Goal: Task Accomplishment & Management: Complete application form

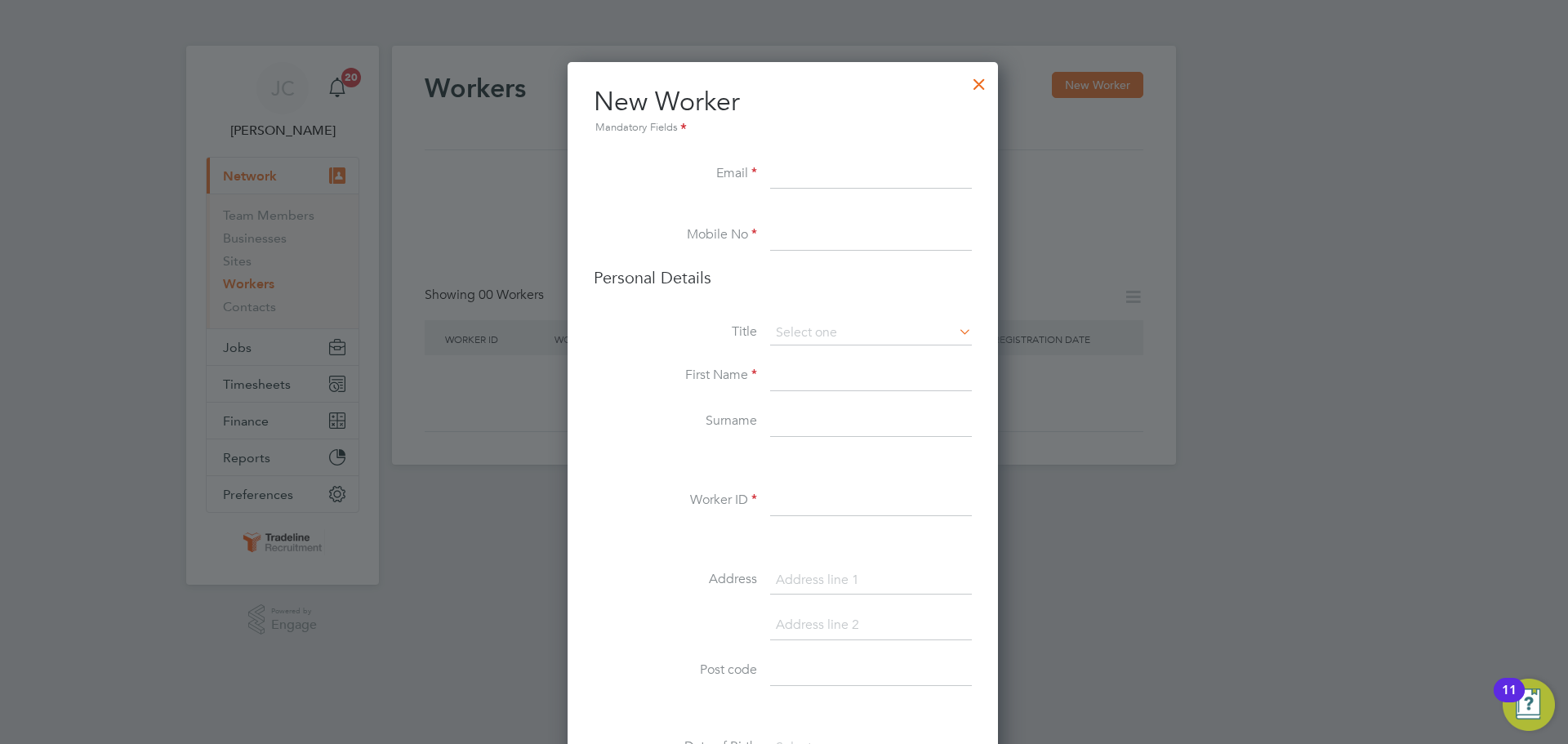
scroll to position [1383, 433]
type input "Kevin"
drag, startPoint x: 814, startPoint y: 174, endPoint x: 745, endPoint y: 171, distance: 69.1
click at [745, 171] on li "Email Kevin" at bounding box center [783, 183] width 378 height 46
paste input "kjcdkc@hotmail.com"
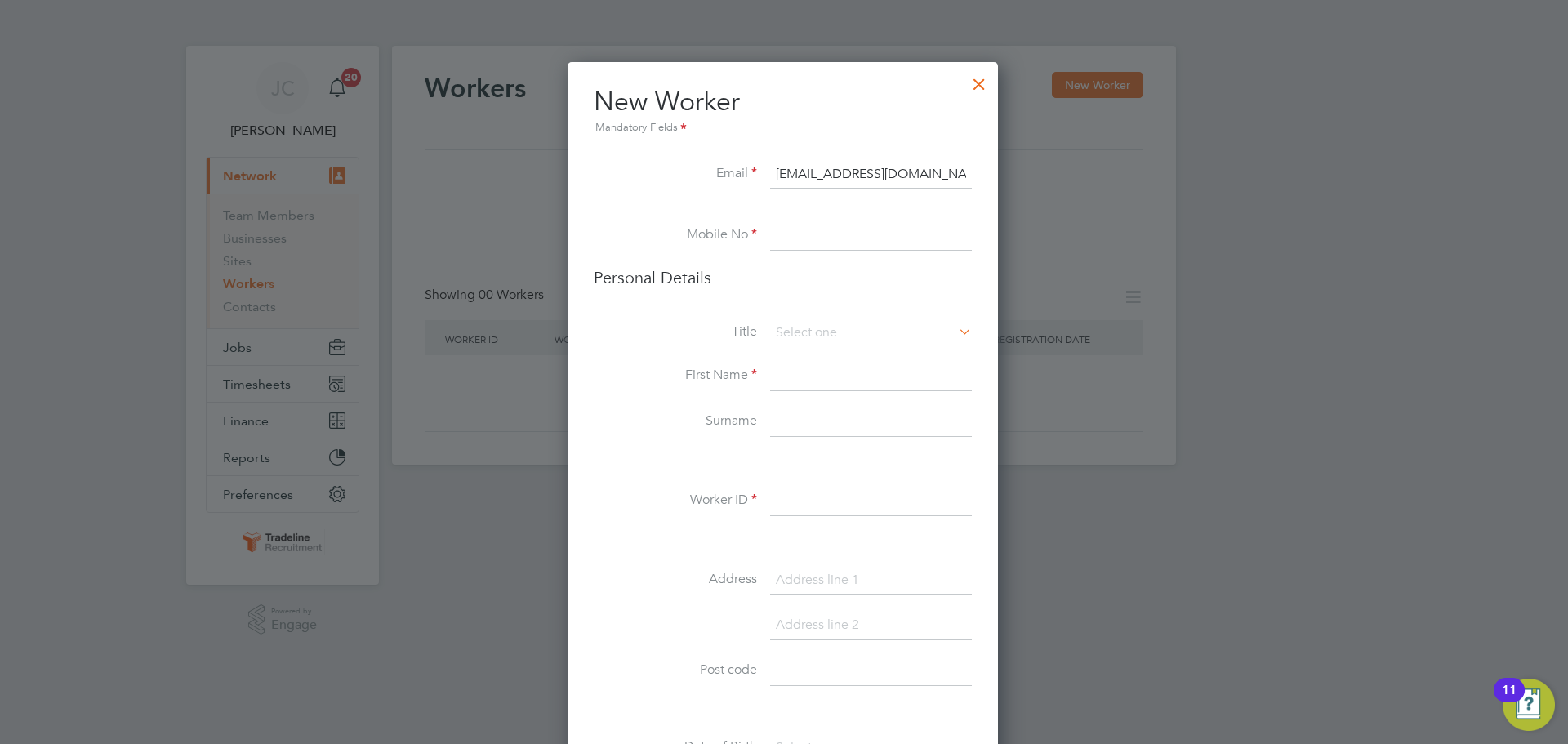
type input "kjcdkc@hotmail.com"
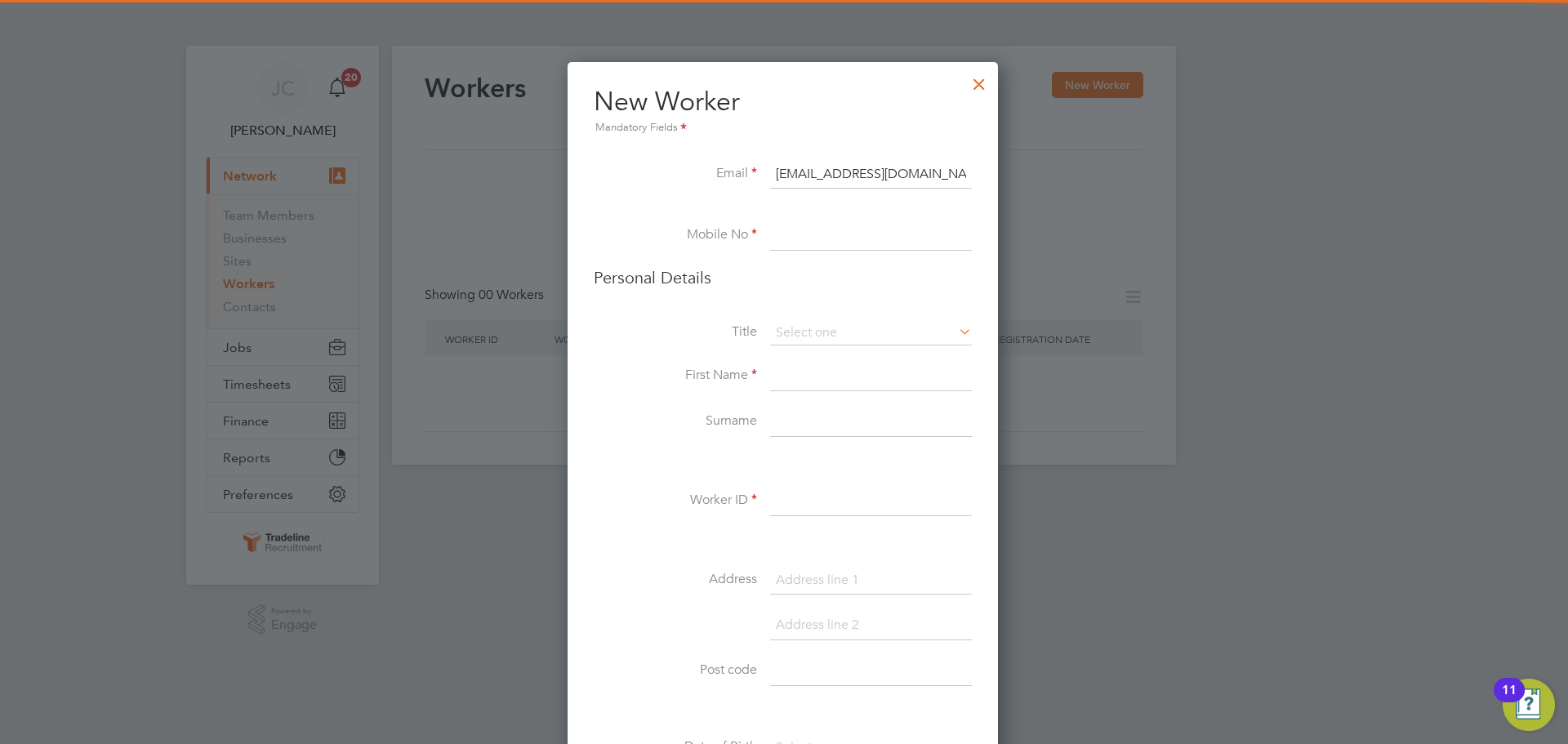
paste input "07841 414745"
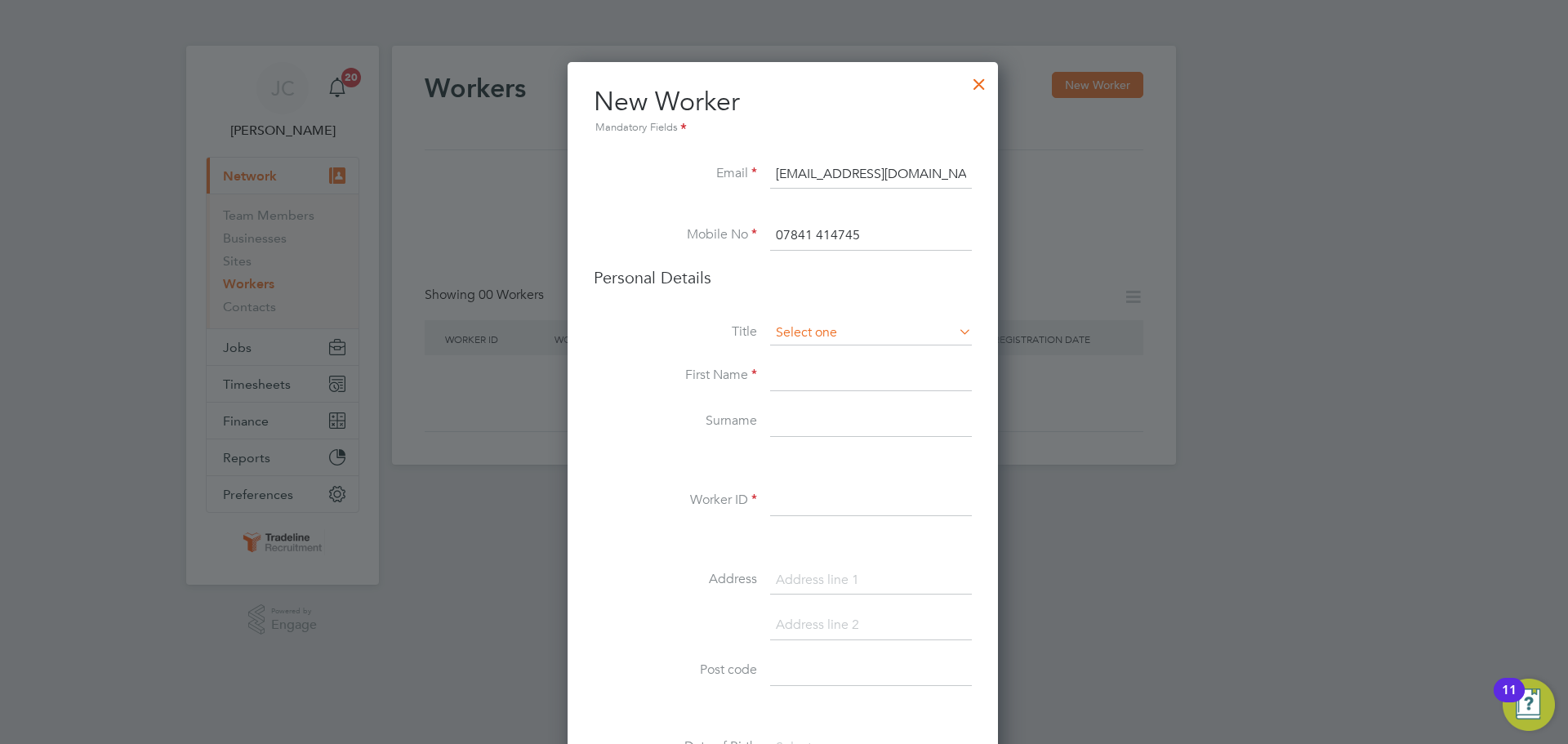
type input "07841 414745"
click at [850, 342] on input at bounding box center [871, 333] width 202 height 25
click at [819, 357] on li "Mr" at bounding box center [871, 356] width 204 height 21
type input "Mr"
click at [809, 384] on input at bounding box center [871, 377] width 202 height 29
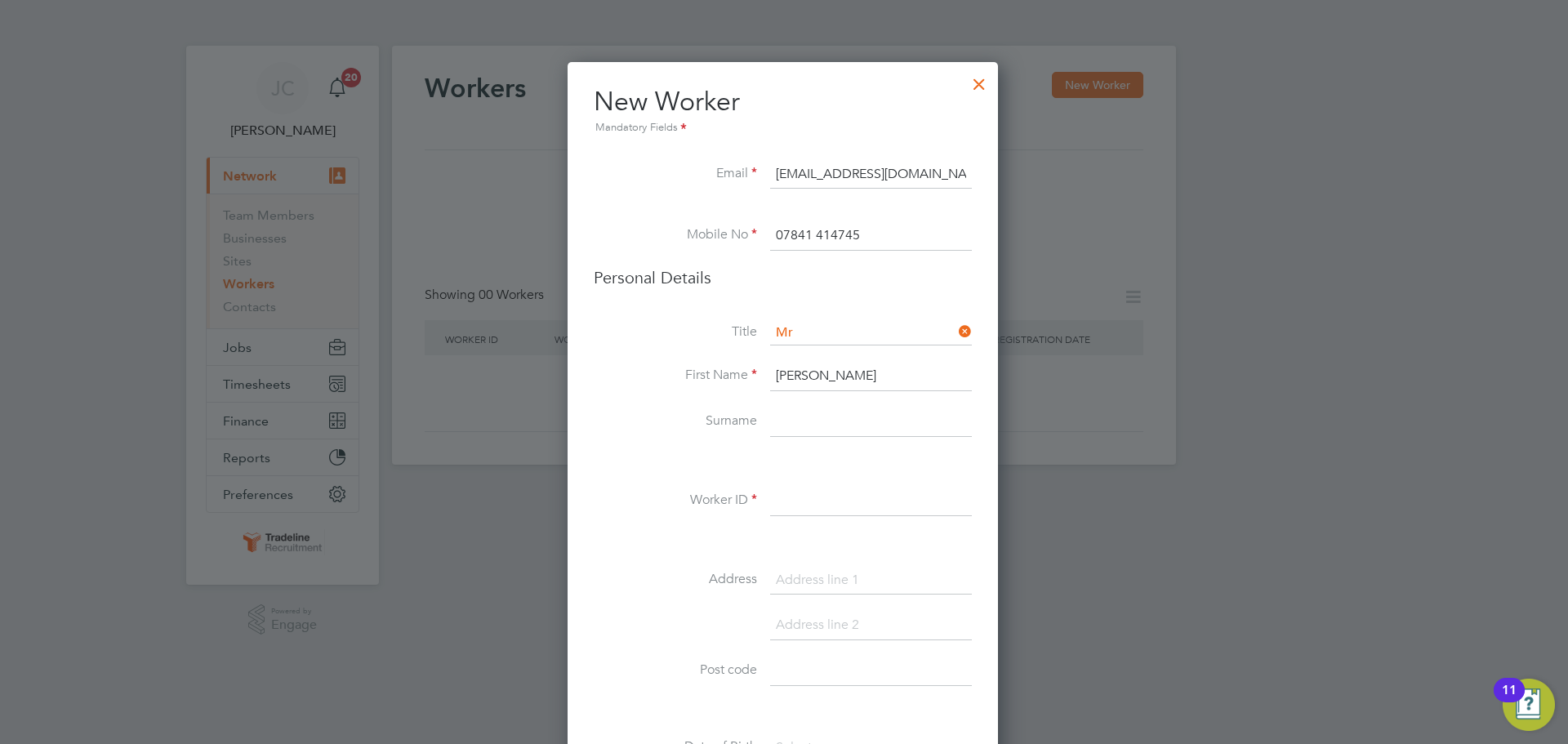
type input "[PERSON_NAME]"
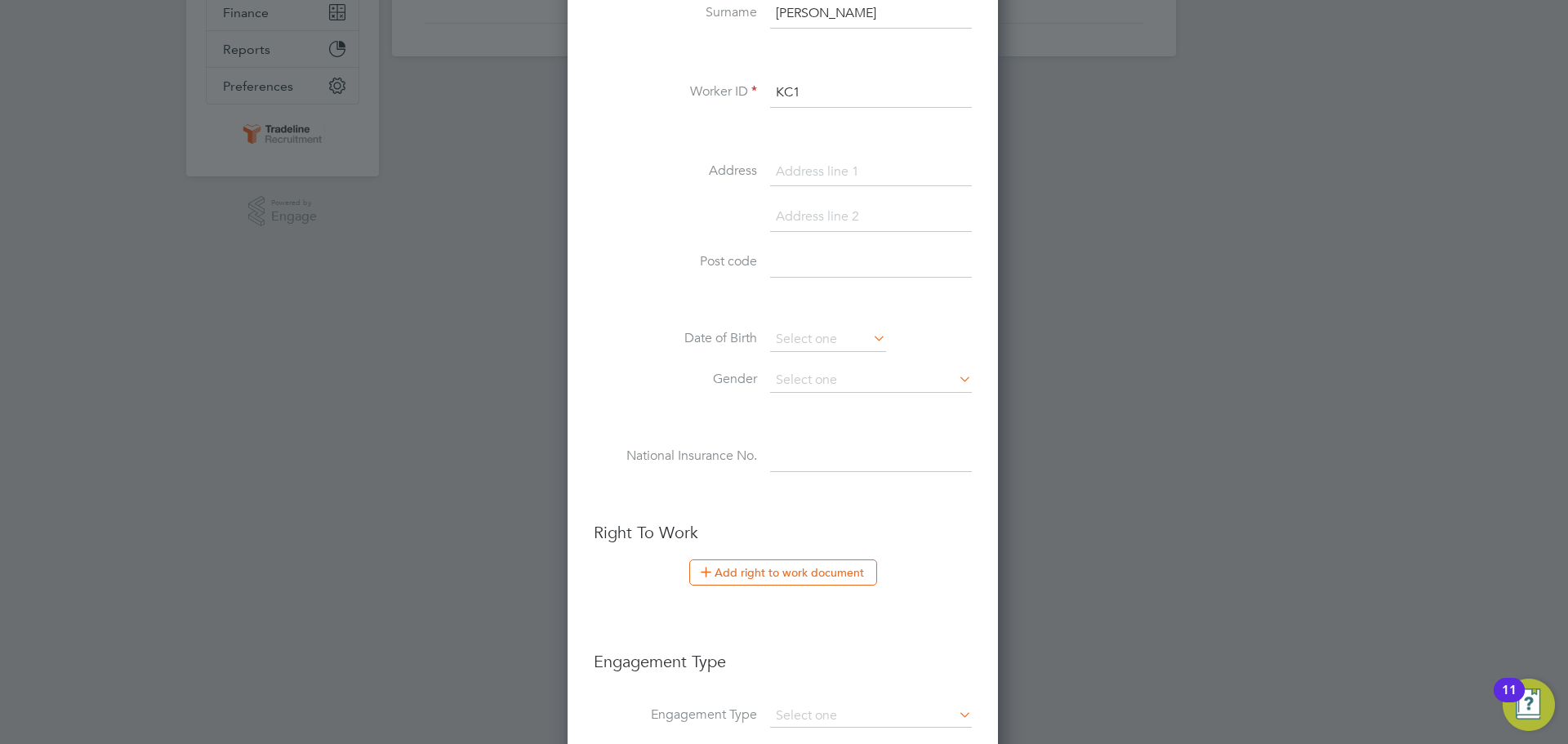
scroll to position [490, 0]
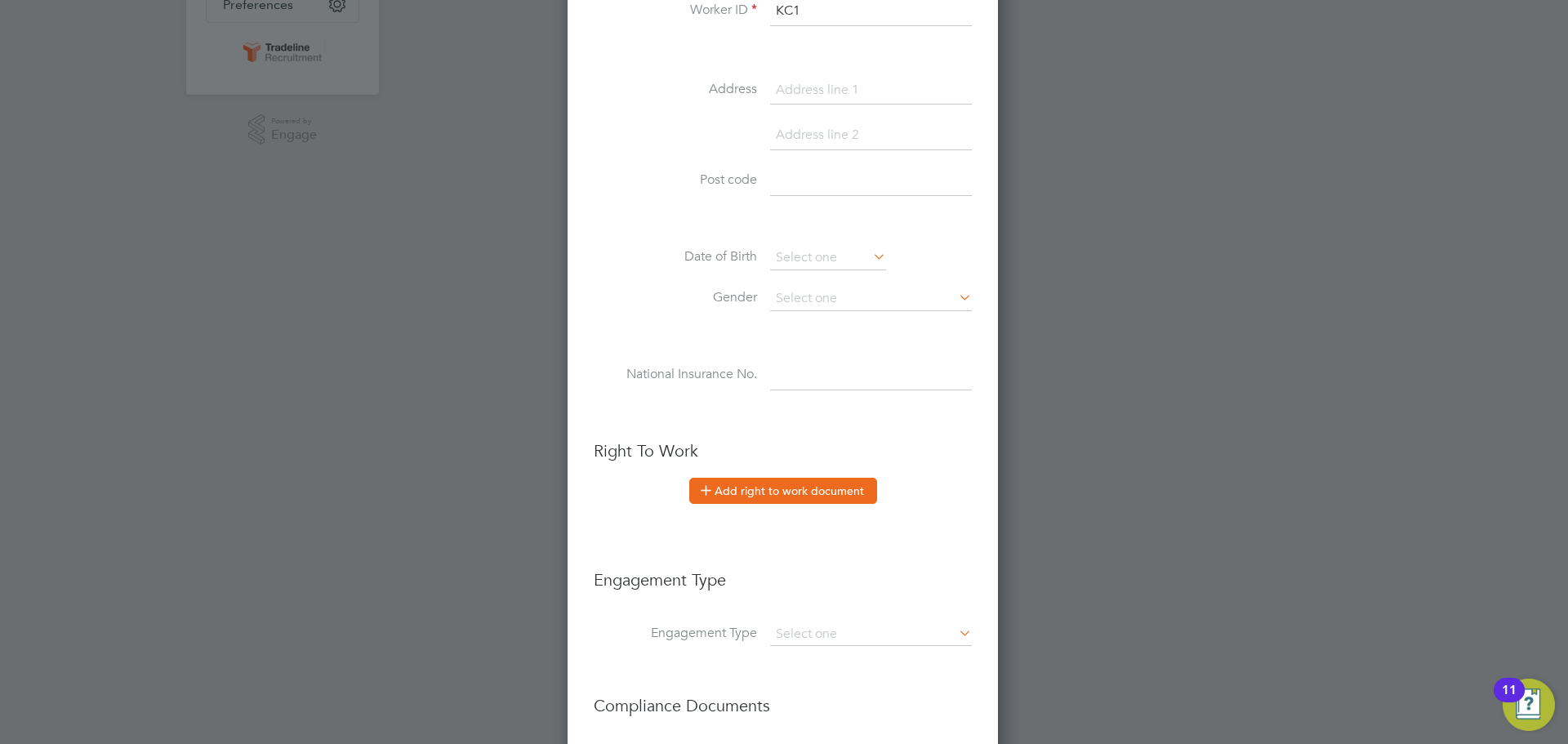
type input "KC1"
click at [831, 494] on button "Add right to work document" at bounding box center [783, 491] width 188 height 27
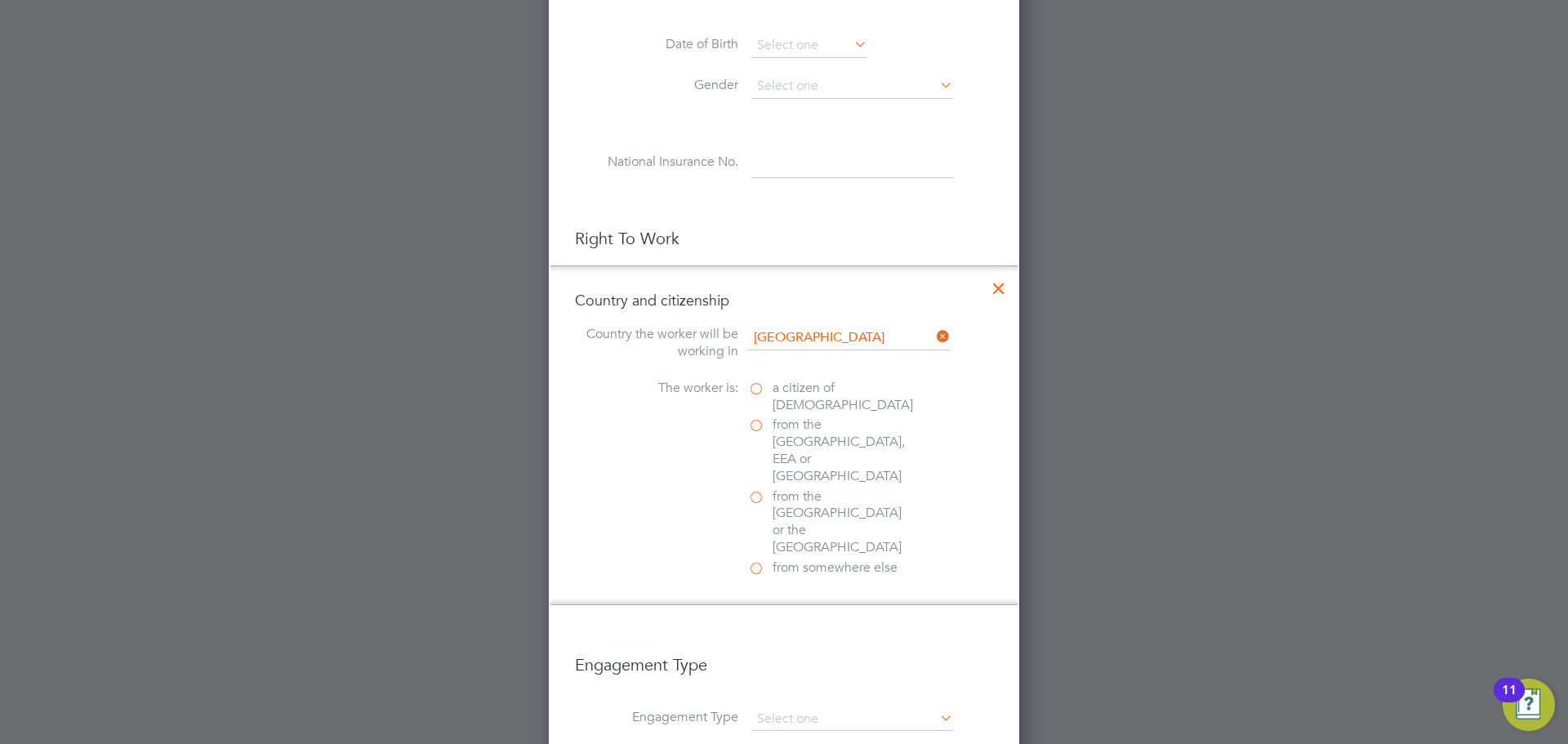
scroll to position [736, 0]
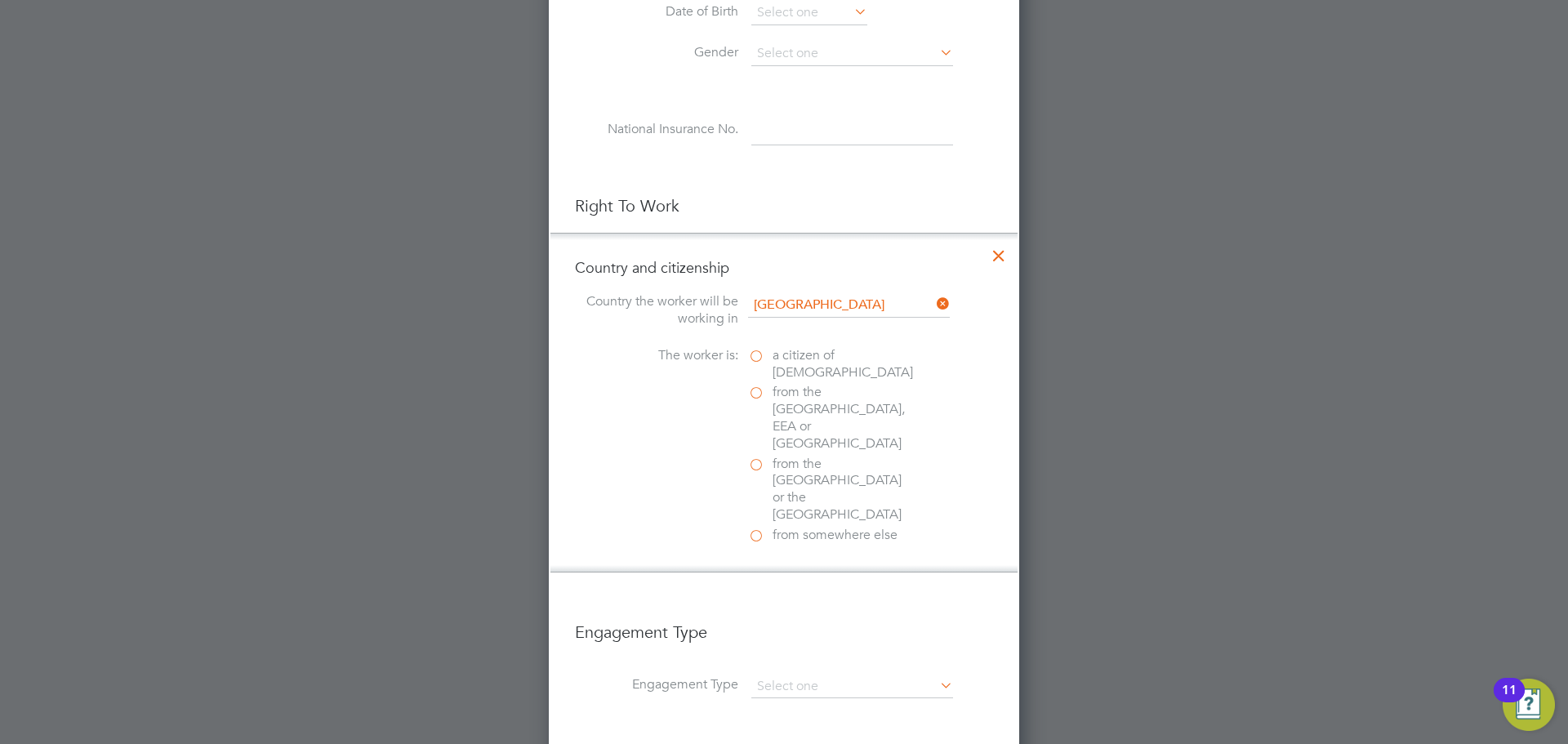
click at [757, 357] on label "a citizen of United Kingdom" at bounding box center [830, 365] width 164 height 35
click at [0, 0] on input "a citizen of United Kingdom" at bounding box center [0, 0] width 0 height 0
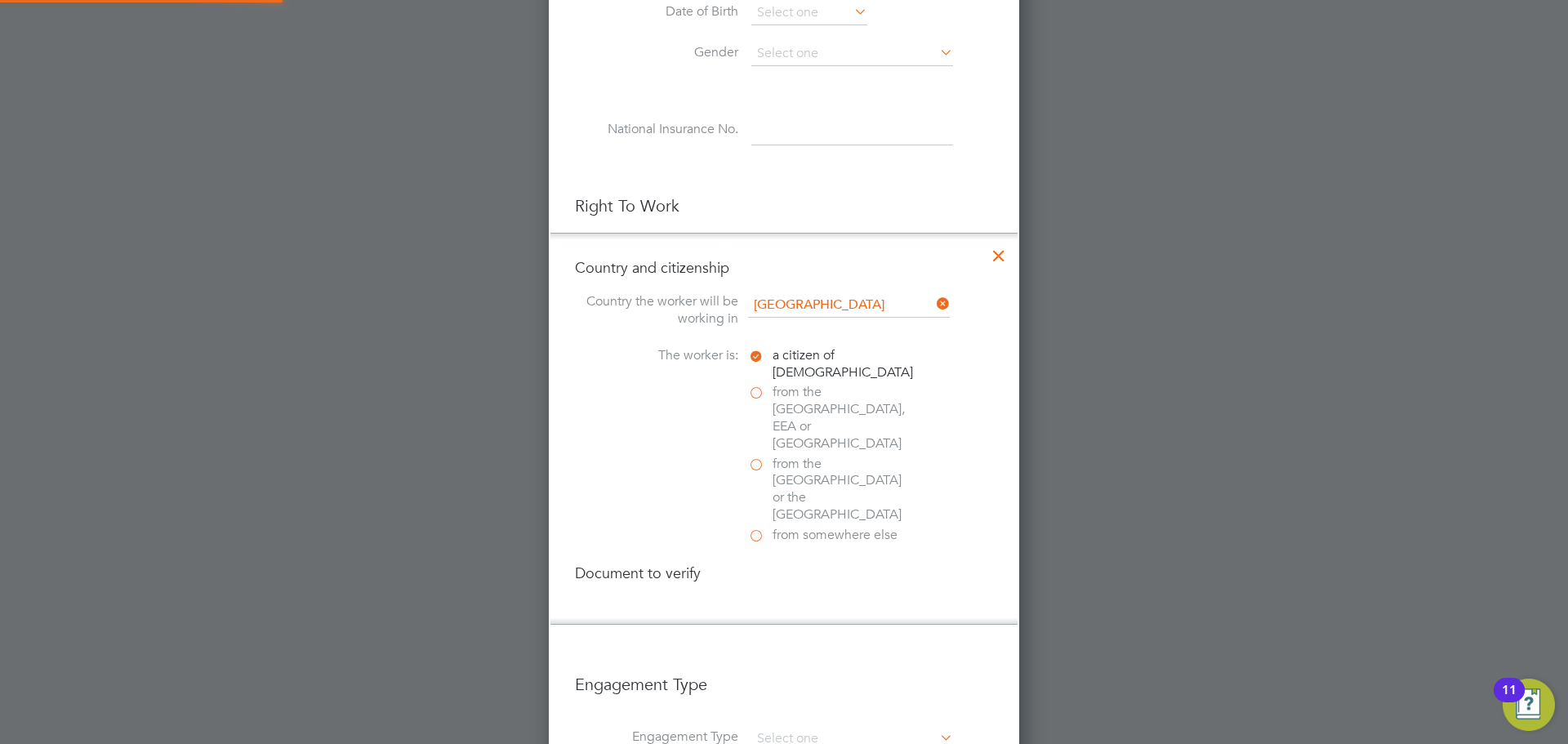
scroll to position [1717, 471]
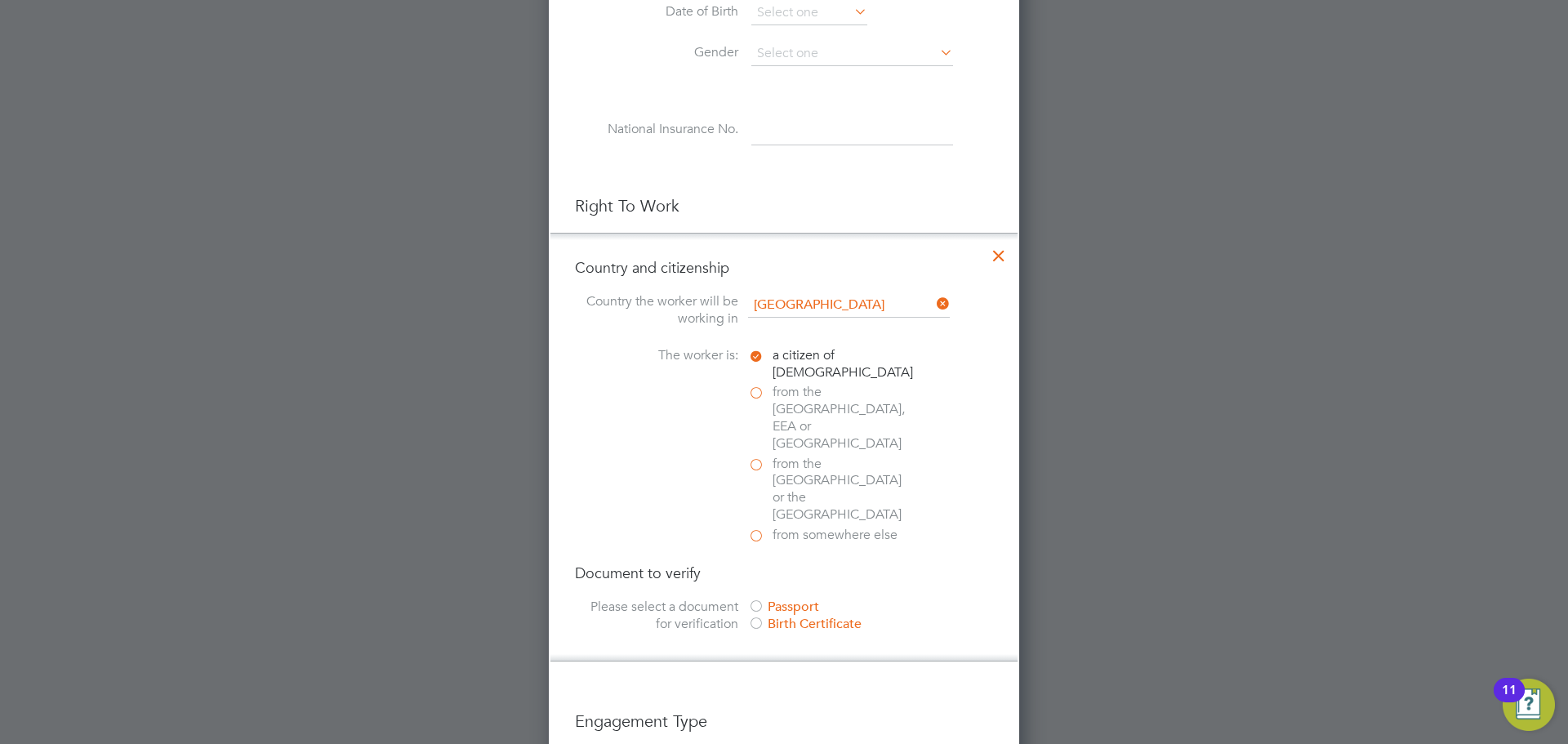
click at [753, 600] on div at bounding box center [757, 608] width 16 height 16
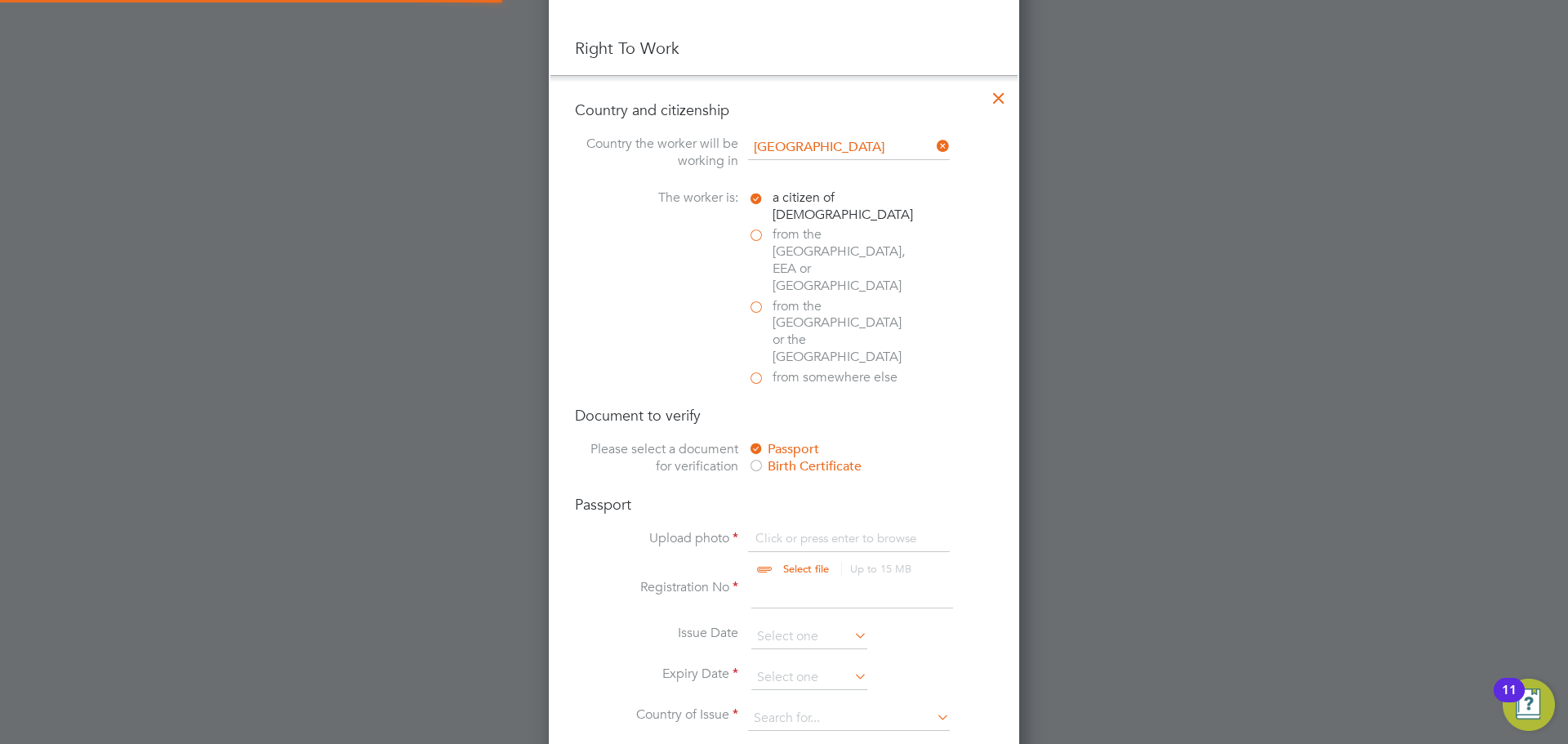
scroll to position [981, 0]
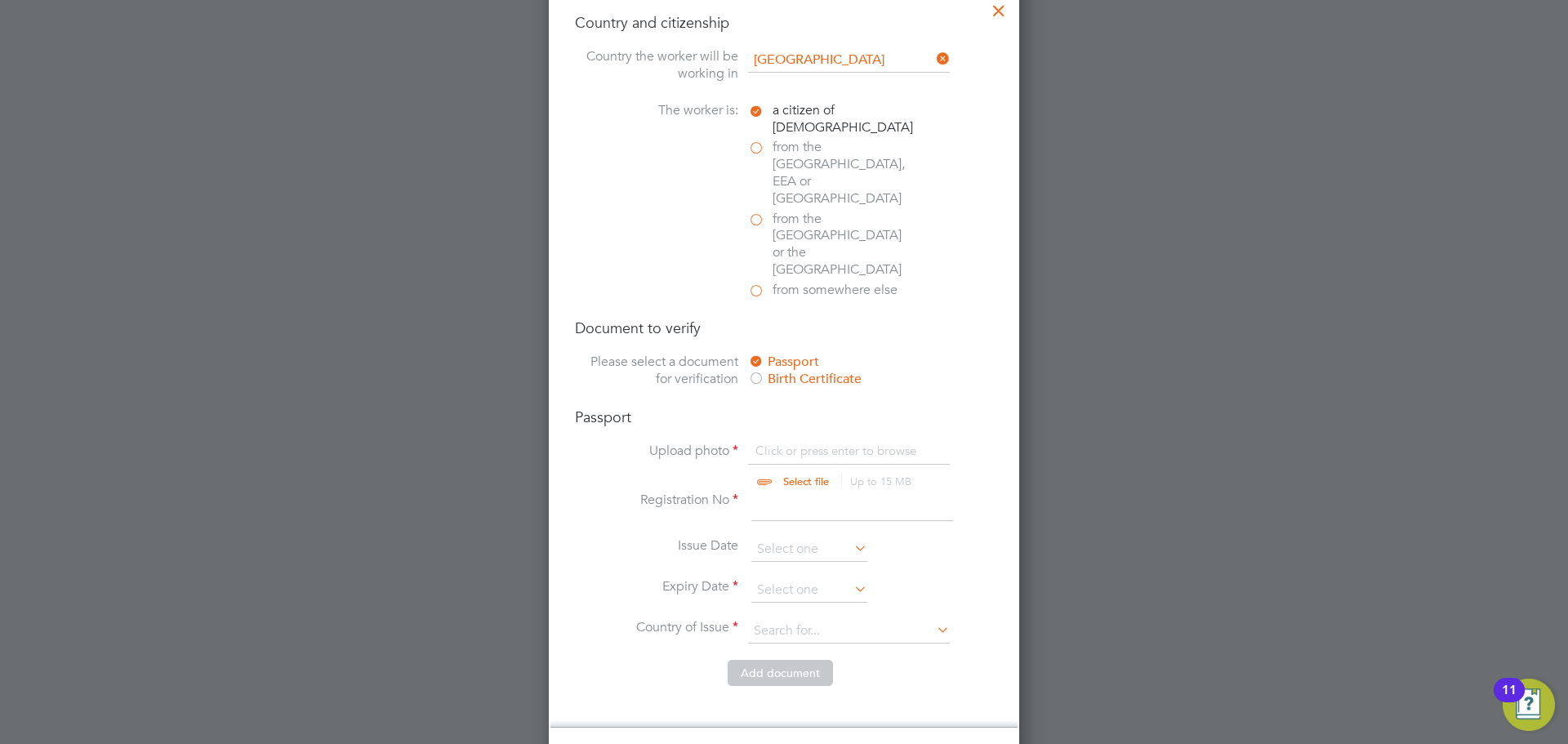
click at [832, 443] on input "file" at bounding box center [821, 468] width 257 height 49
type input "C:\fakepath\Kevin Curley Passport .jpg"
click at [788, 492] on input at bounding box center [852, 506] width 202 height 29
type input "522571463"
click at [829, 537] on li "Issue Date" at bounding box center [784, 558] width 418 height 41
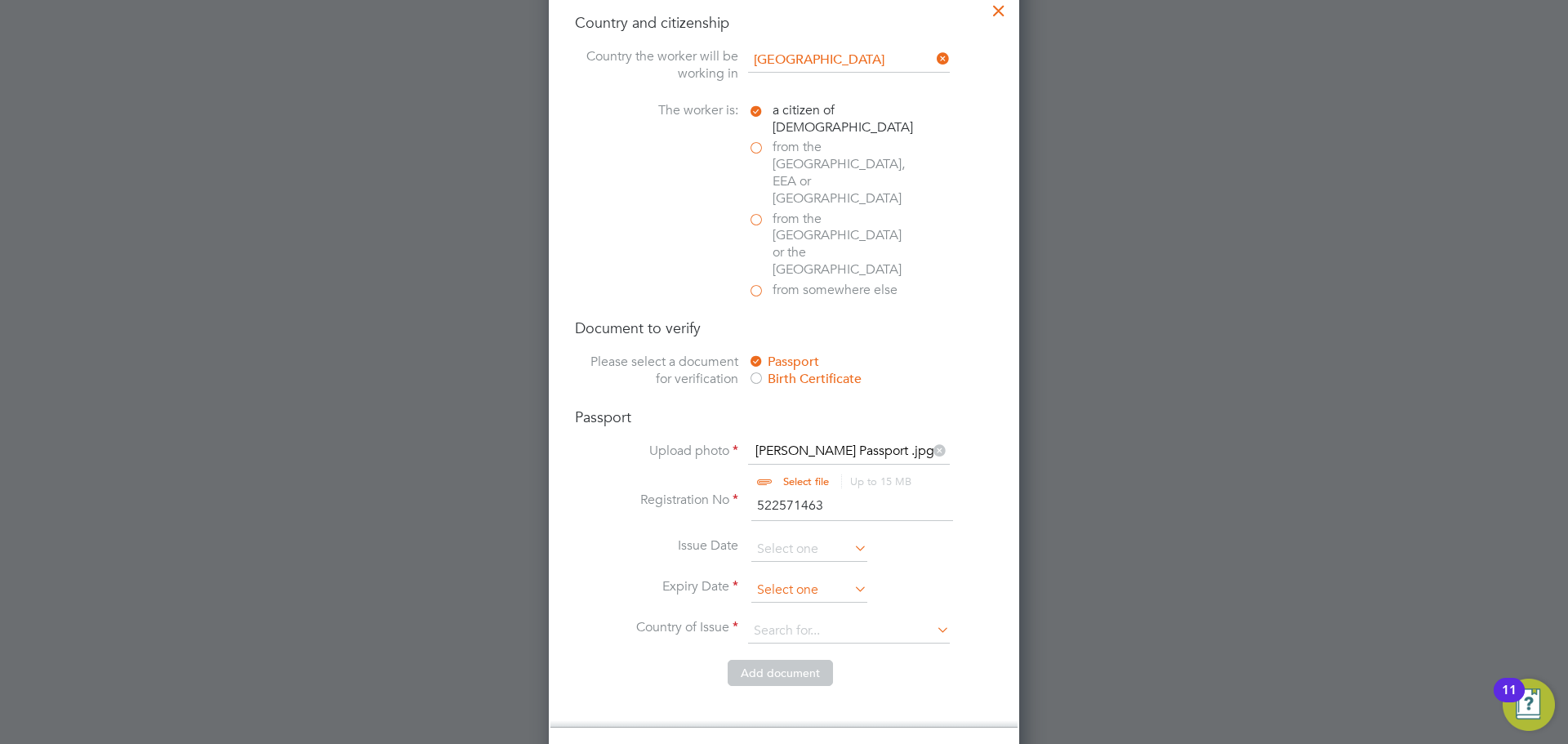
click at [810, 579] on input at bounding box center [809, 590] width 116 height 25
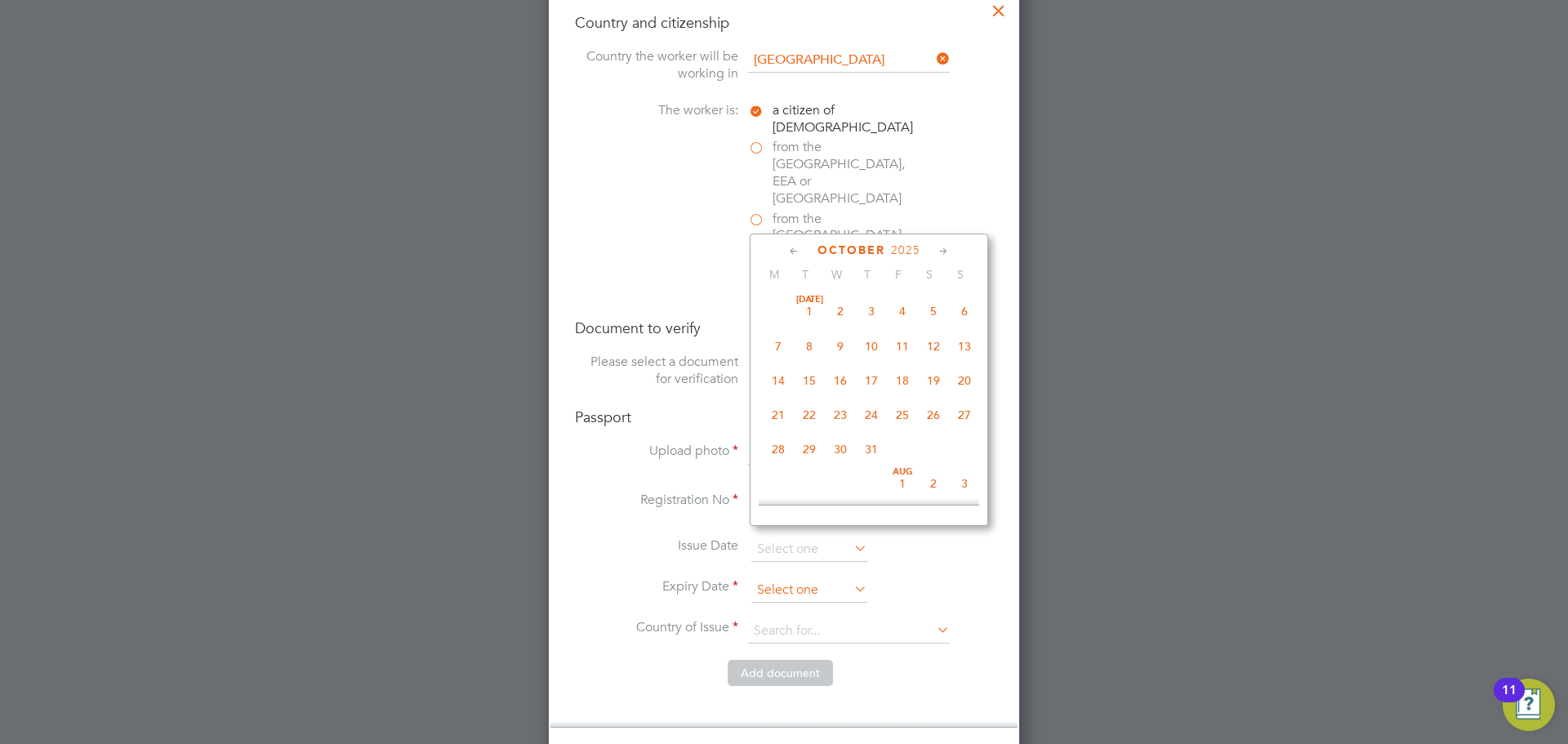
scroll to position [460, 0]
click at [789, 250] on icon at bounding box center [794, 252] width 16 height 18
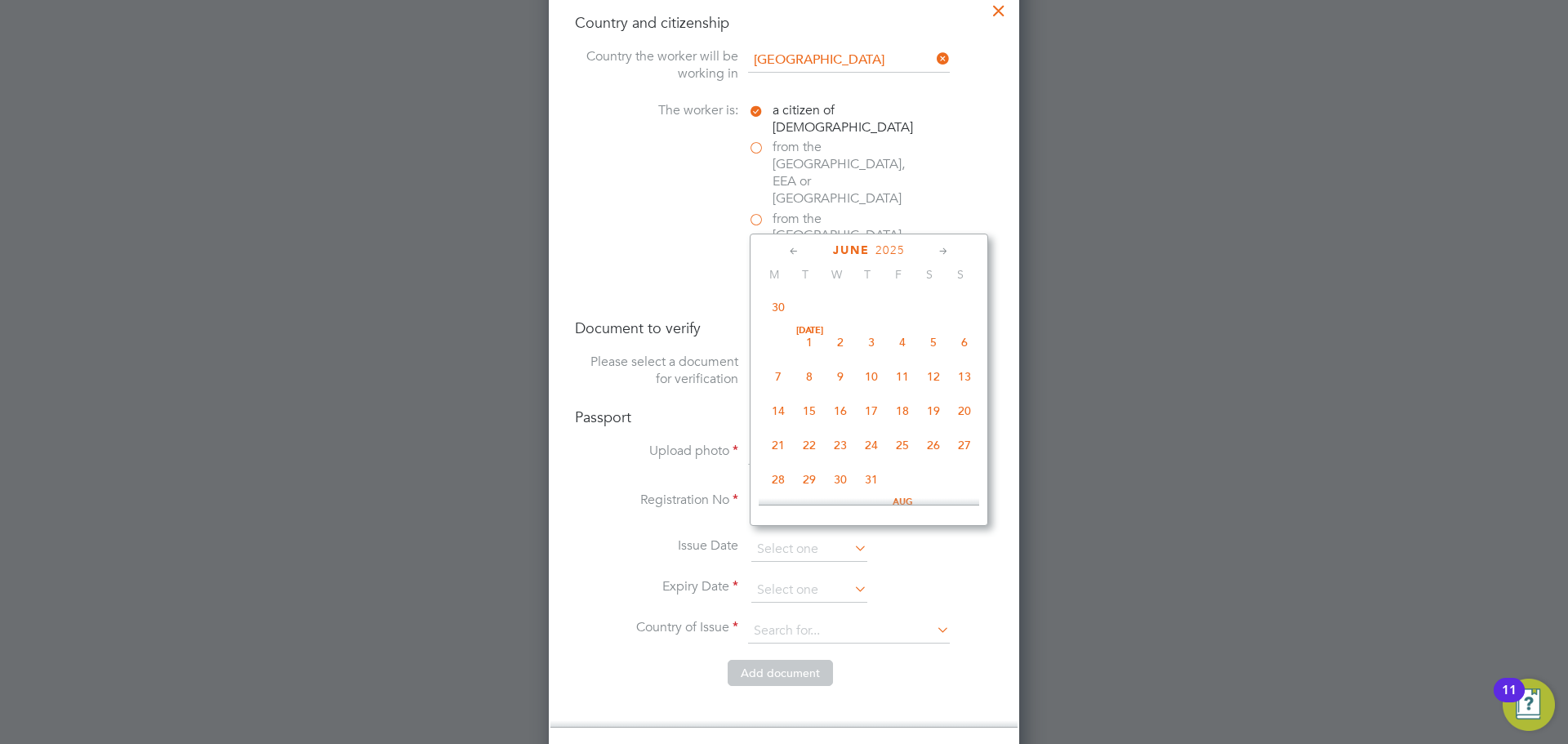
scroll to position [0, 0]
click at [873, 345] on span "5" at bounding box center [872, 346] width 31 height 31
type input "05 Jun 2025"
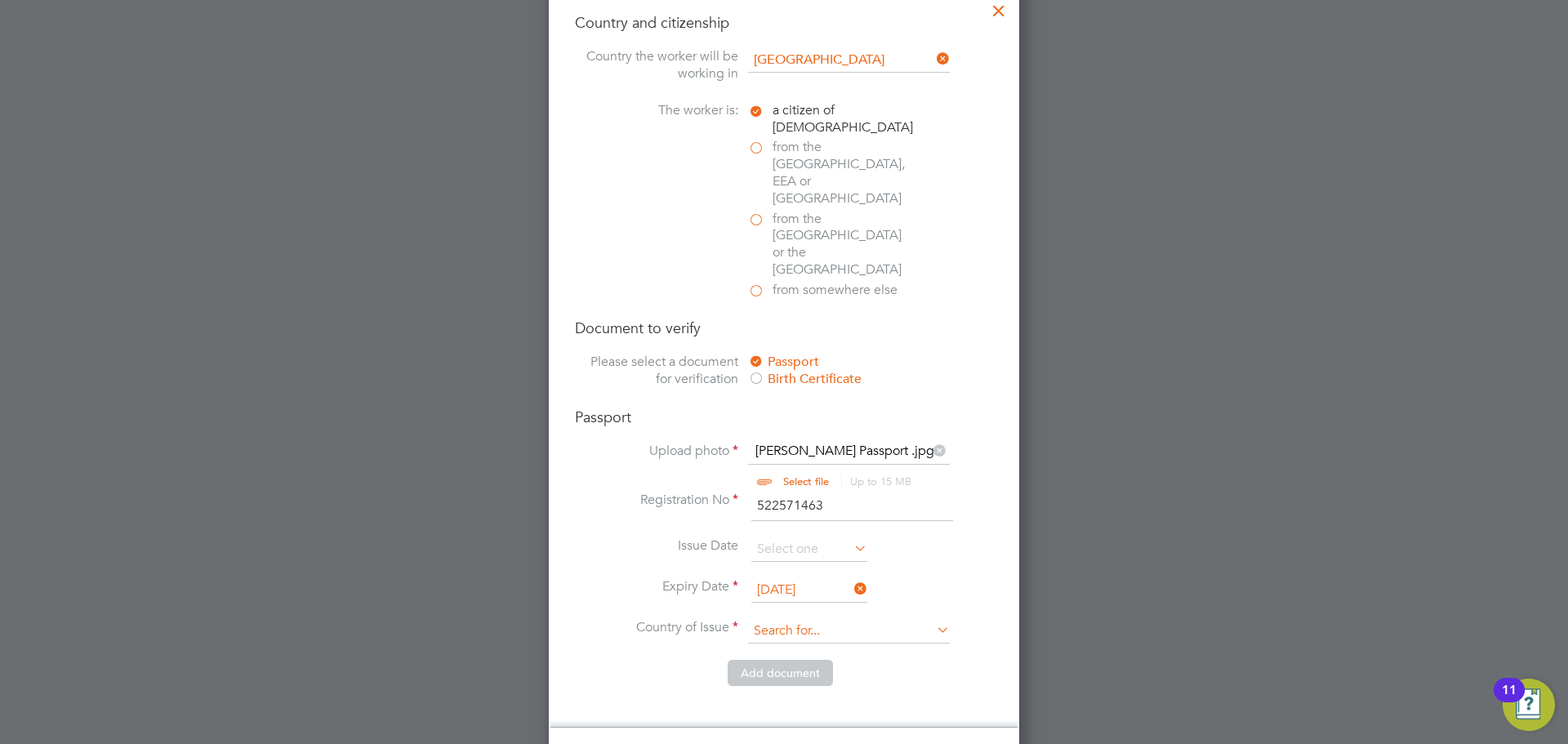
click at [897, 620] on input at bounding box center [849, 632] width 202 height 25
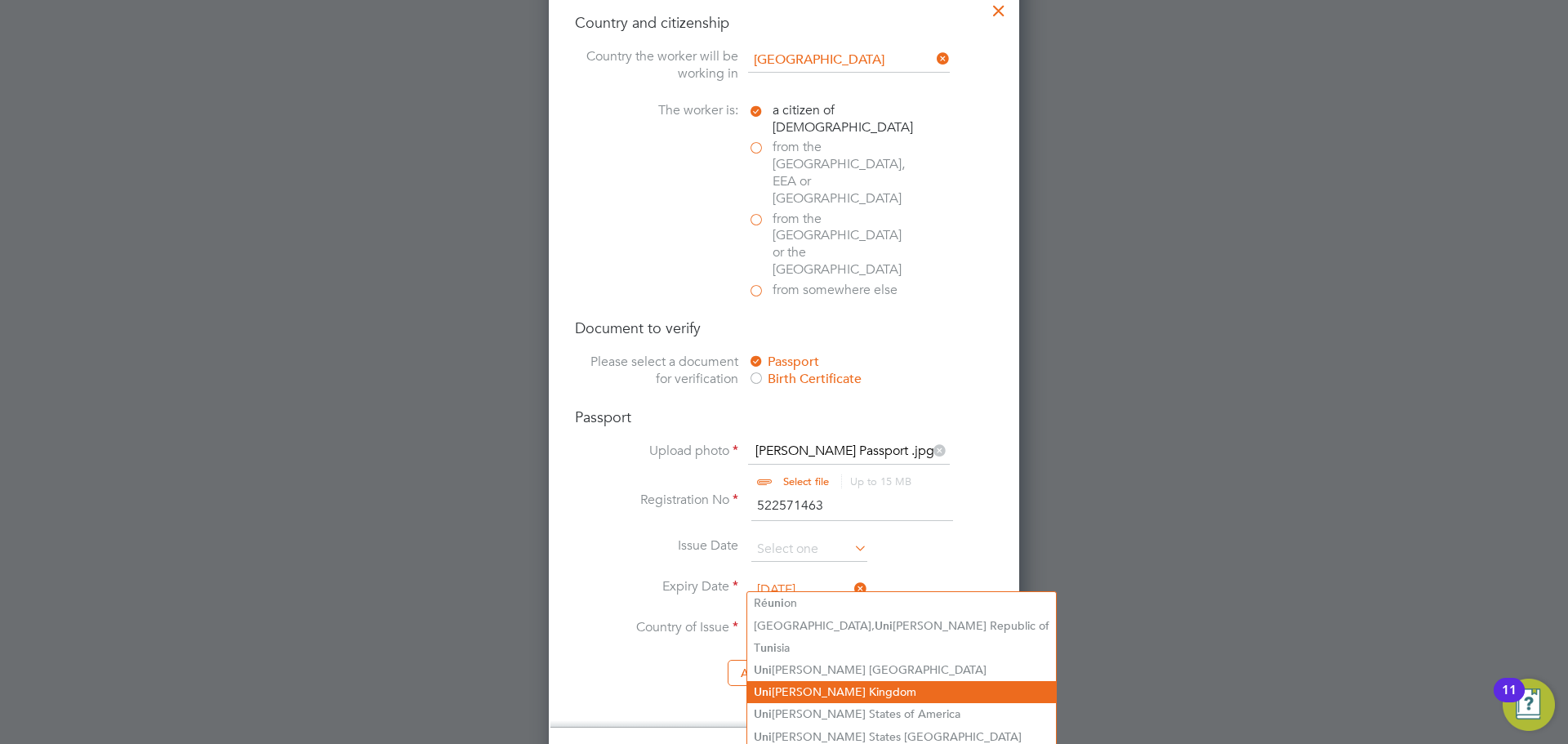
click at [833, 688] on li "Uni ted Kingdom" at bounding box center [902, 693] width 309 height 22
type input "United Kingdom"
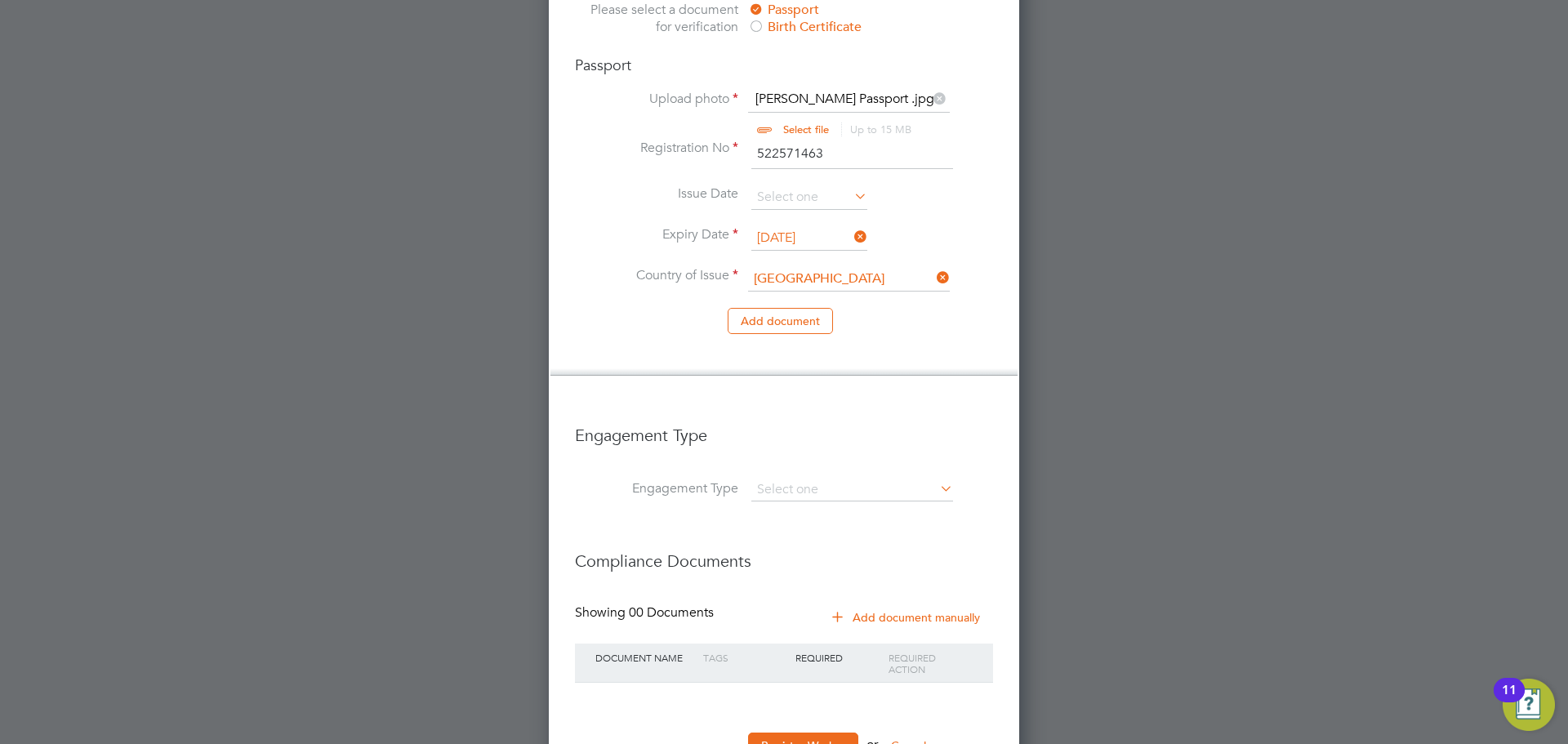
scroll to position [1345, 0]
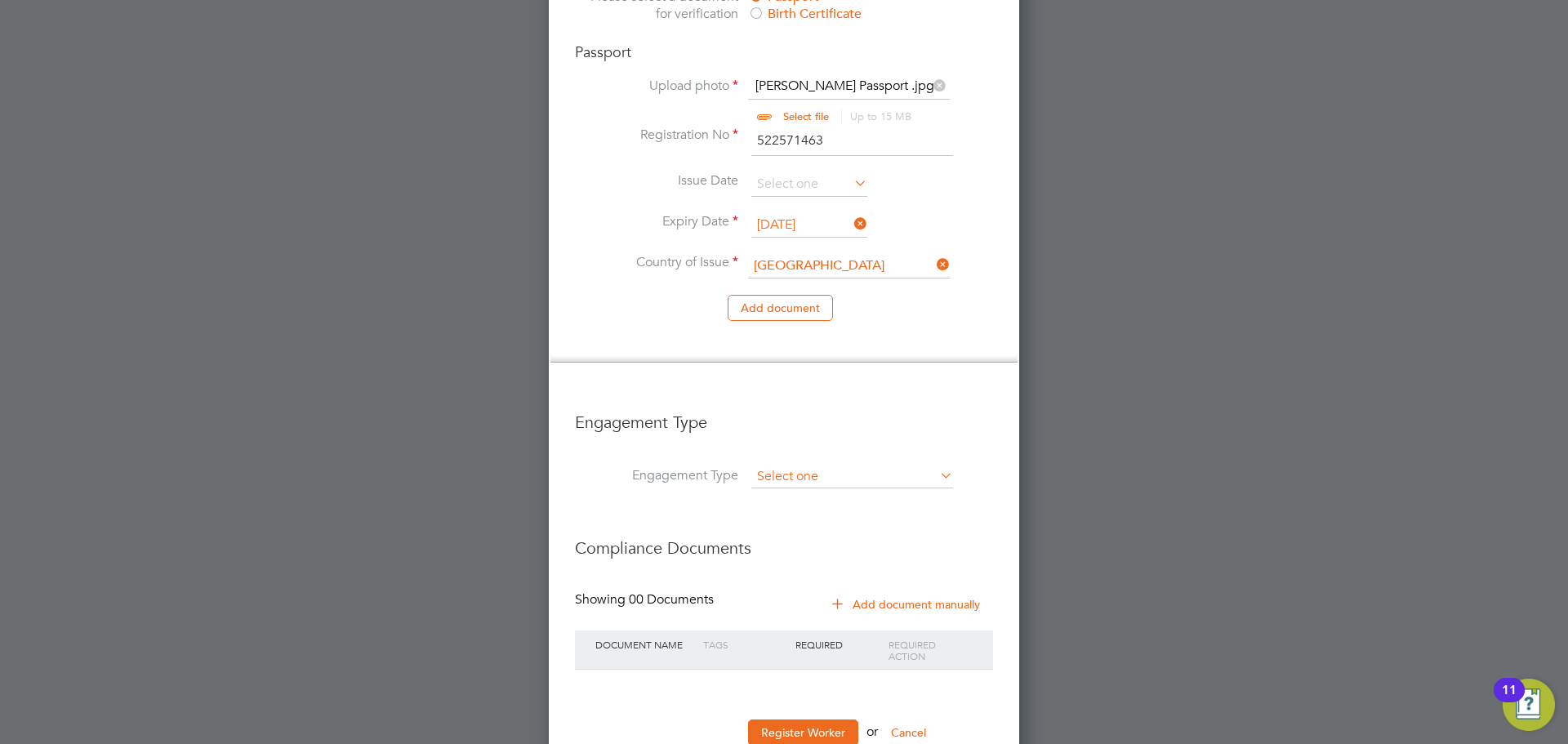
click at [892, 466] on input at bounding box center [852, 477] width 202 height 23
click at [835, 489] on li "Self-employed" at bounding box center [853, 496] width 204 height 24
type input "Self-employed"
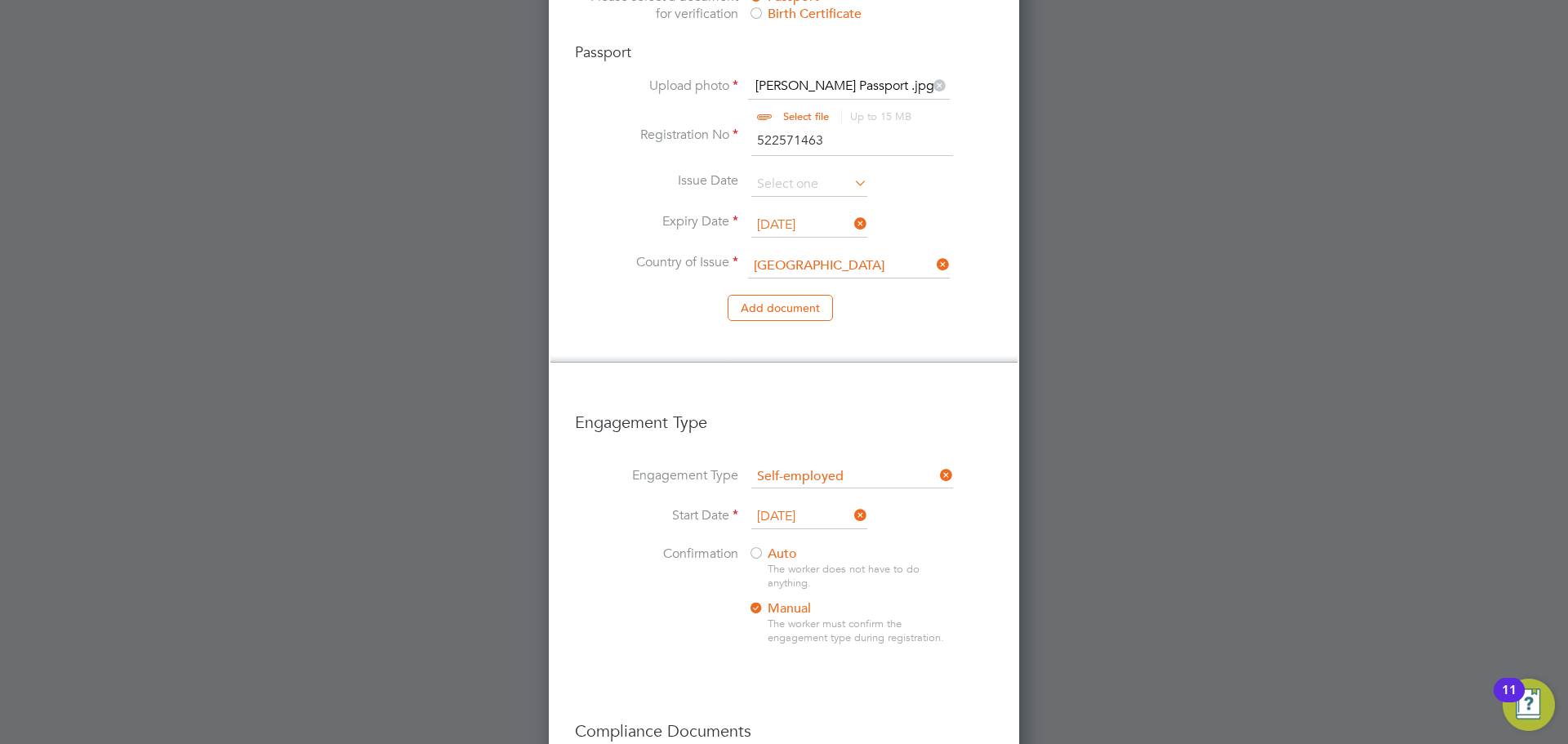
click at [937, 464] on icon at bounding box center [937, 475] width 0 height 23
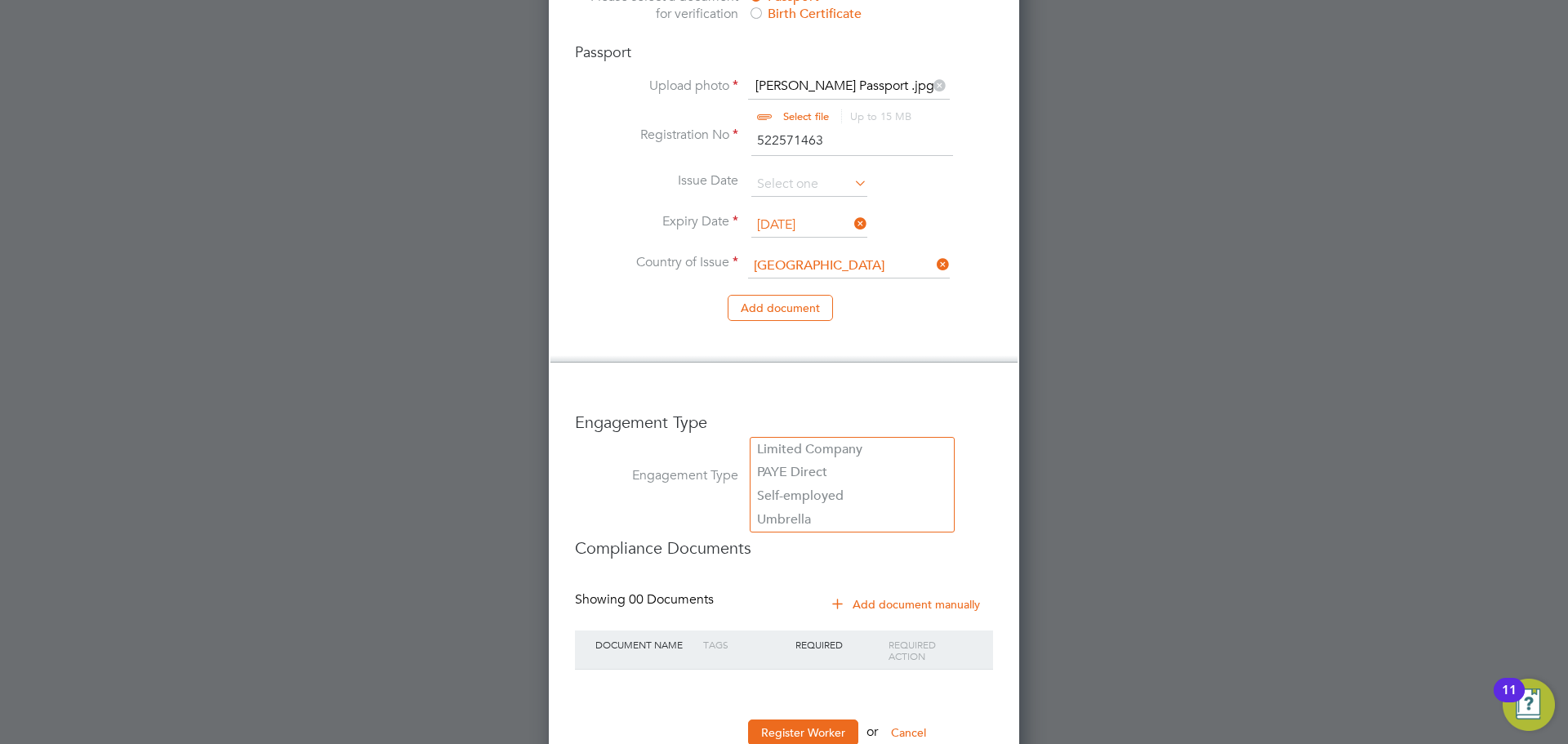
click at [880, 466] on input at bounding box center [852, 477] width 202 height 23
click at [813, 523] on li "Umbrella" at bounding box center [853, 520] width 204 height 24
type input "Umbrella"
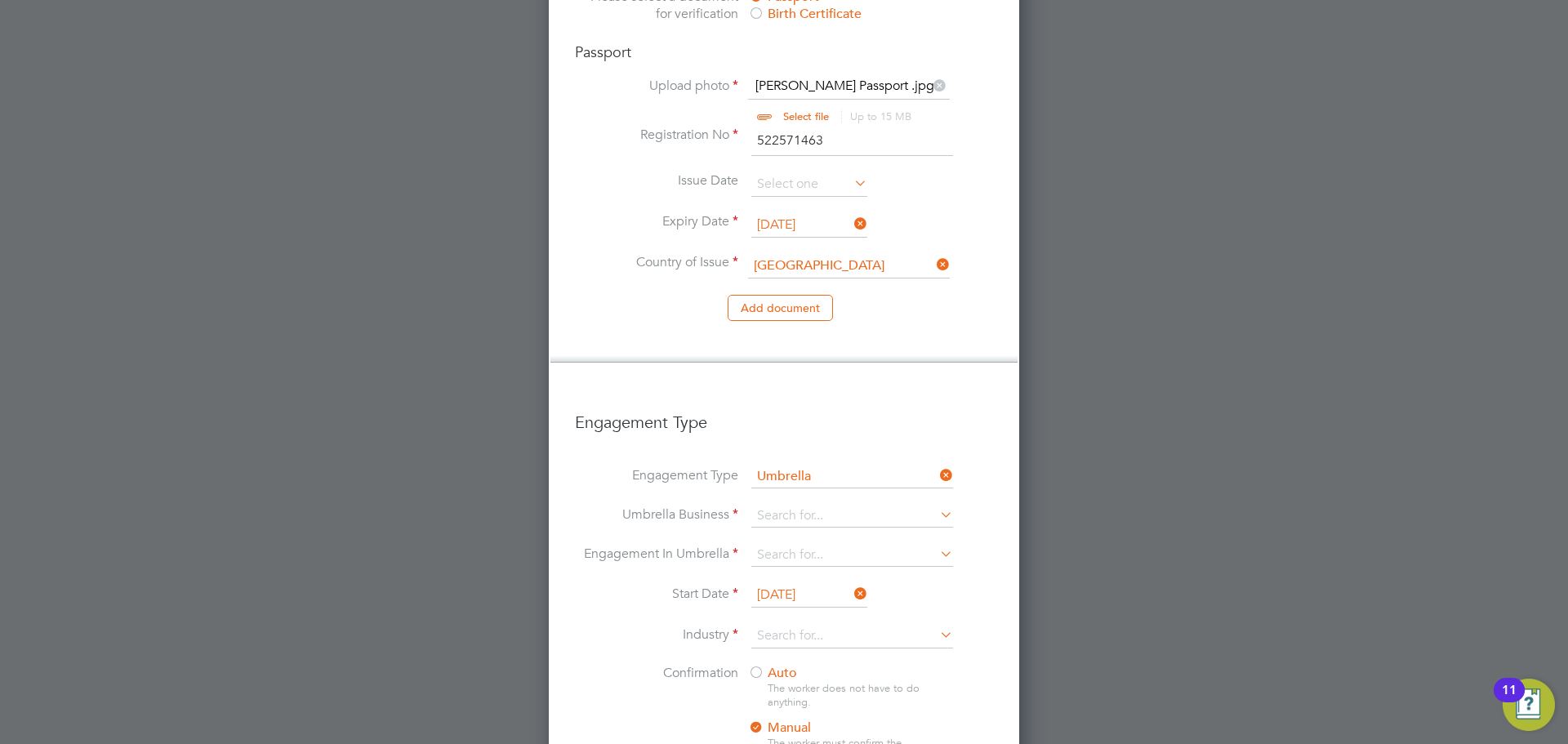
scroll to position [2331, 471]
click at [799, 505] on input at bounding box center [852, 515] width 202 height 23
click at [856, 491] on li "Crest Plus Operations Limited" at bounding box center [853, 489] width 204 height 24
type input "Crest Plus Operations Limited"
click at [846, 544] on input at bounding box center [852, 555] width 202 height 23
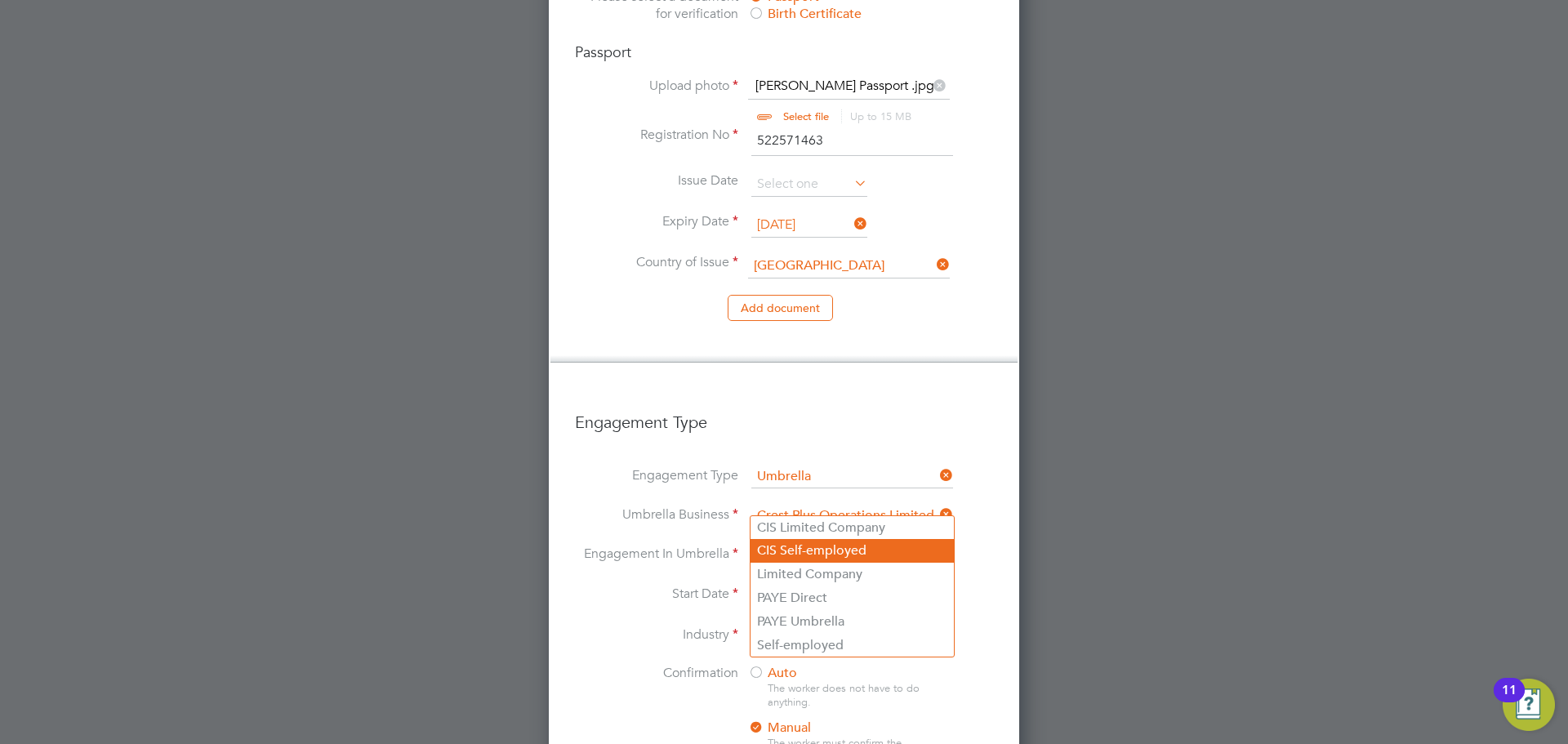
click at [859, 556] on li "CIS Self-employed" at bounding box center [853, 551] width 204 height 24
type input "CIS Self-employed"
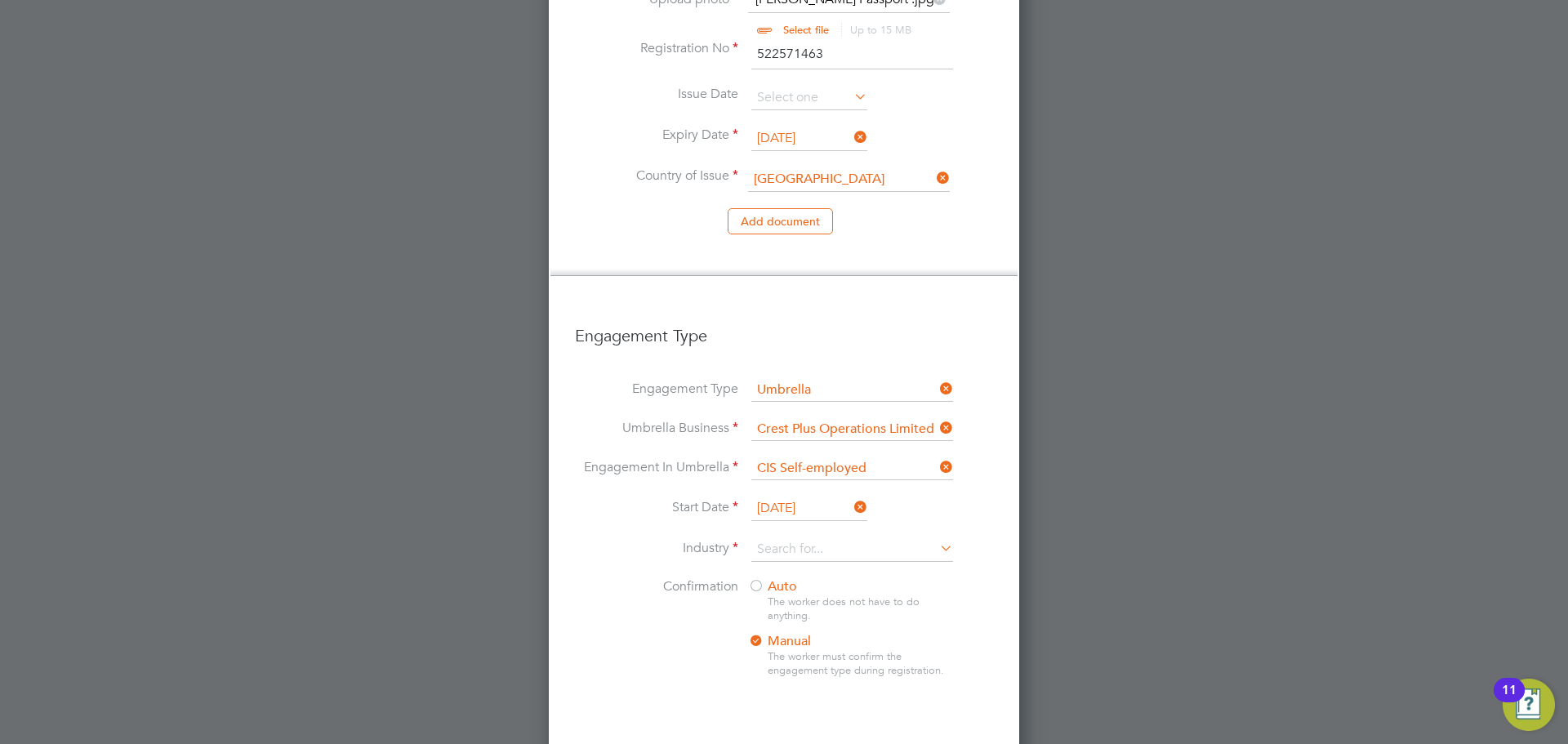
scroll to position [1509, 0]
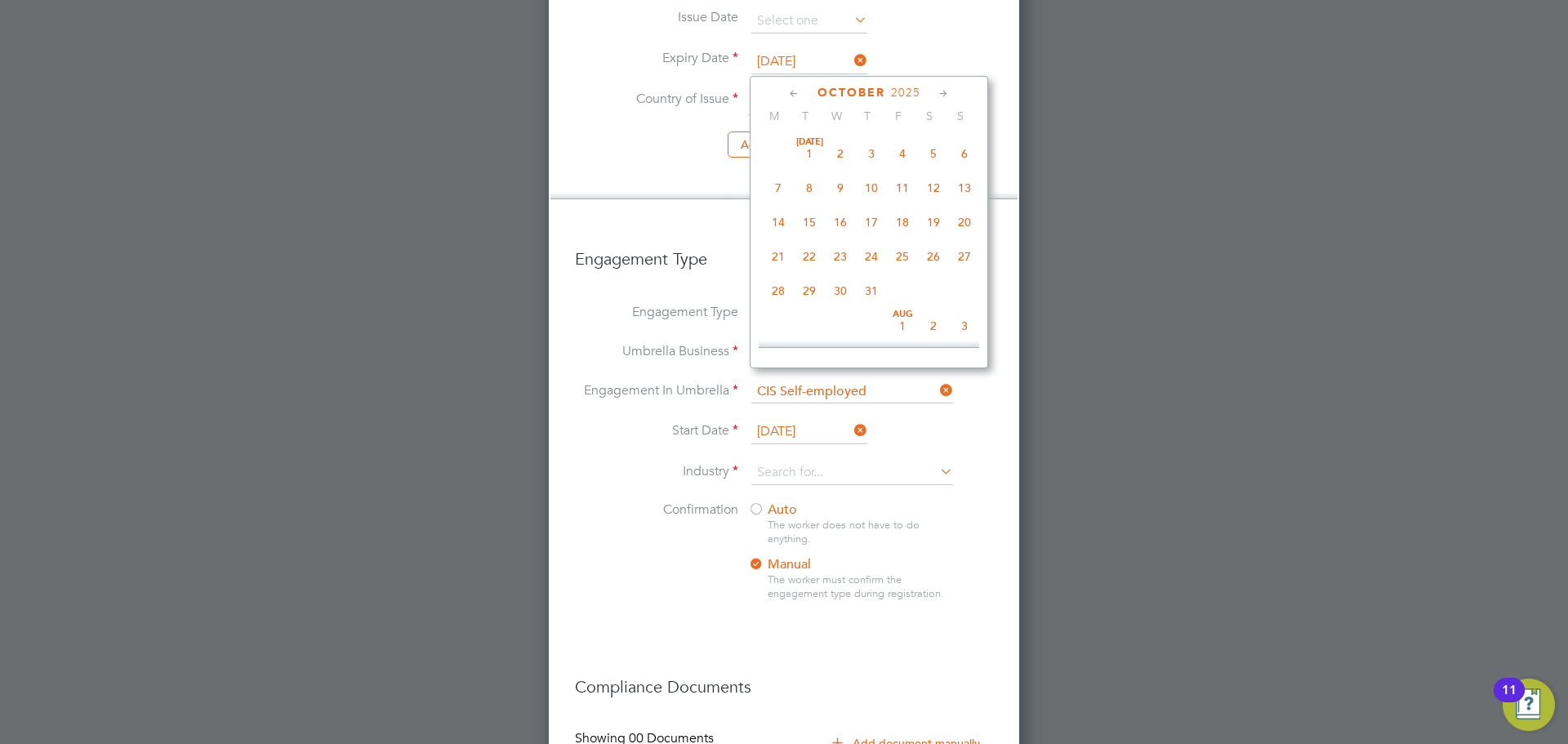
click at [767, 420] on input "02 Oct 2025" at bounding box center [809, 431] width 116 height 25
click at [907, 217] on span "3" at bounding box center [903, 210] width 31 height 31
type input "[DATE]"
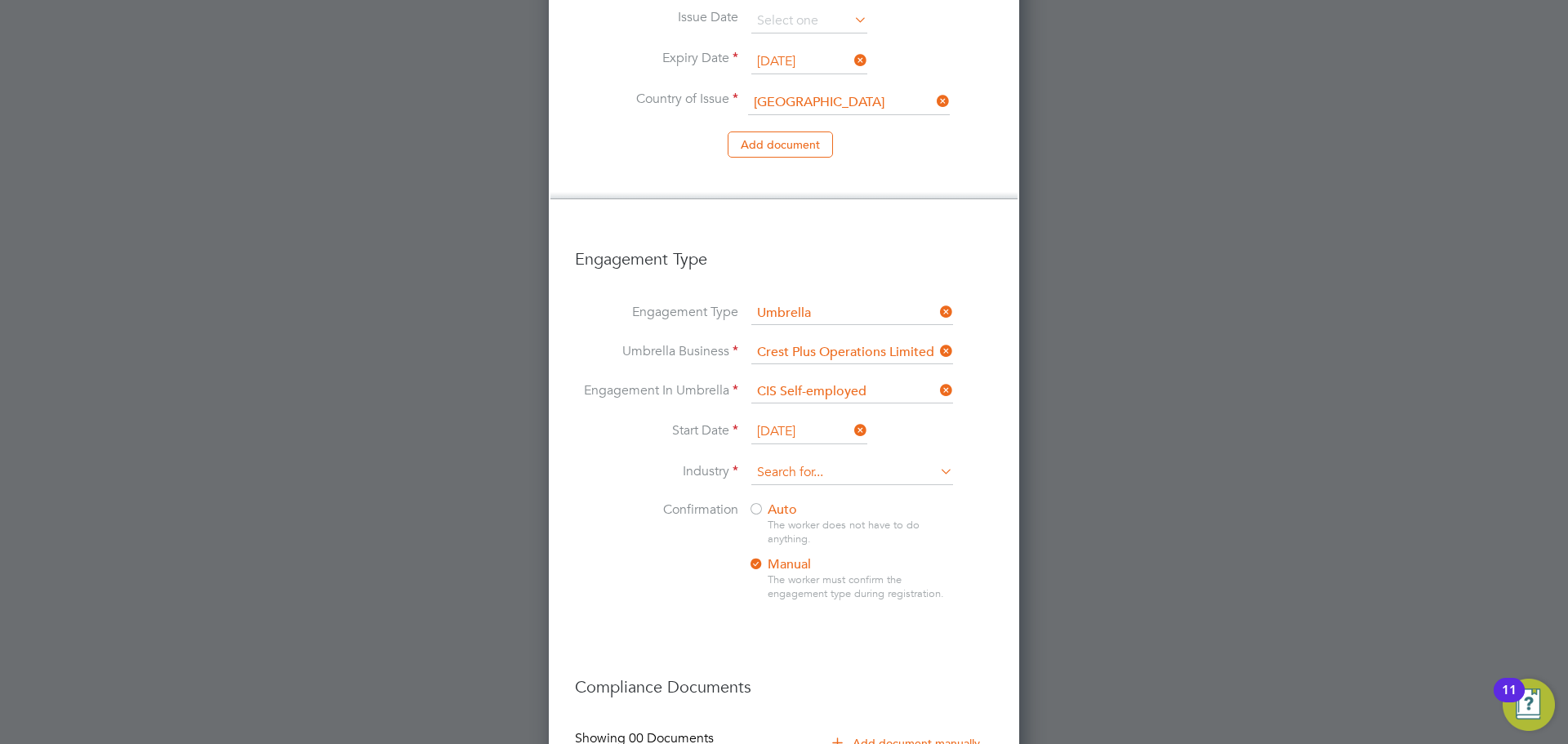
click at [848, 461] on input at bounding box center [852, 473] width 202 height 25
click at [855, 445] on li "Cons truction" at bounding box center [853, 446] width 204 height 22
type input "Construction"
click at [758, 503] on div at bounding box center [757, 511] width 16 height 16
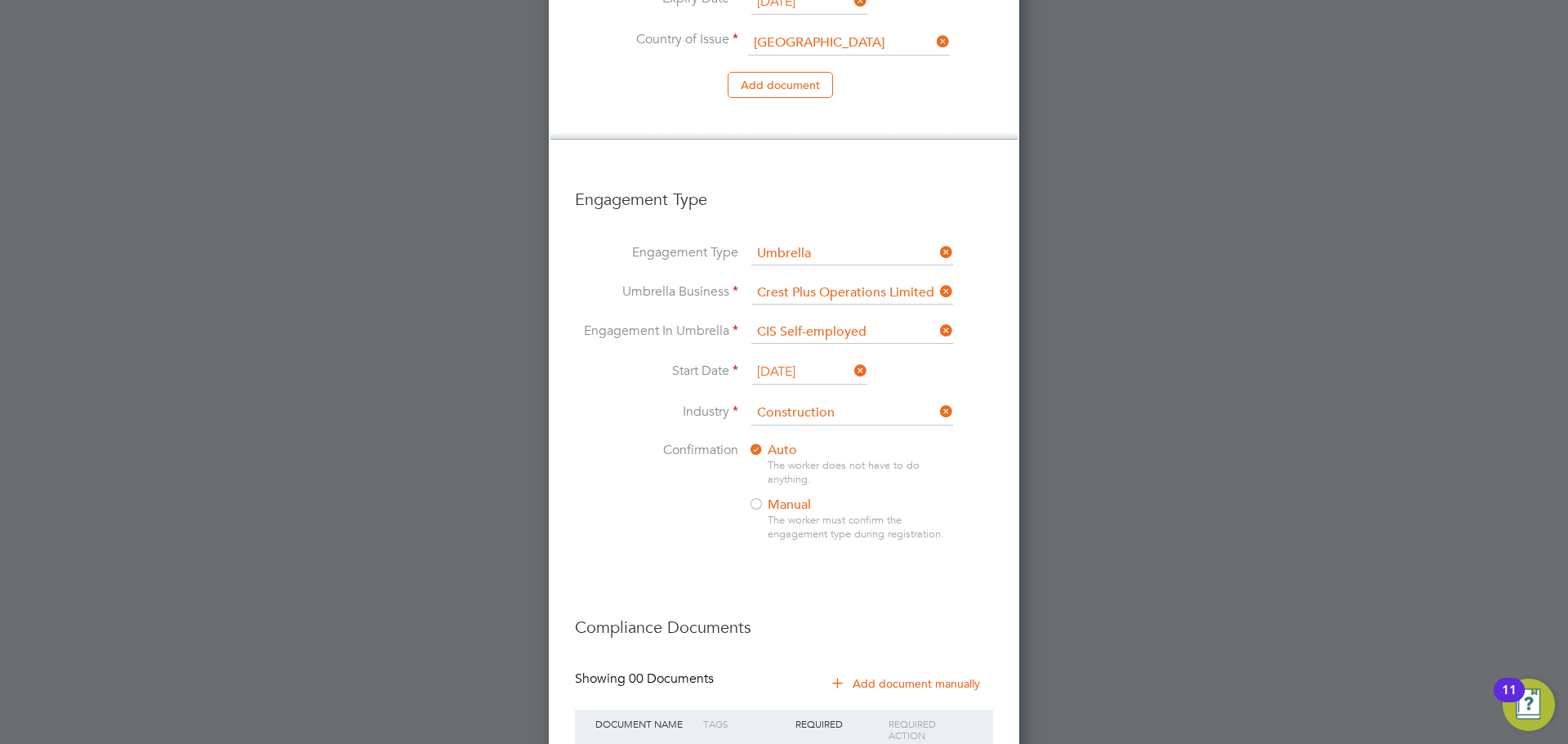
scroll to position [1648, 0]
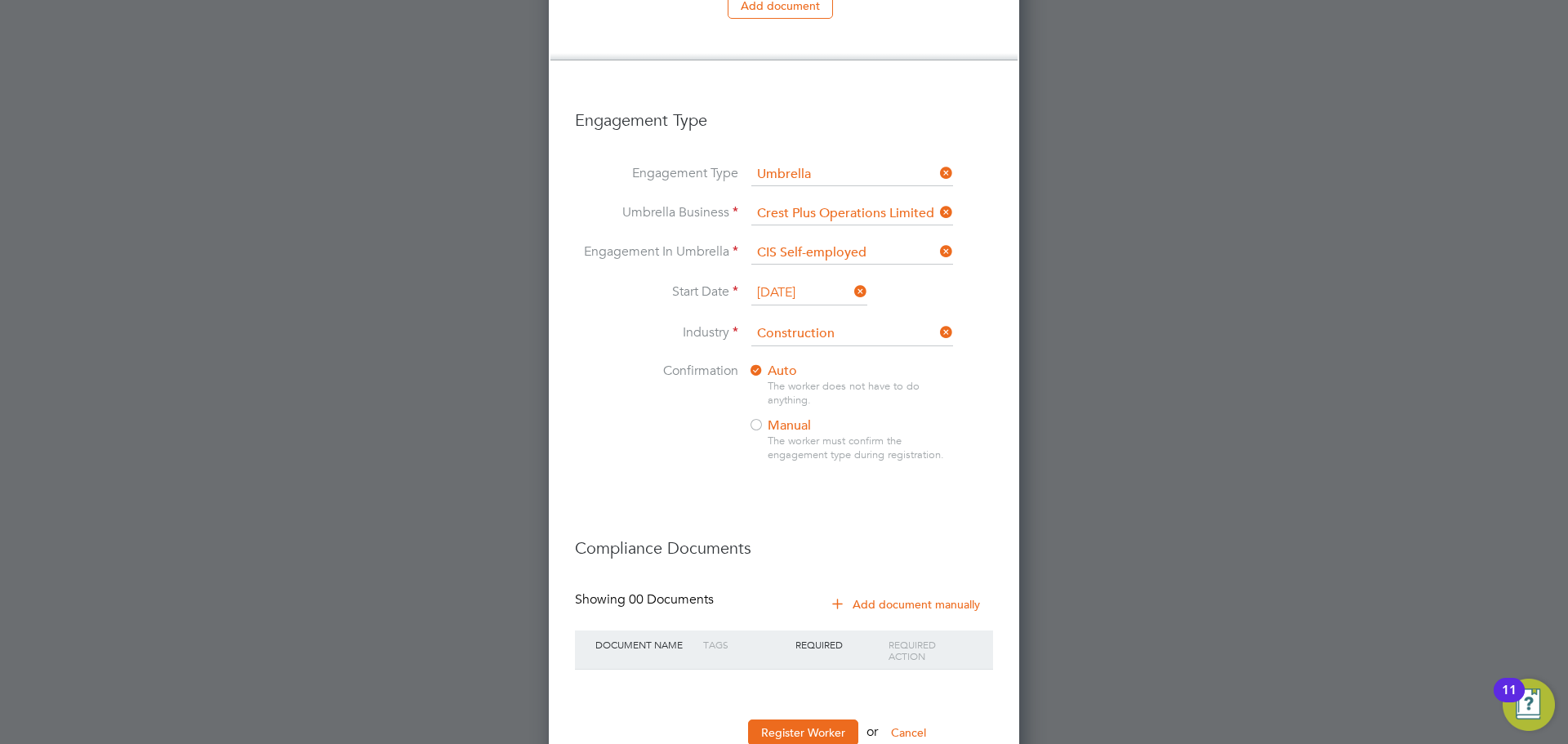
click at [911, 591] on button "Add document manually" at bounding box center [906, 604] width 173 height 27
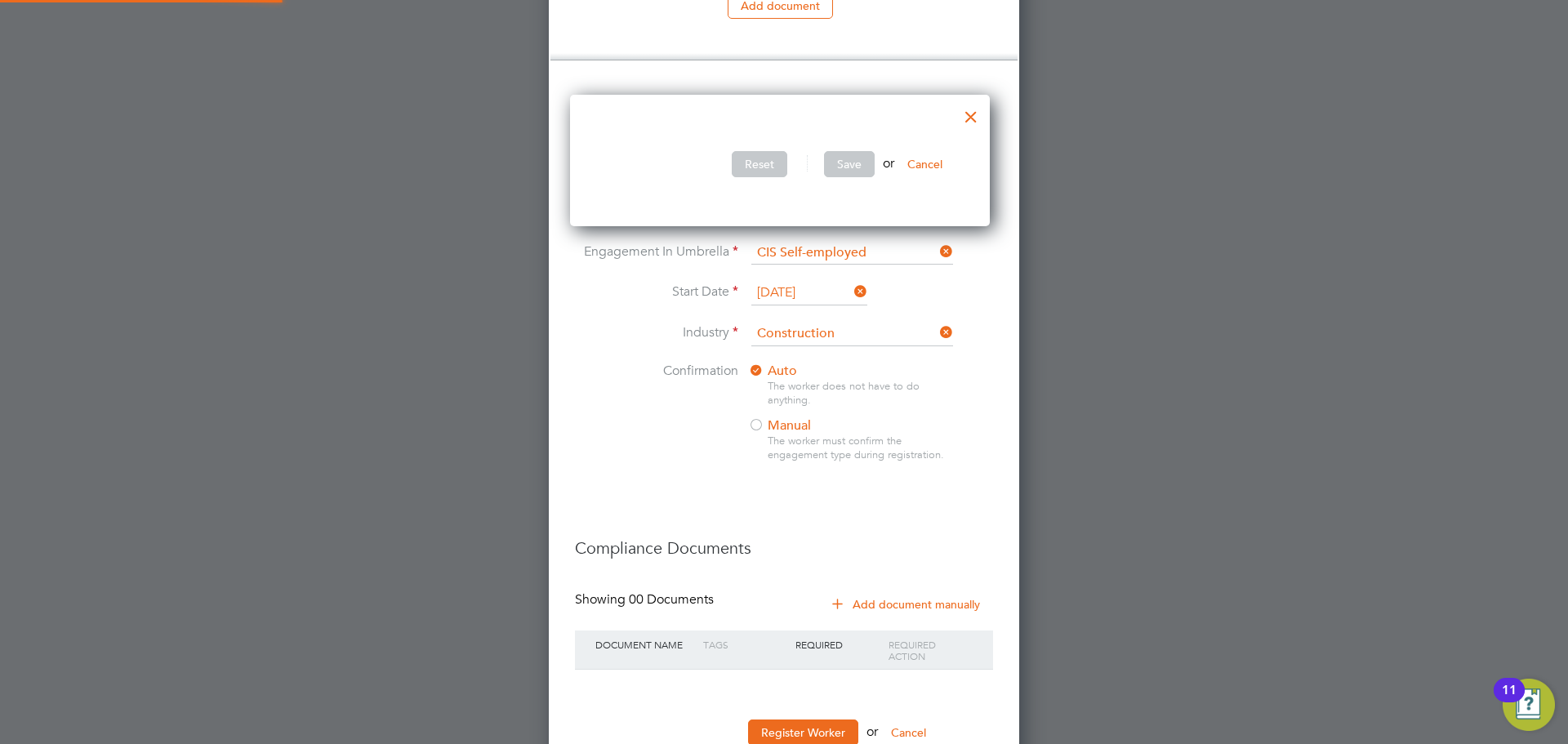
scroll to position [133, 429]
click at [977, 121] on div at bounding box center [971, 112] width 29 height 29
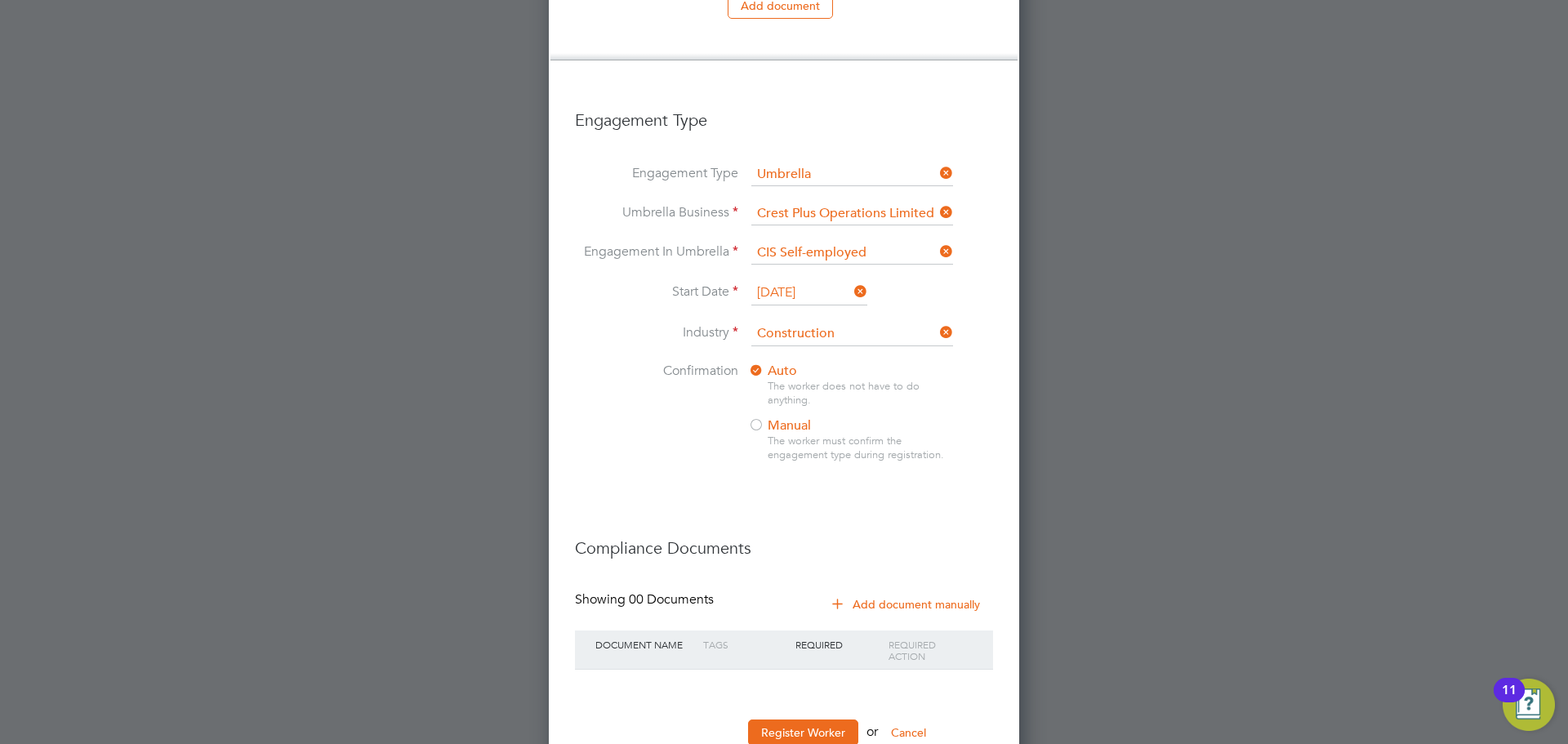
click at [839, 597] on icon at bounding box center [837, 602] width 12 height 12
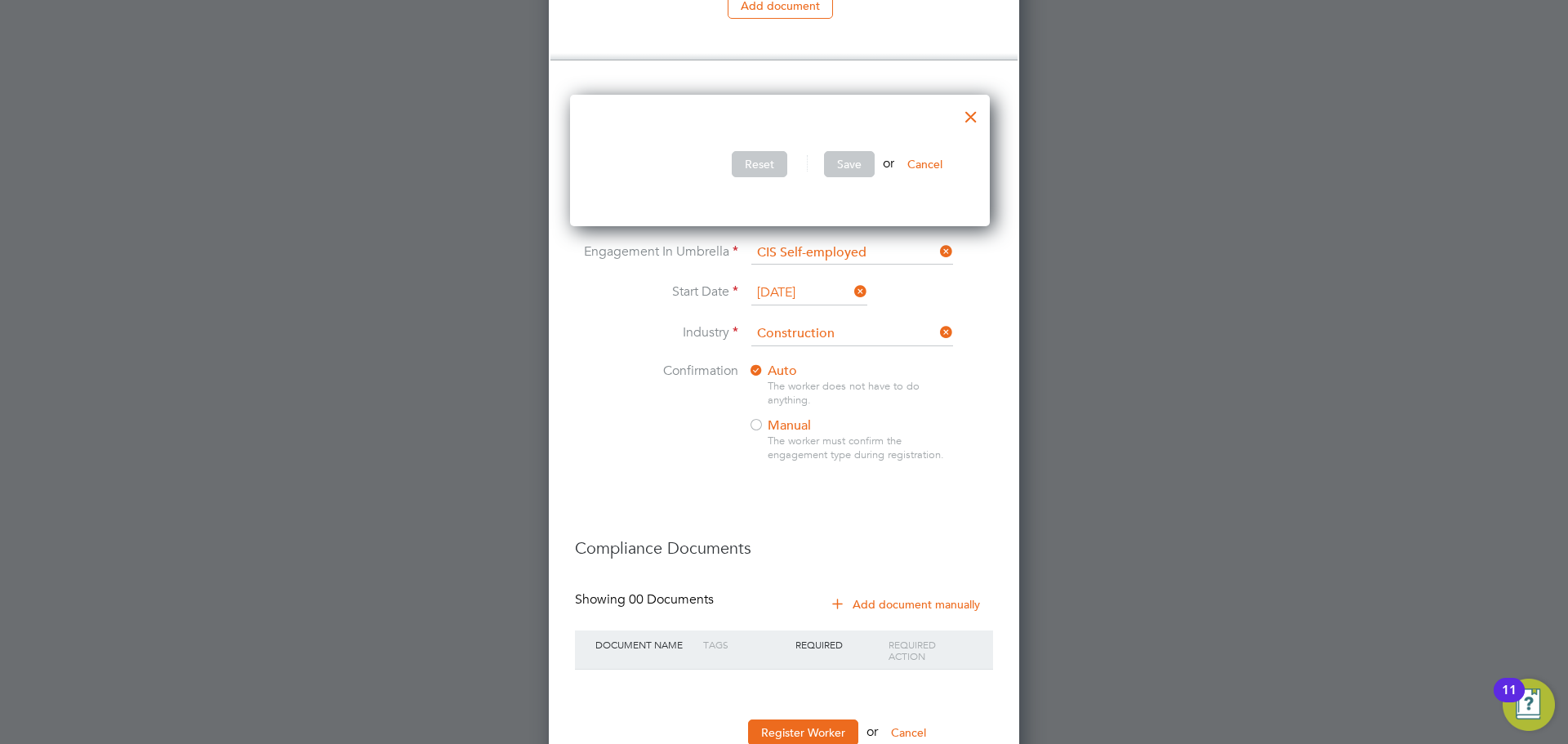
click at [929, 165] on button "Cancel" at bounding box center [925, 164] width 61 height 27
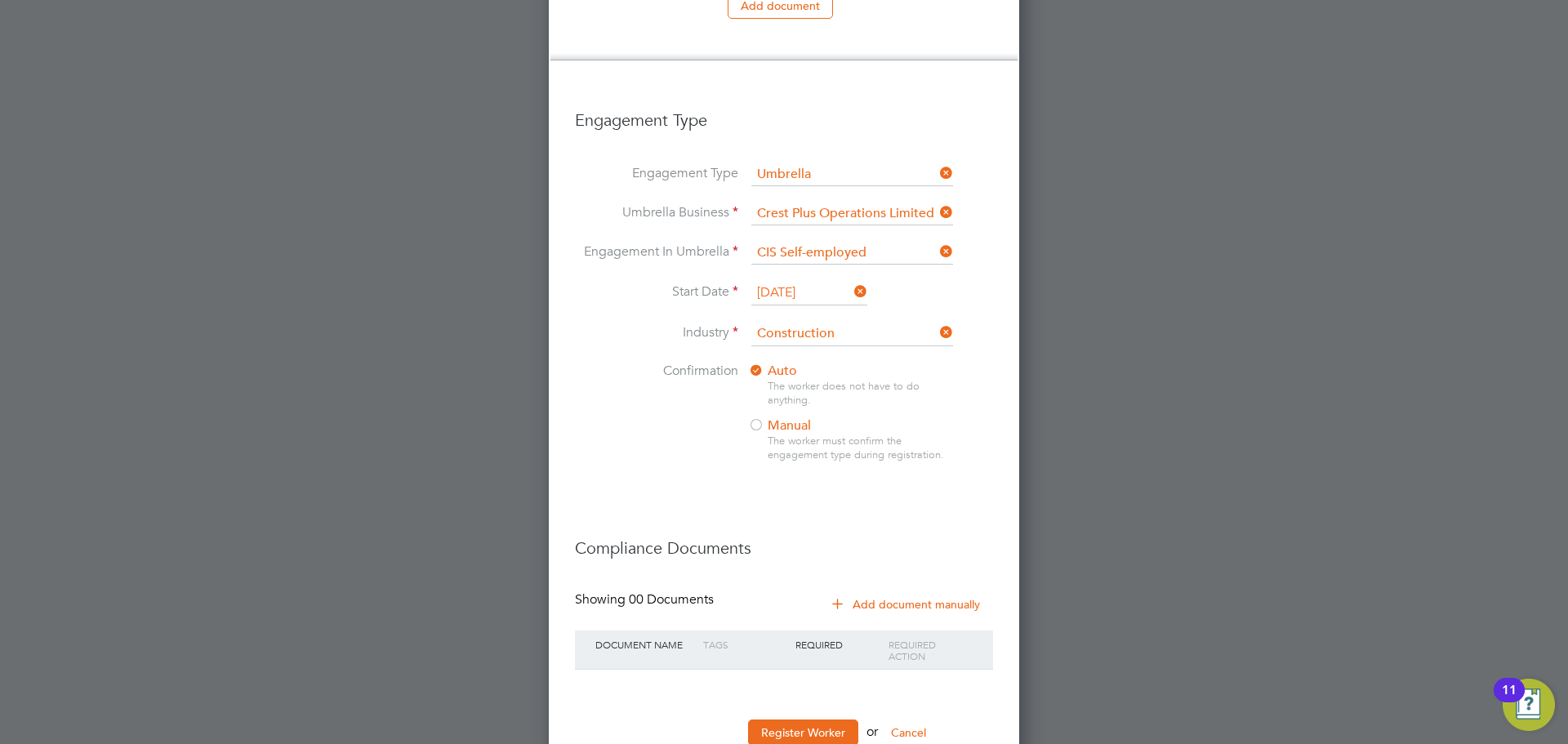
click at [926, 591] on button "Add document manually" at bounding box center [906, 604] width 173 height 27
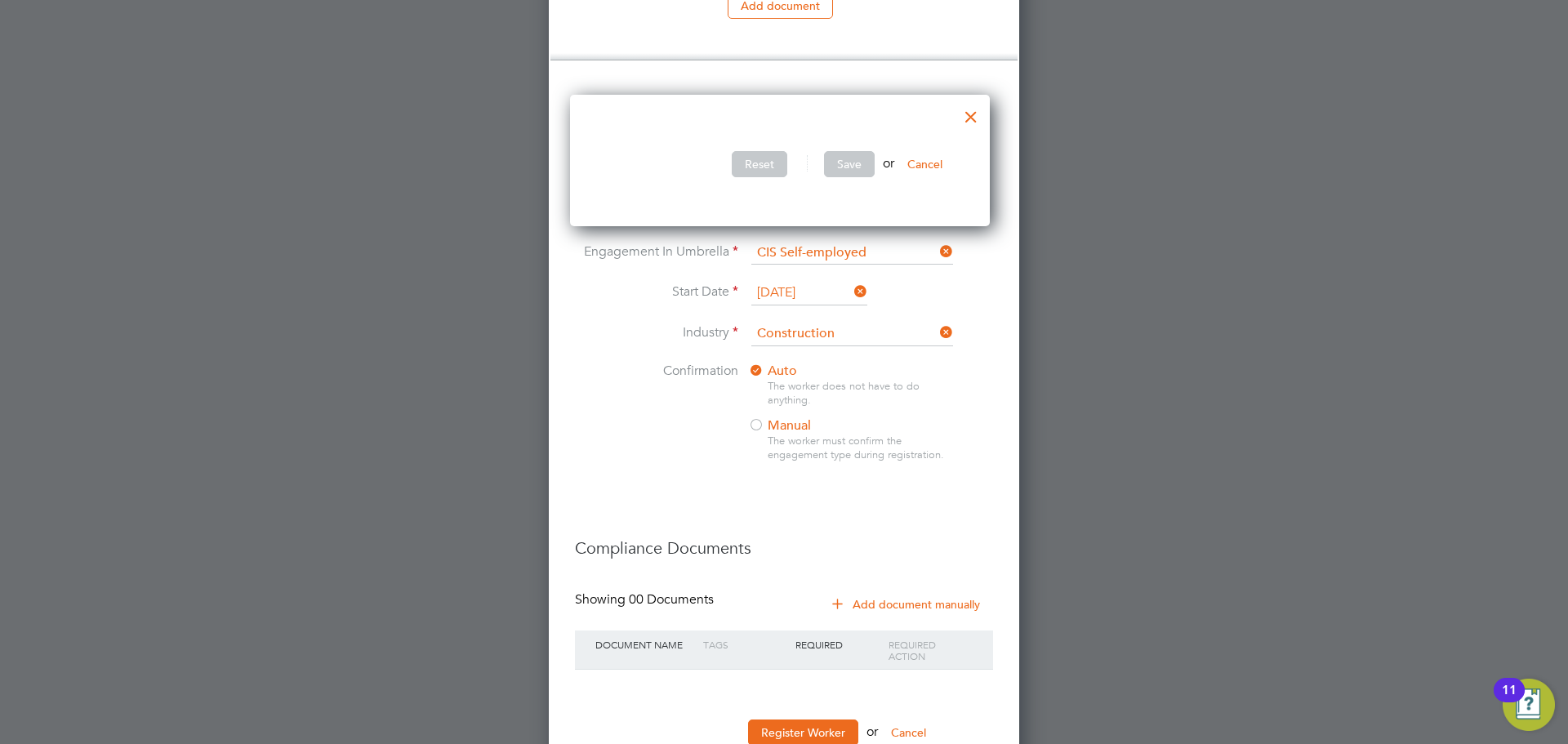
click at [980, 120] on div at bounding box center [971, 112] width 29 height 29
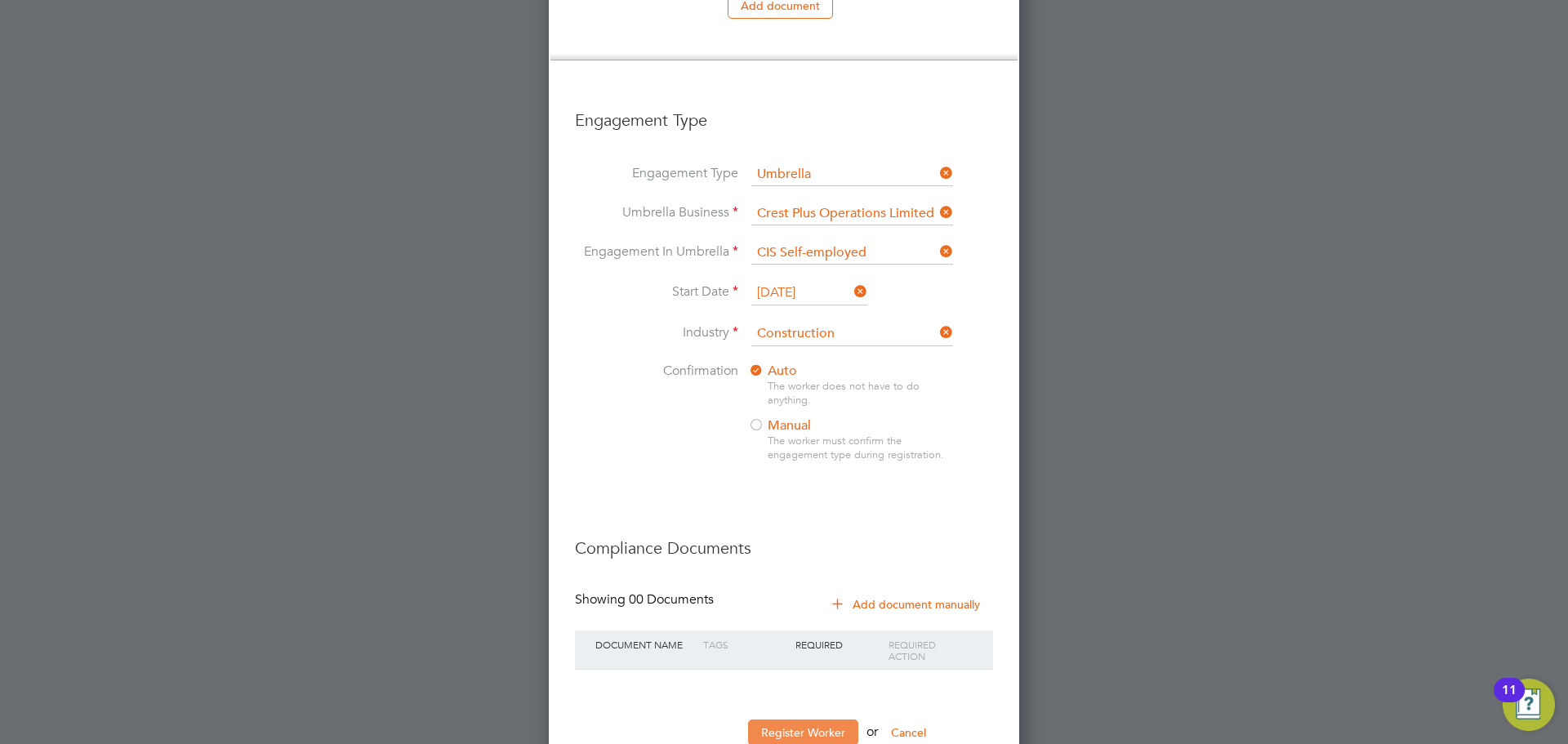
click at [797, 720] on button "Register Worker" at bounding box center [803, 733] width 111 height 27
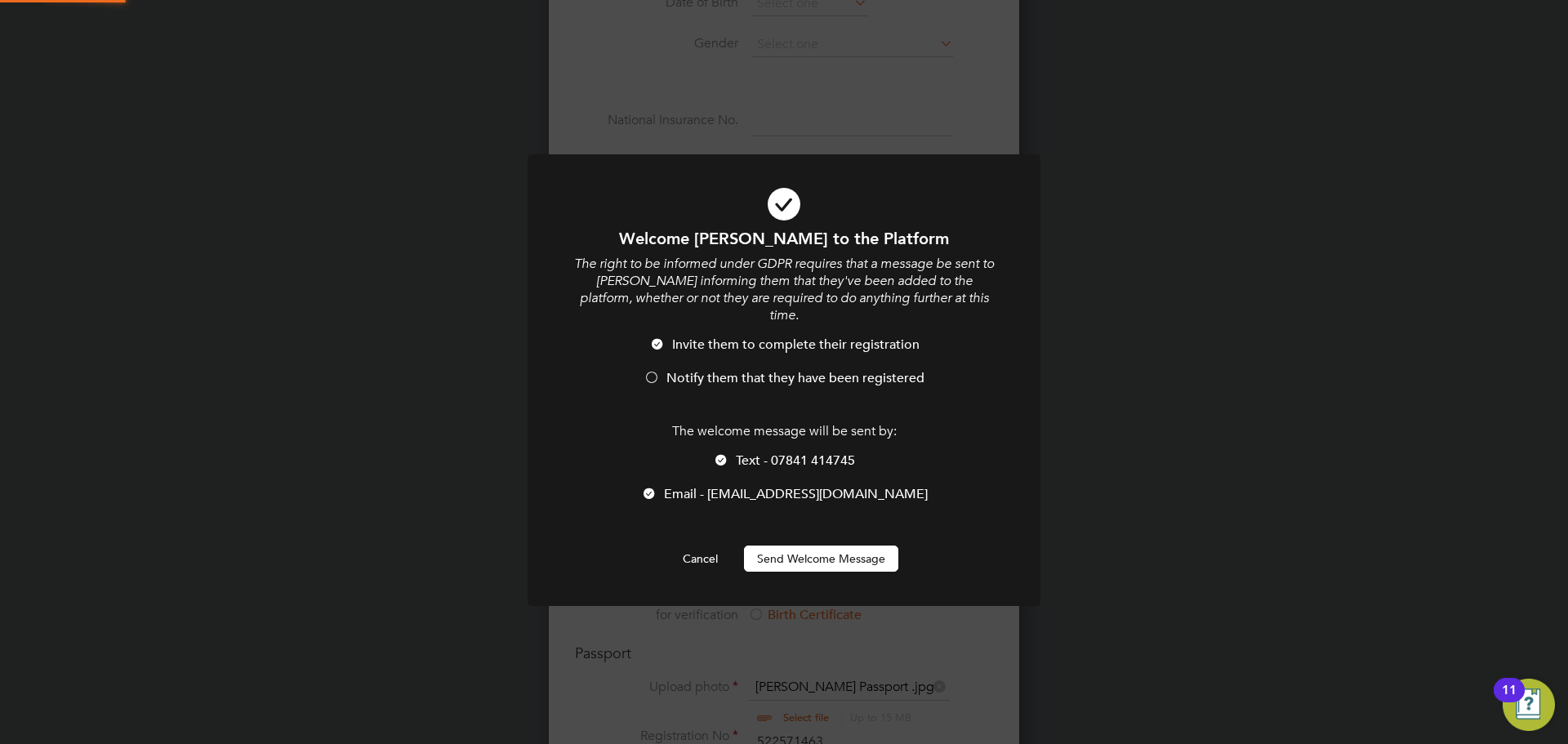
scroll to position [0, 0]
click at [652, 371] on div at bounding box center [652, 379] width 16 height 16
click at [722, 453] on div at bounding box center [721, 462] width 16 height 16
click at [872, 547] on button "Send Welcome Message" at bounding box center [821, 558] width 154 height 27
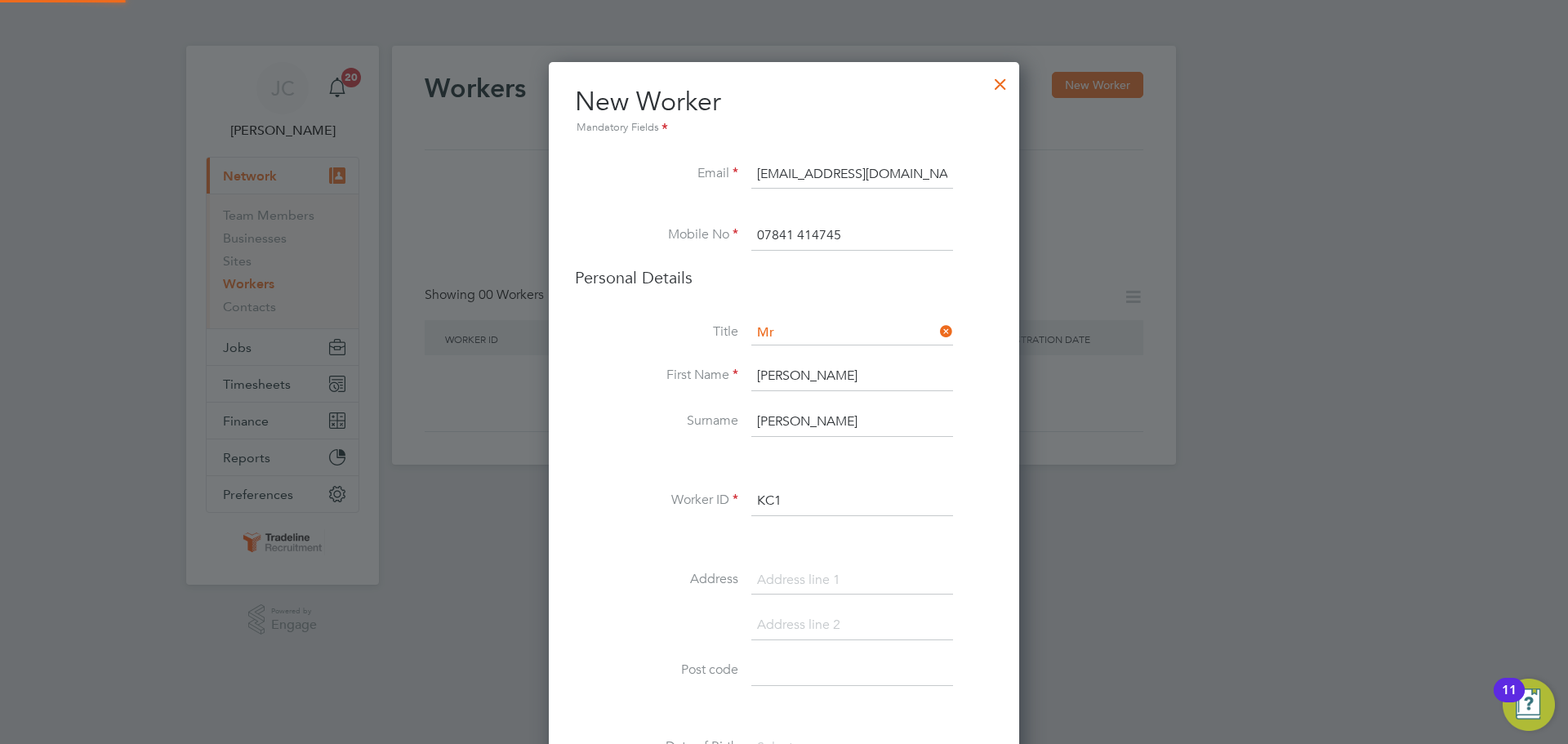
scroll to position [744, 0]
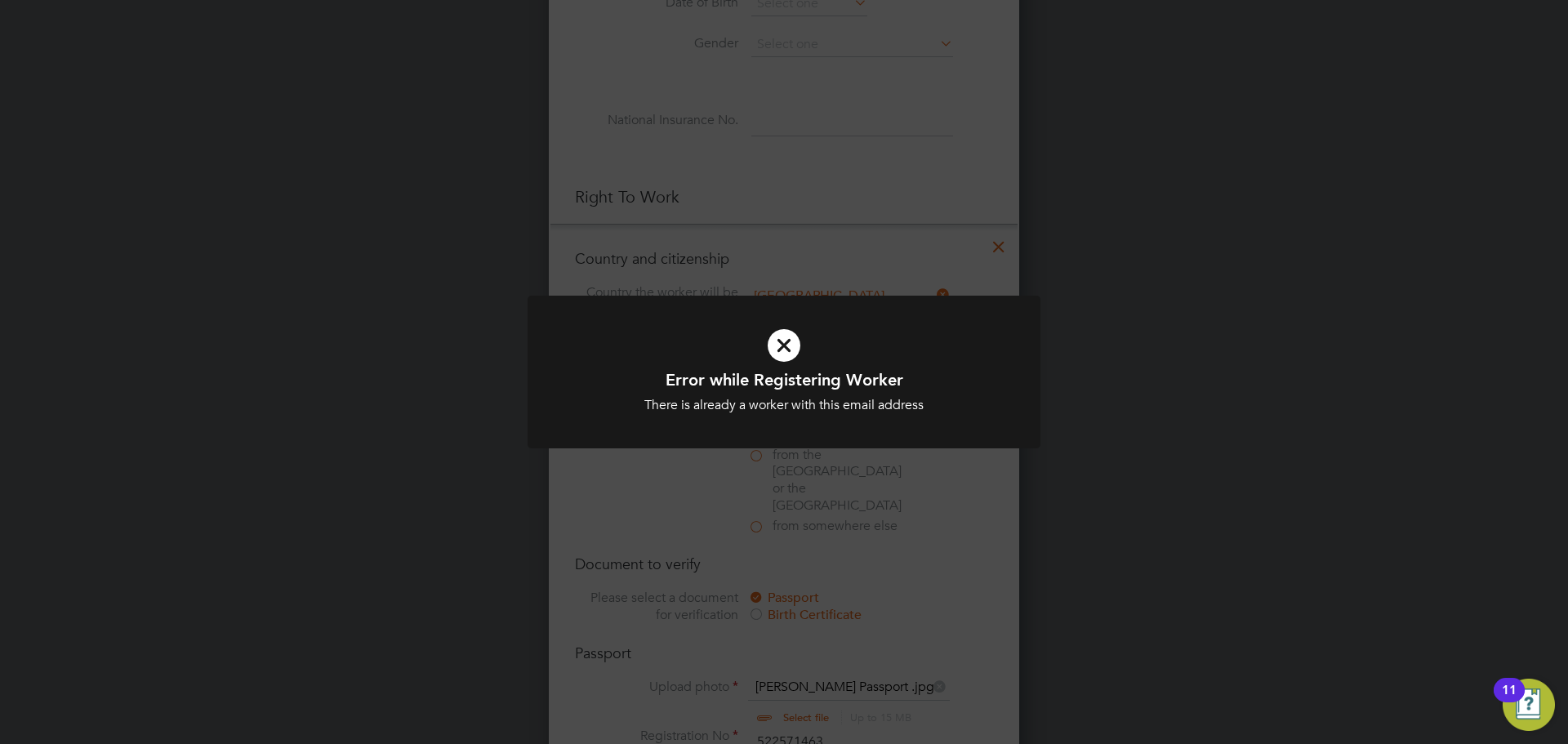
click at [1150, 527] on div "Error while Registering Worker There is already a worker with this email addres…" at bounding box center [784, 372] width 1568 height 744
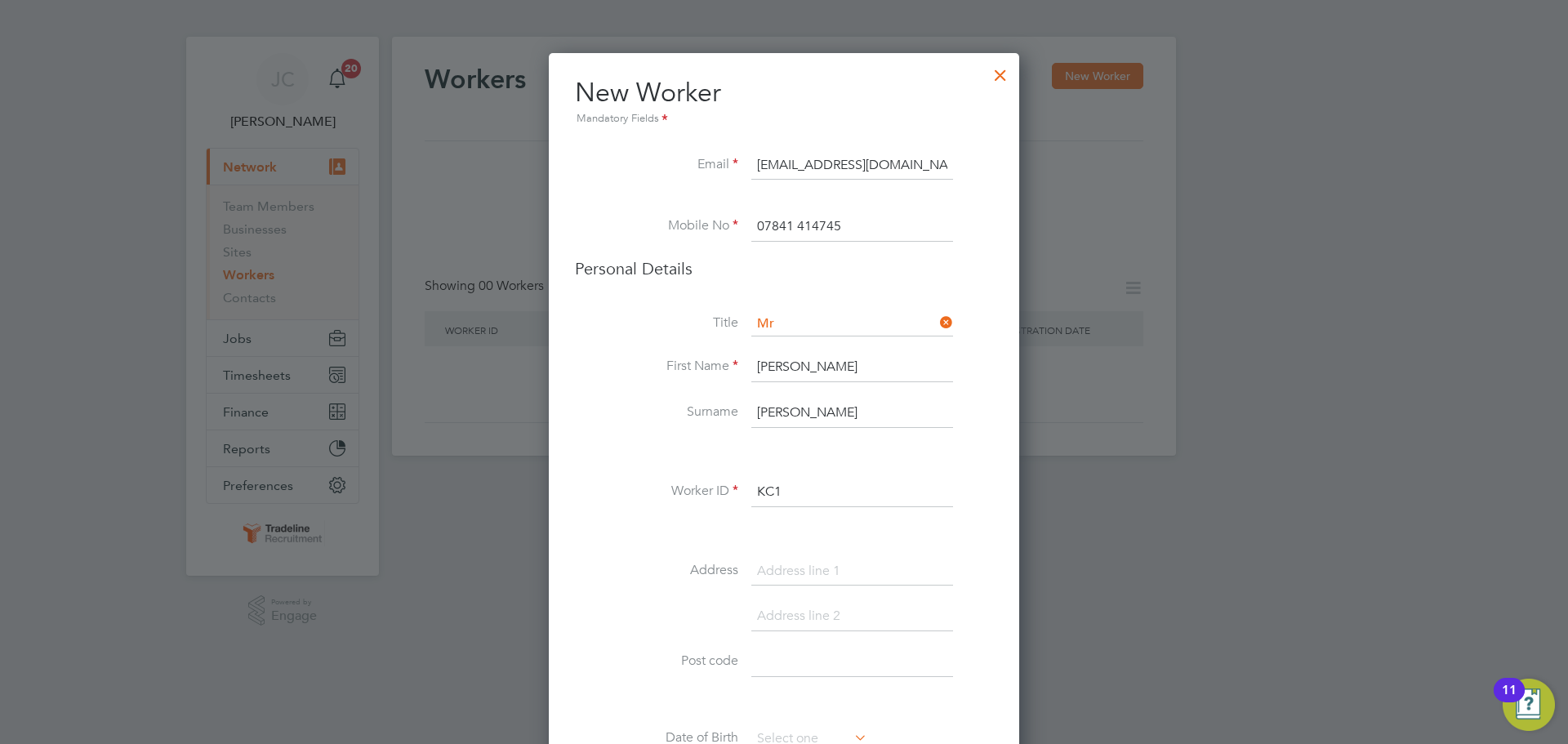
scroll to position [0, 0]
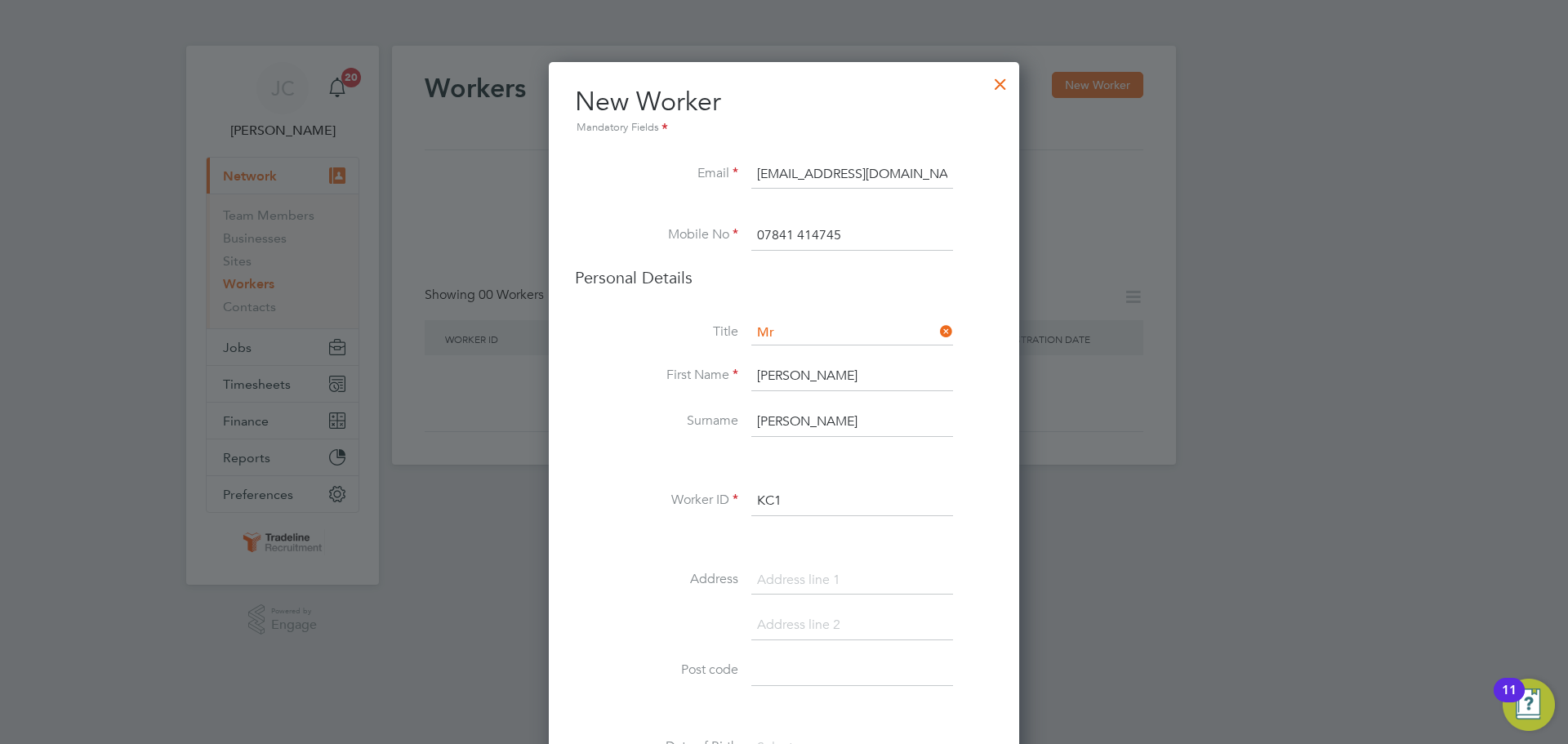
drag, startPoint x: 900, startPoint y: 177, endPoint x: 632, endPoint y: 155, distance: 268.9
paste input "[EMAIL_ADDRESS][DOMAIN_NAME]"
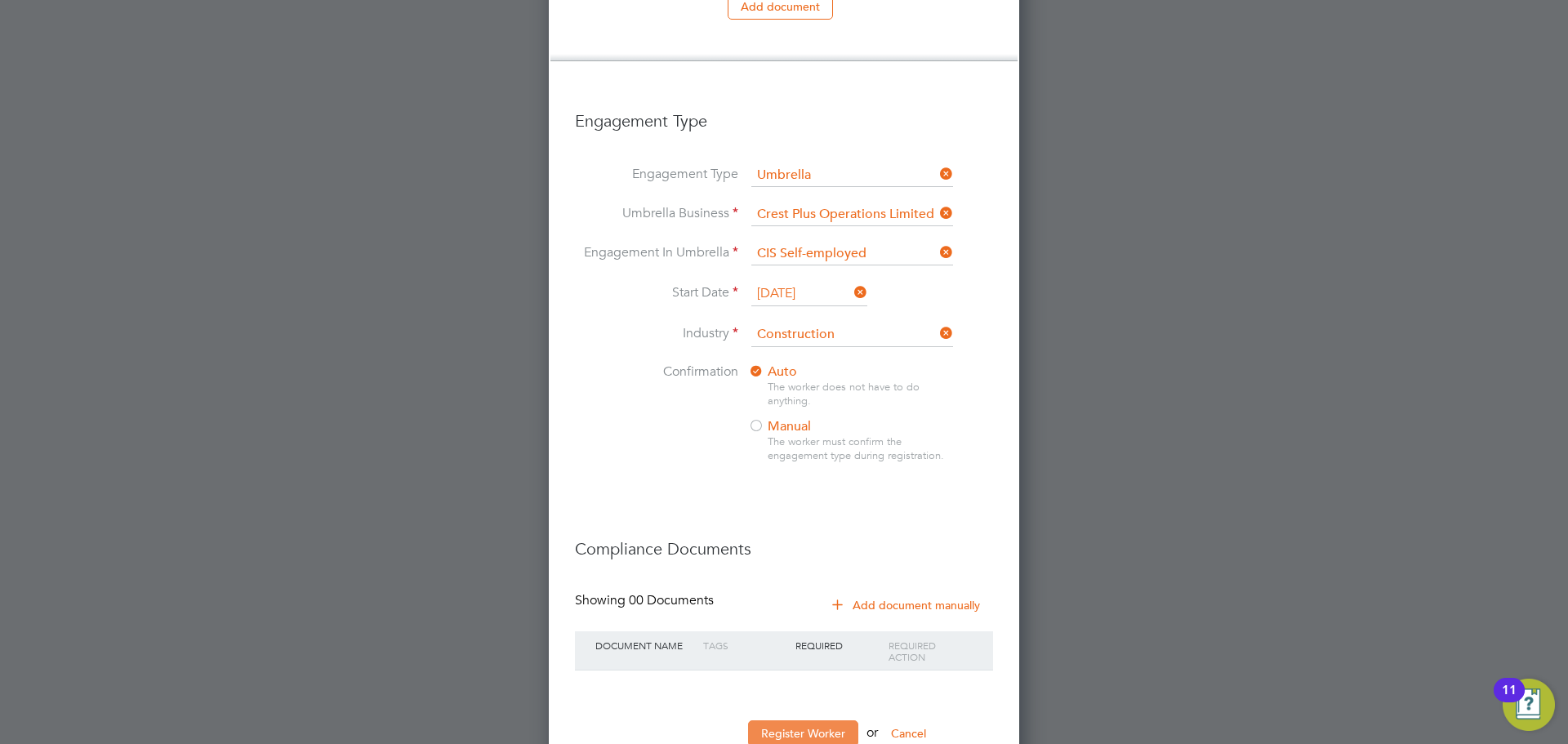
scroll to position [1648, 0]
type input "[EMAIL_ADDRESS][DOMAIN_NAME]"
click at [815, 720] on button "Register Worker" at bounding box center [803, 733] width 111 height 27
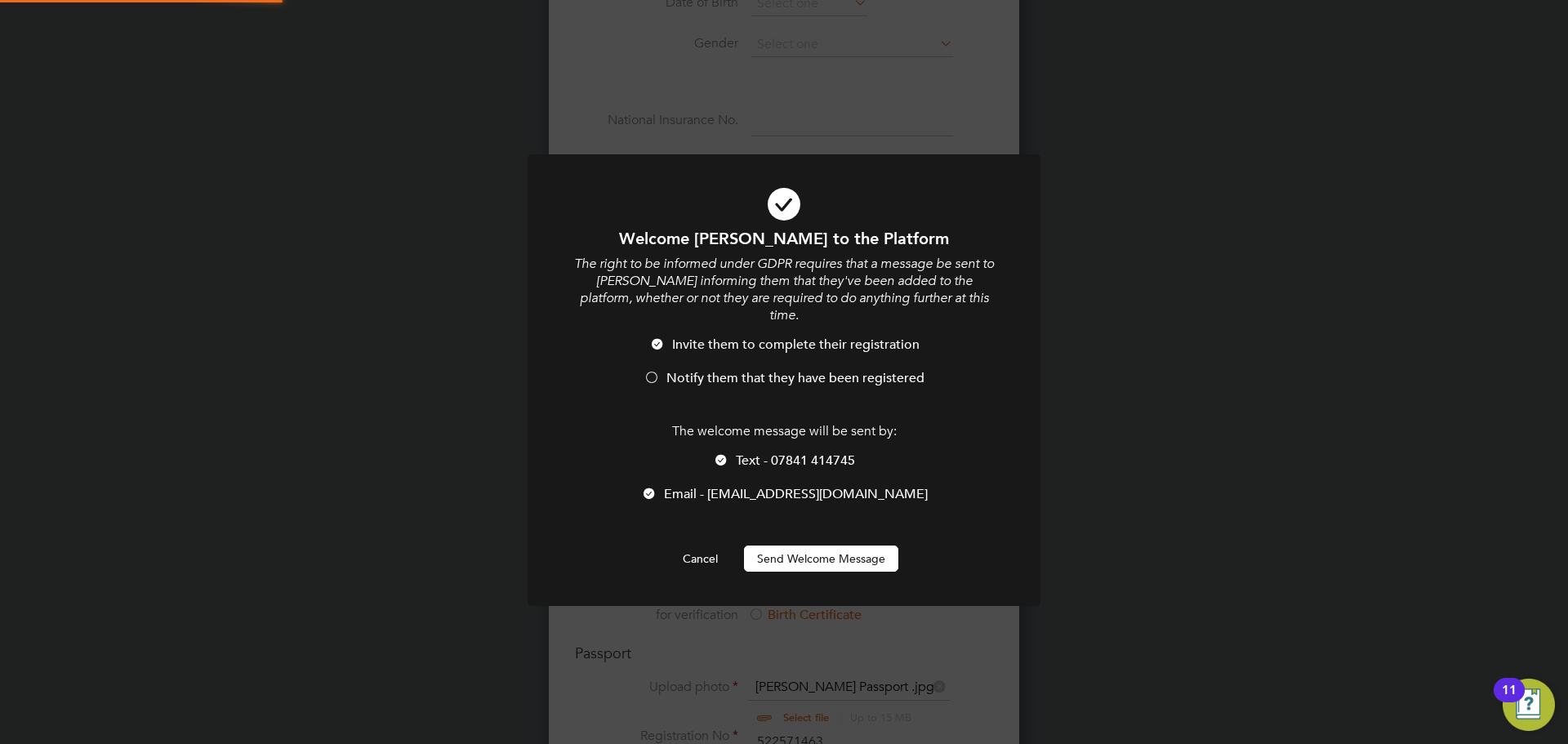
scroll to position [0, 0]
click at [653, 371] on div at bounding box center [652, 379] width 16 height 16
click at [726, 453] on div at bounding box center [721, 462] width 16 height 16
click at [818, 546] on button "Send Welcome Message" at bounding box center [821, 558] width 154 height 27
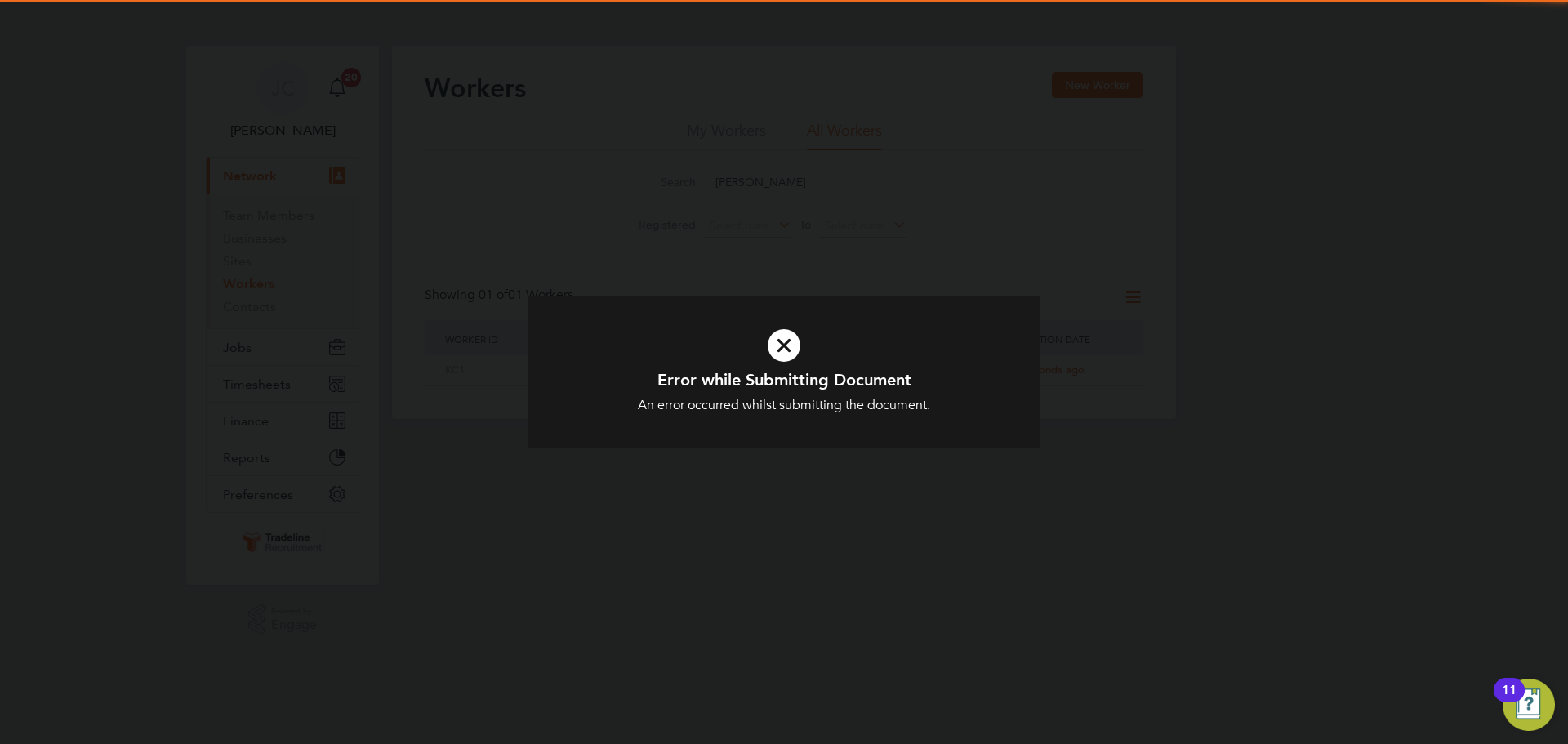
click at [882, 479] on div "Error while Submitting Document An error occurred whilst submitting the documen…" at bounding box center [784, 372] width 1568 height 744
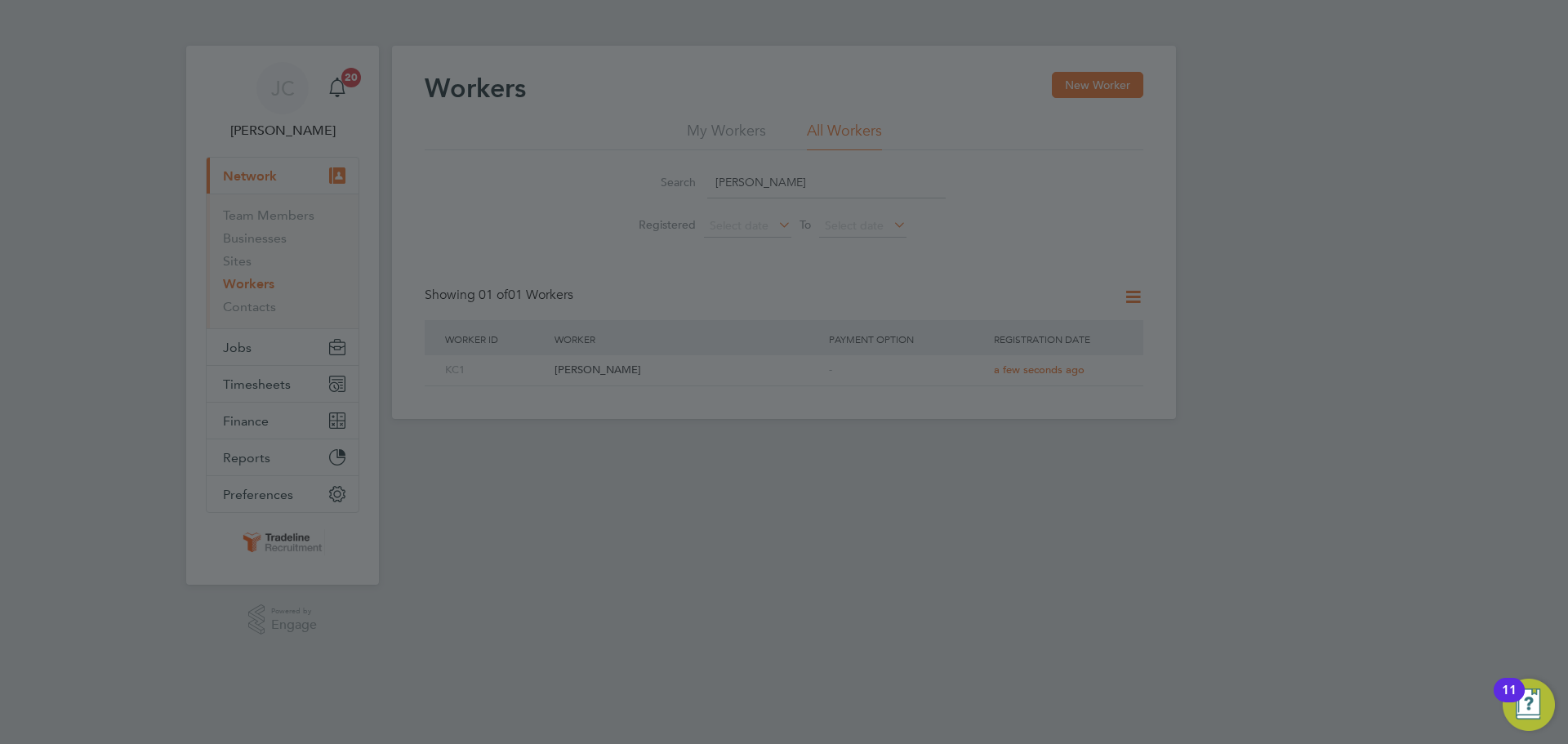
click at [1304, 272] on div at bounding box center [784, 372] width 1568 height 744
click at [1523, 714] on img "Open Resource Center, 11 new notifications" at bounding box center [1529, 705] width 52 height 52
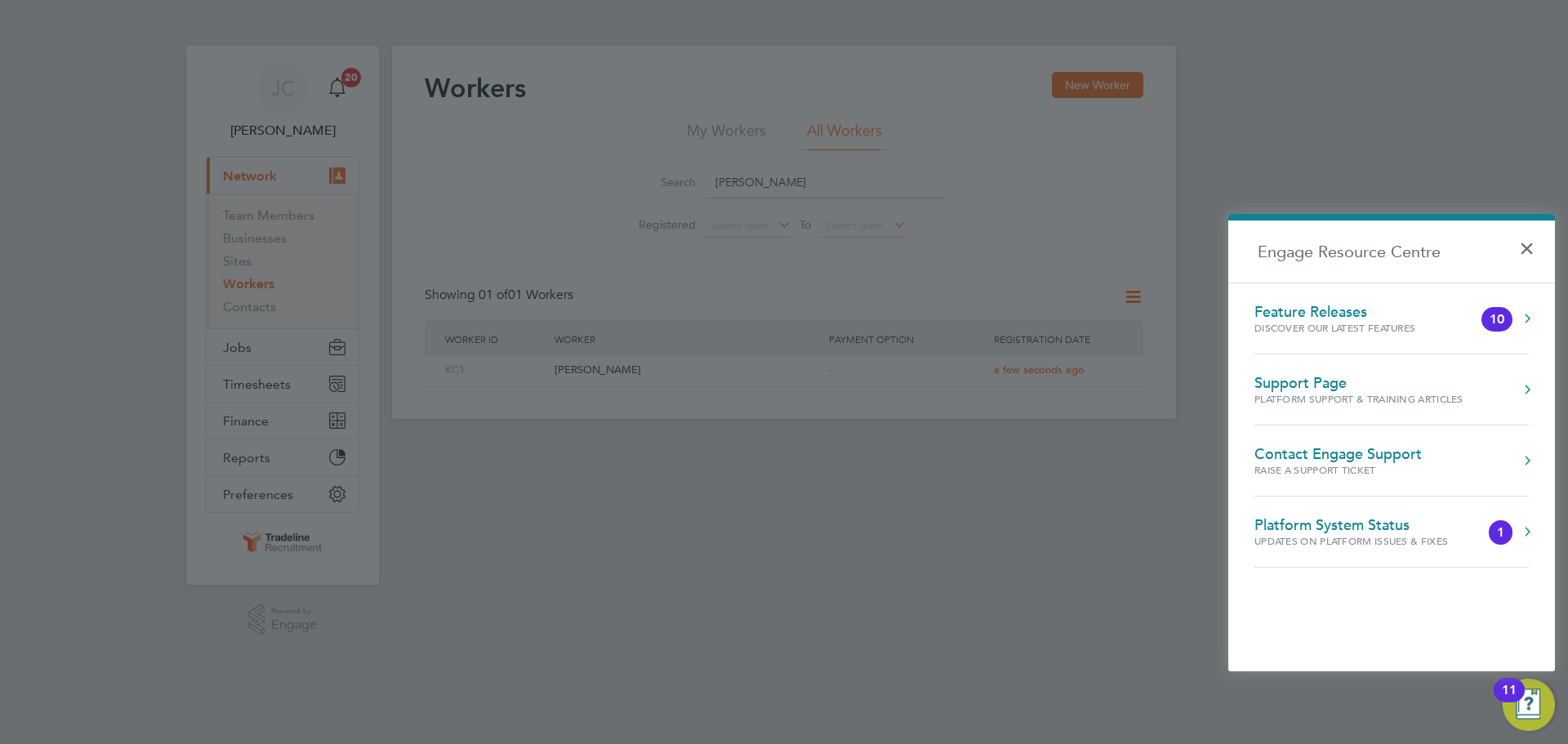
click at [1436, 155] on div at bounding box center [784, 372] width 1568 height 744
click at [1528, 246] on button "×" at bounding box center [1531, 243] width 24 height 36
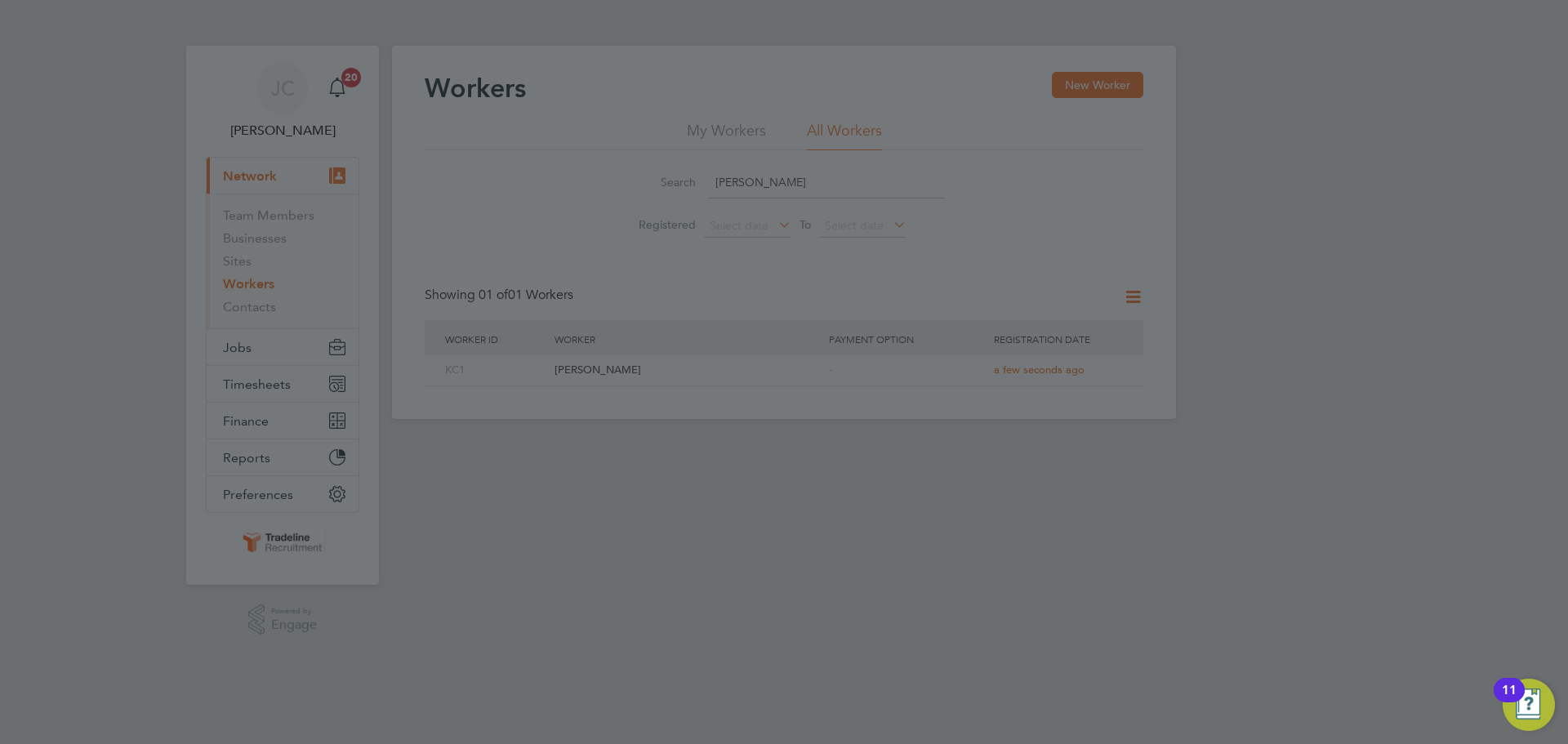
click at [354, 334] on div at bounding box center [784, 372] width 1568 height 744
click at [533, 347] on div at bounding box center [784, 372] width 1568 height 744
click at [253, 358] on div at bounding box center [784, 372] width 1568 height 744
click at [358, 80] on div at bounding box center [784, 372] width 1568 height 744
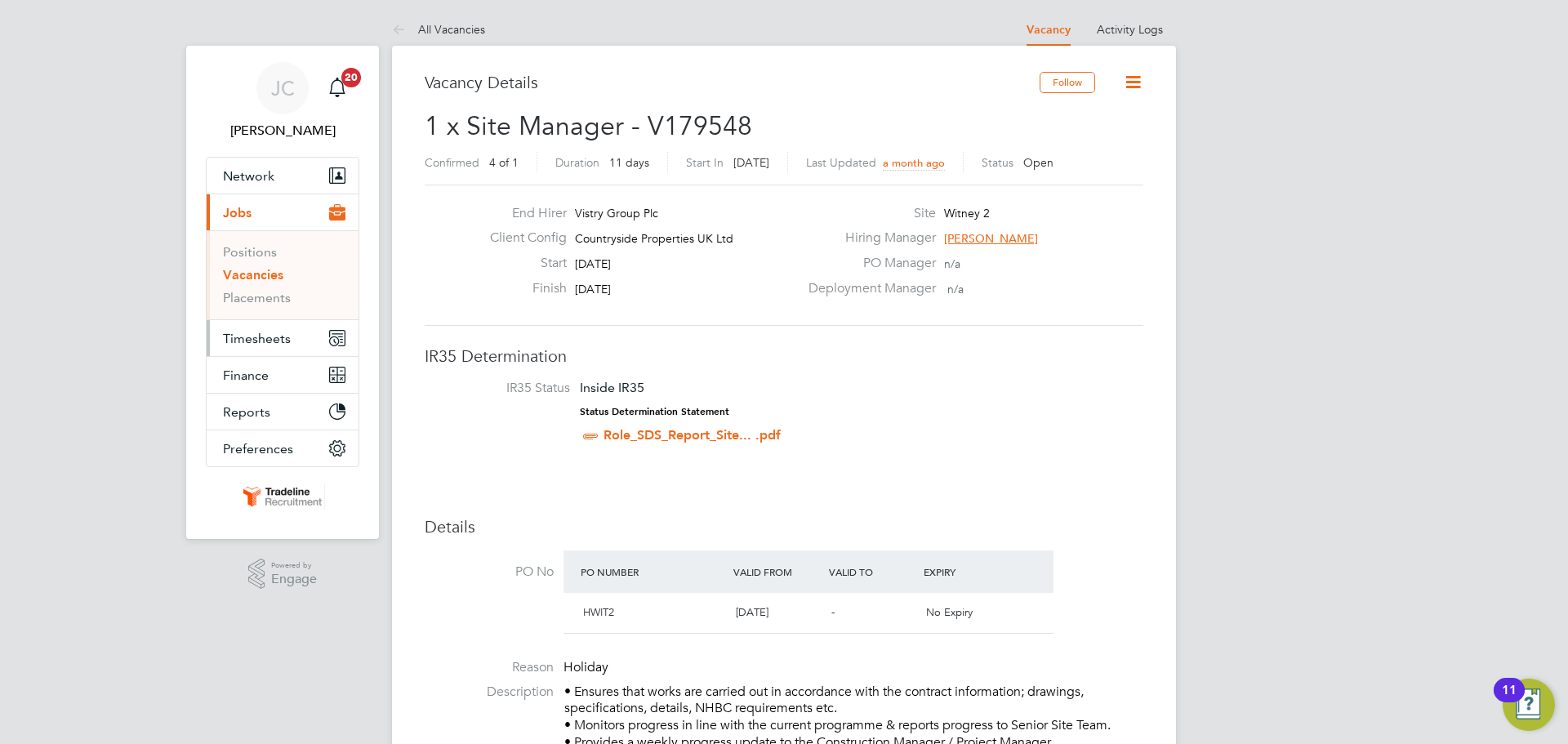
click at [282, 345] on span "Timesheets" at bounding box center [257, 338] width 68 height 16
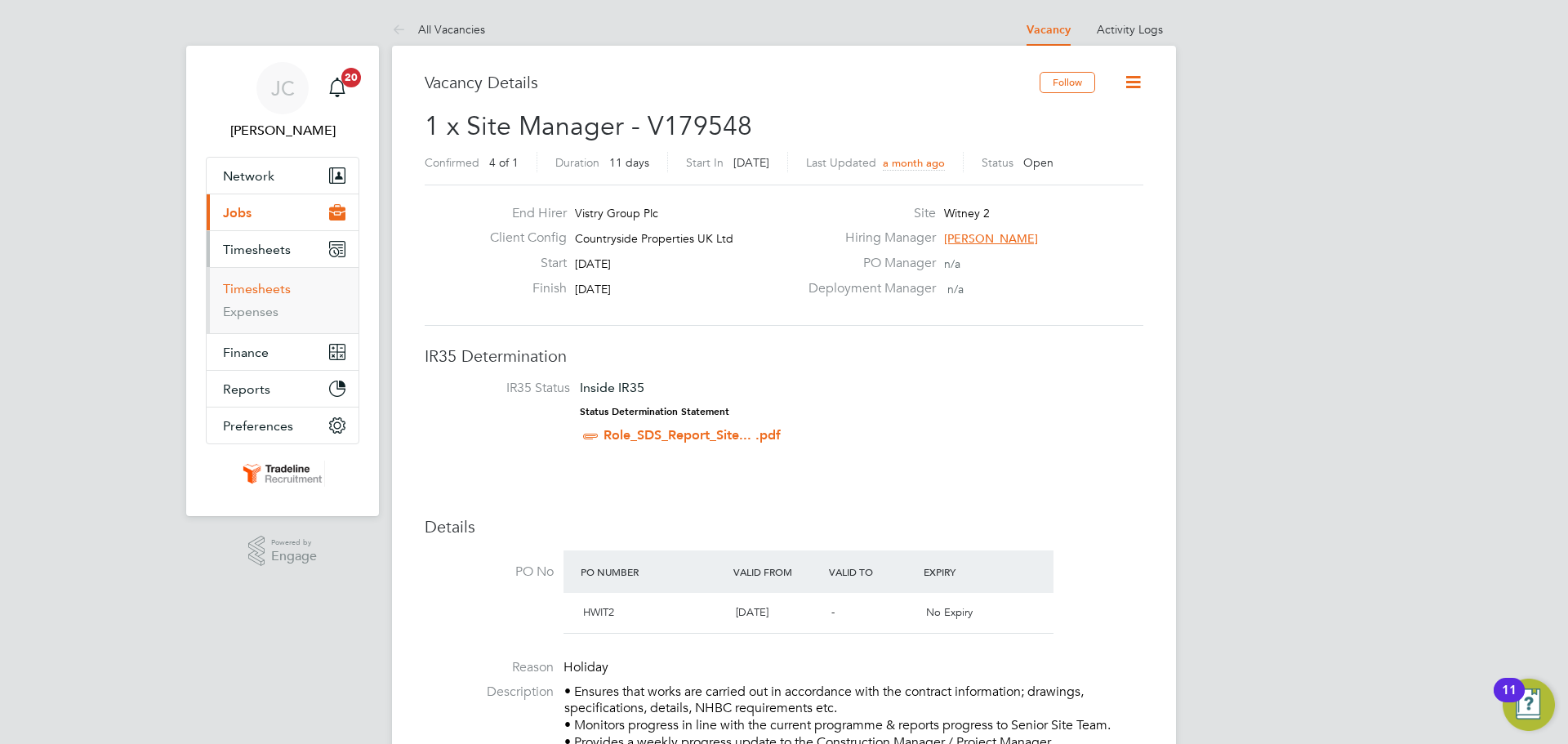
click at [273, 291] on link "Timesheets" at bounding box center [257, 289] width 68 height 16
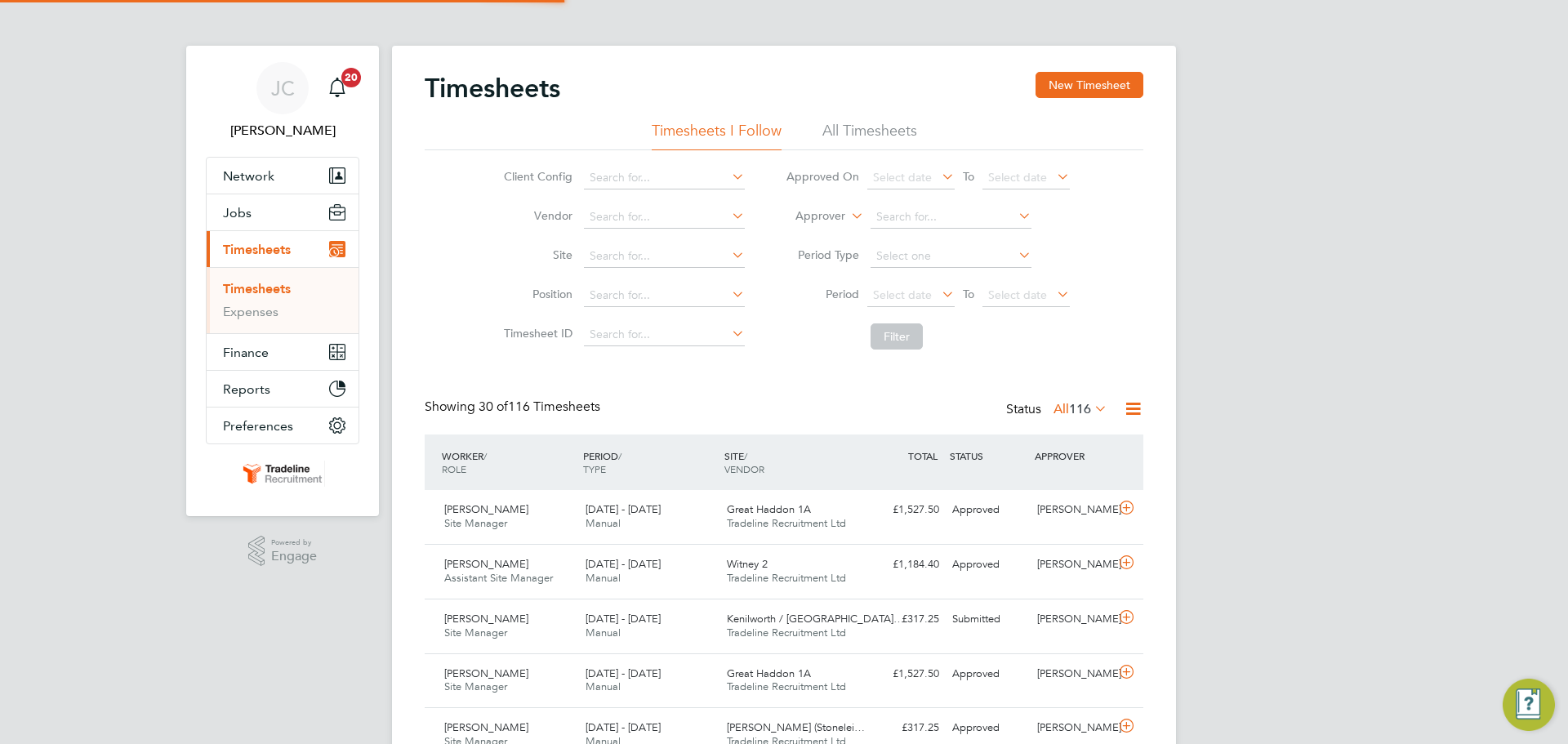
scroll to position [8, 8]
click at [977, 625] on div "Submitted" at bounding box center [988, 620] width 85 height 27
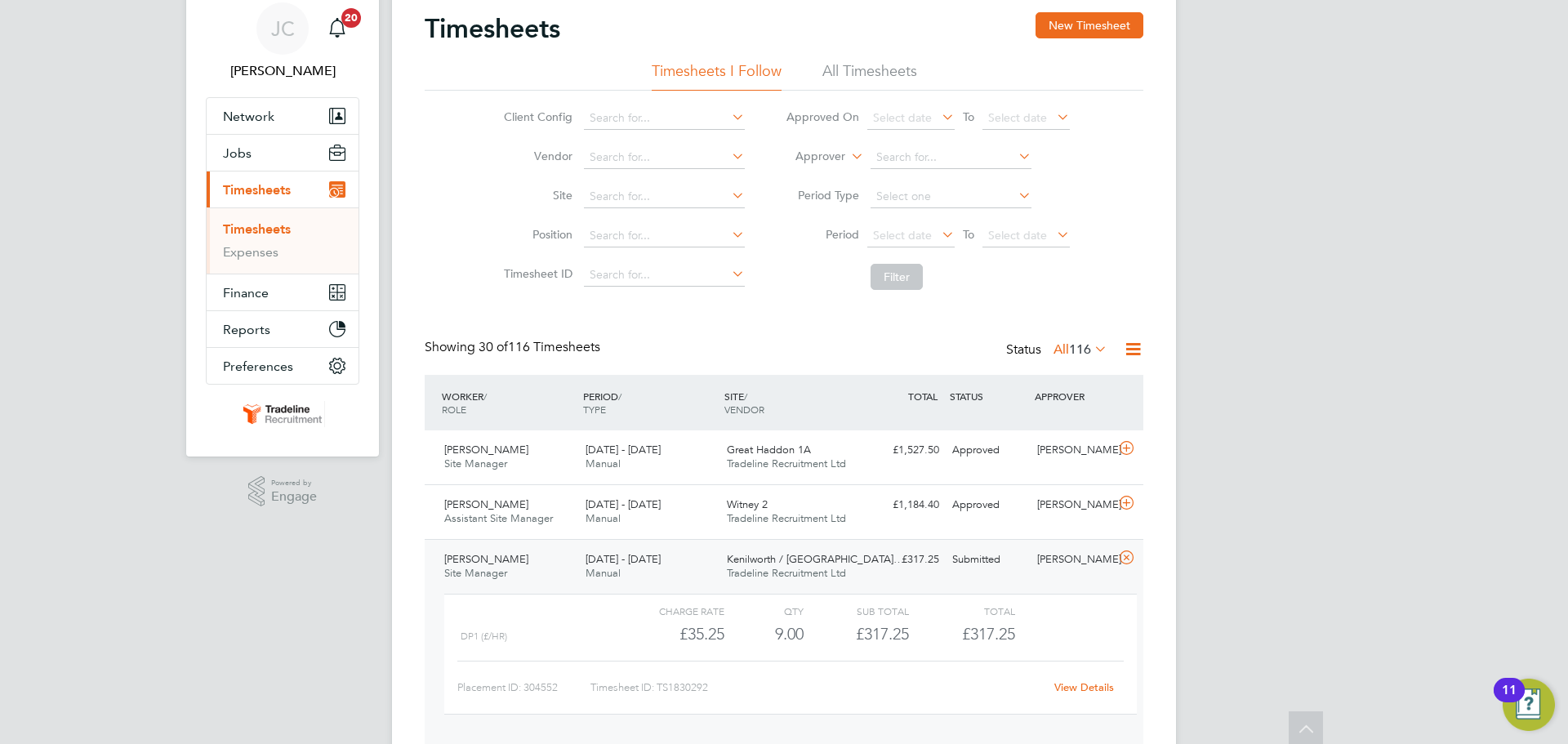
scroll to position [0, 0]
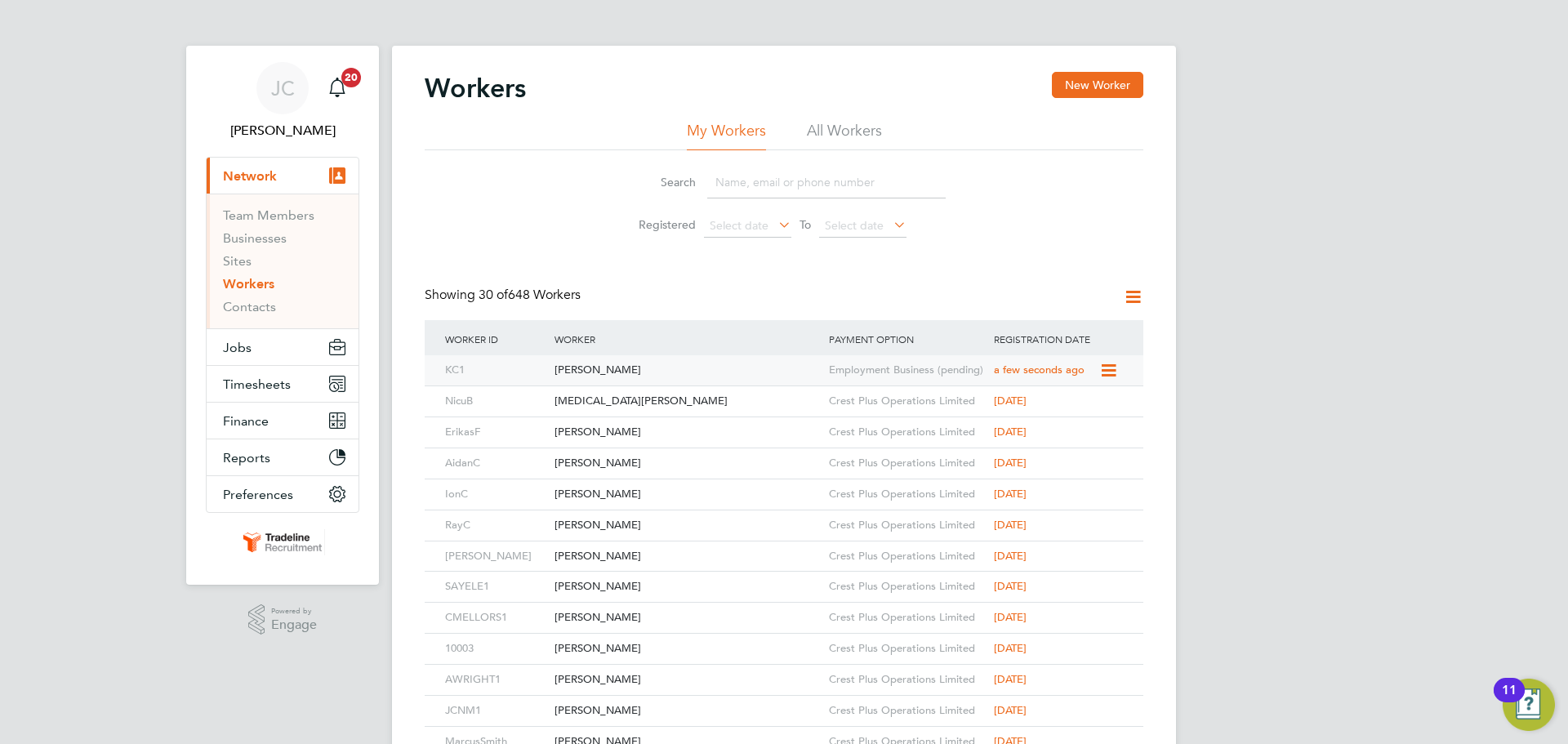
click at [836, 370] on div "Employment Business (pending)" at bounding box center [907, 370] width 165 height 30
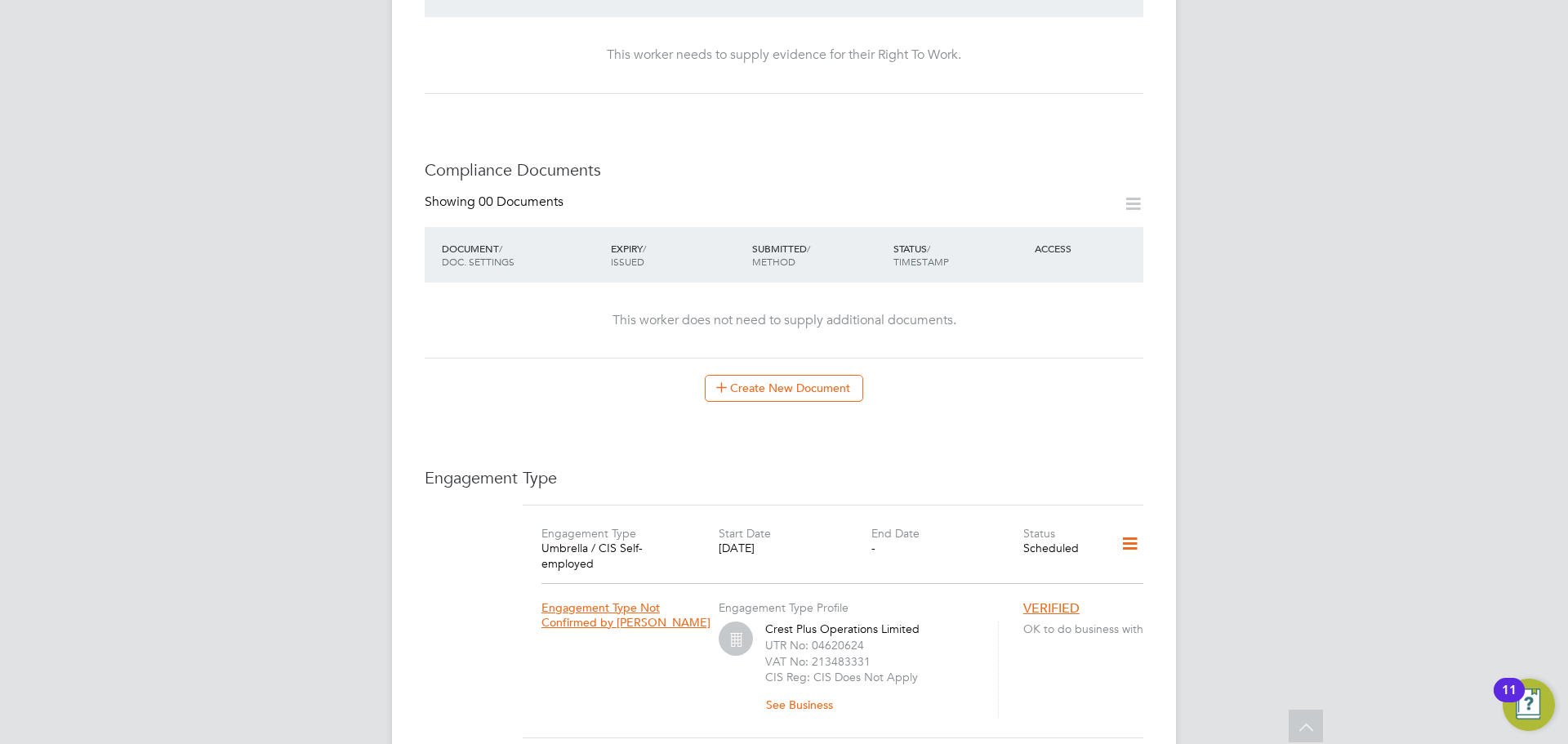
scroll to position [654, 0]
click at [834, 397] on button "Create New Document" at bounding box center [783, 384] width 158 height 27
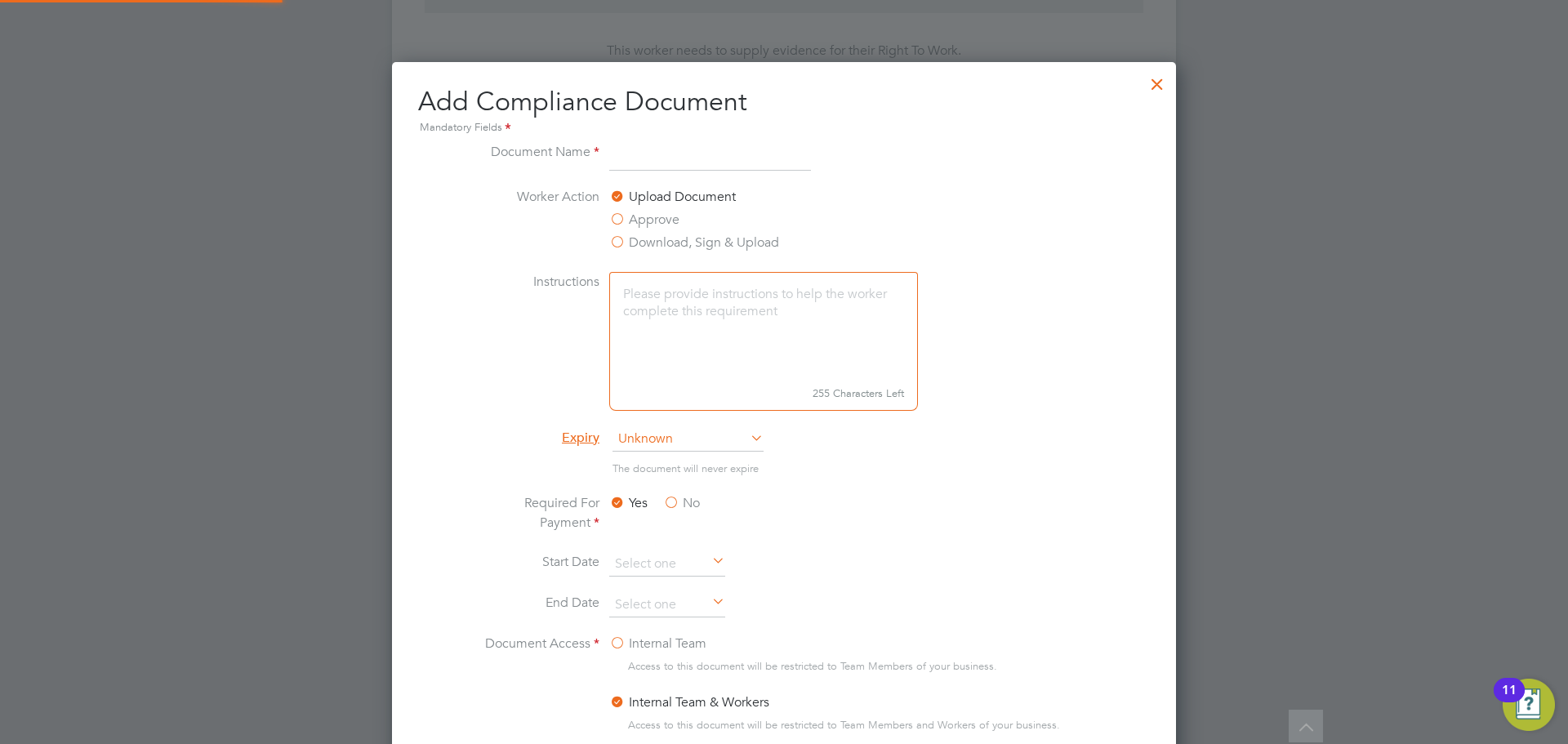
scroll to position [858, 785]
type input "SMSTS"
click at [692, 438] on span "Unknown" at bounding box center [687, 440] width 151 height 25
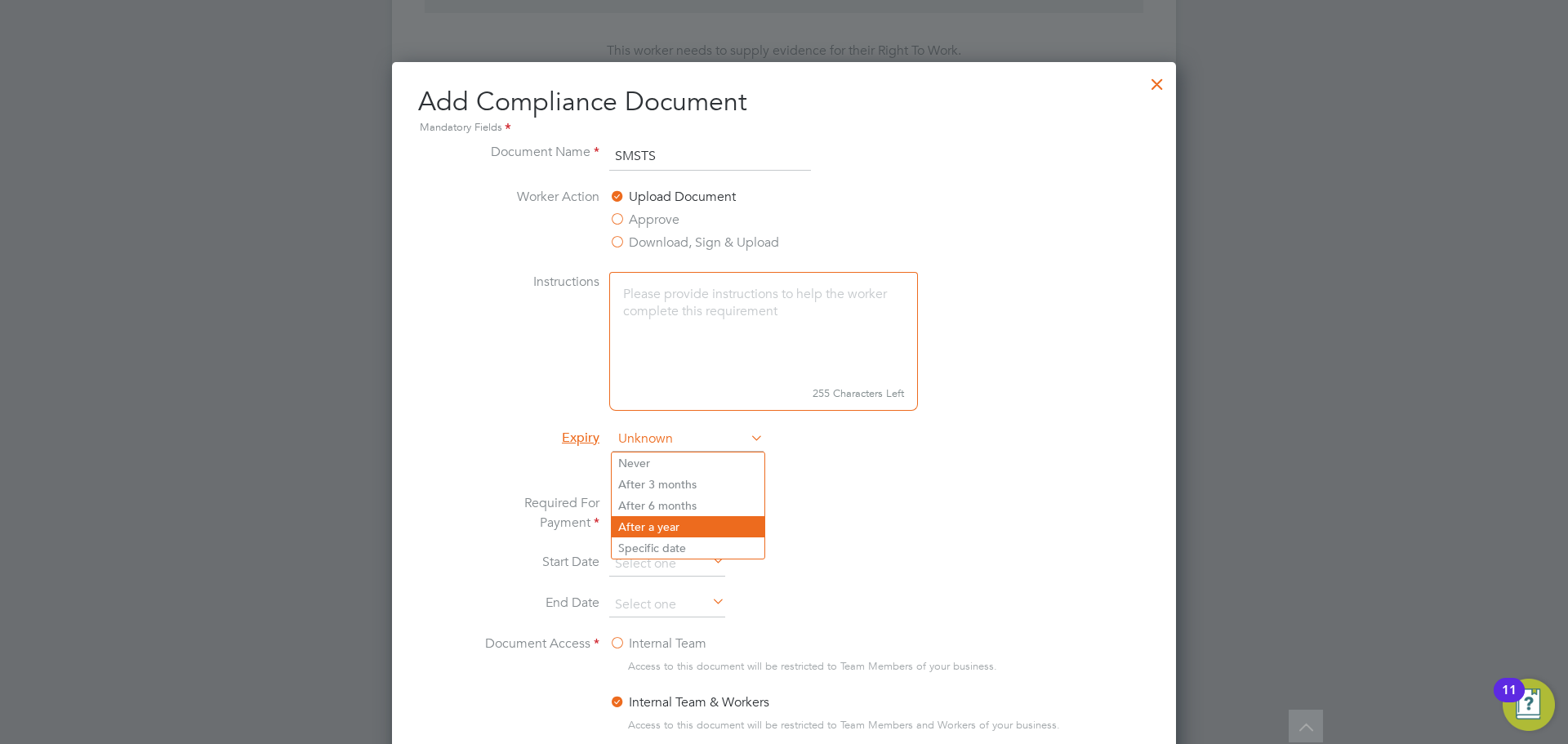
click at [705, 527] on li "After a year" at bounding box center [688, 526] width 153 height 21
click at [674, 506] on label "No" at bounding box center [682, 503] width 37 height 19
click at [0, 0] on input "No" at bounding box center [0, 0] width 0 height 0
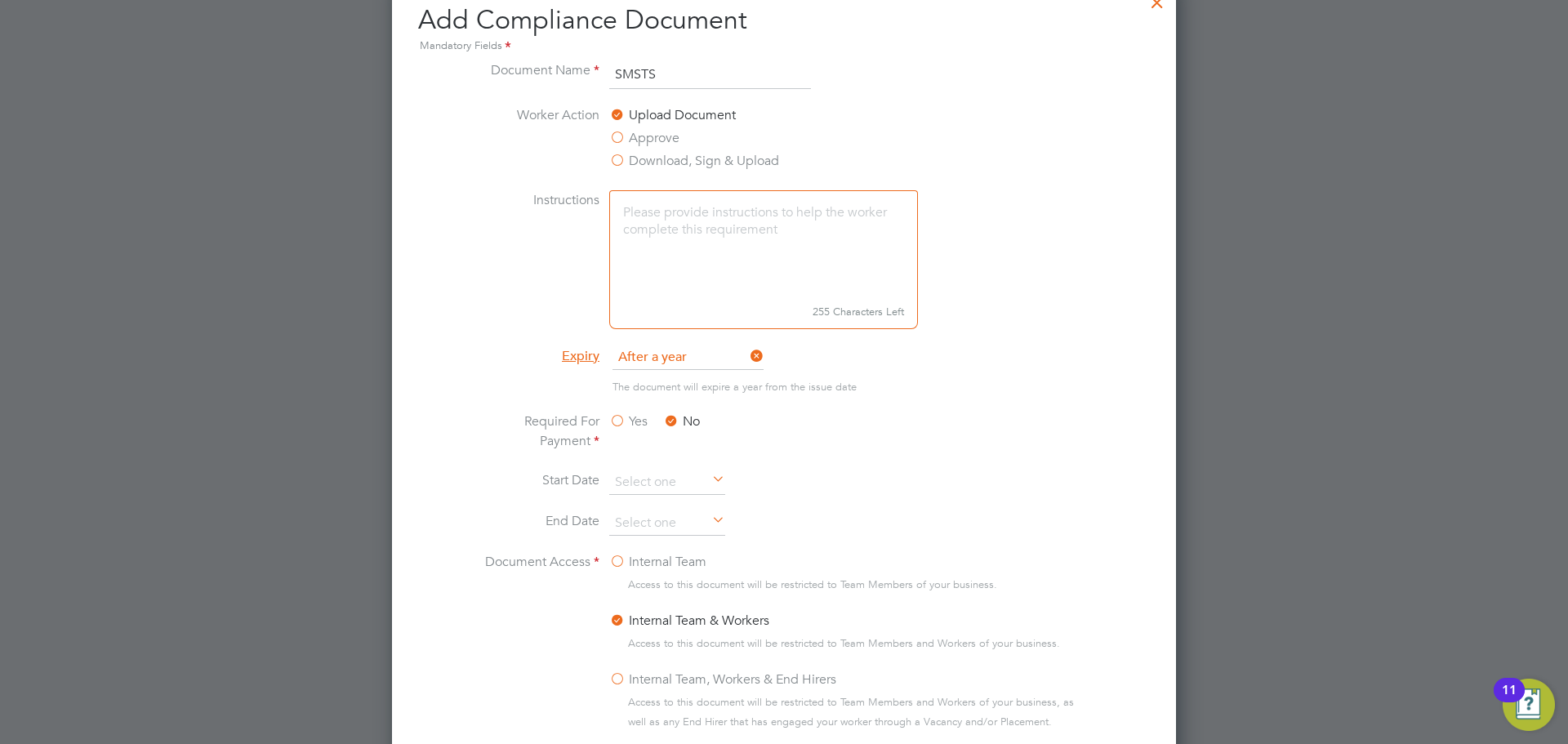
scroll to position [817, 0]
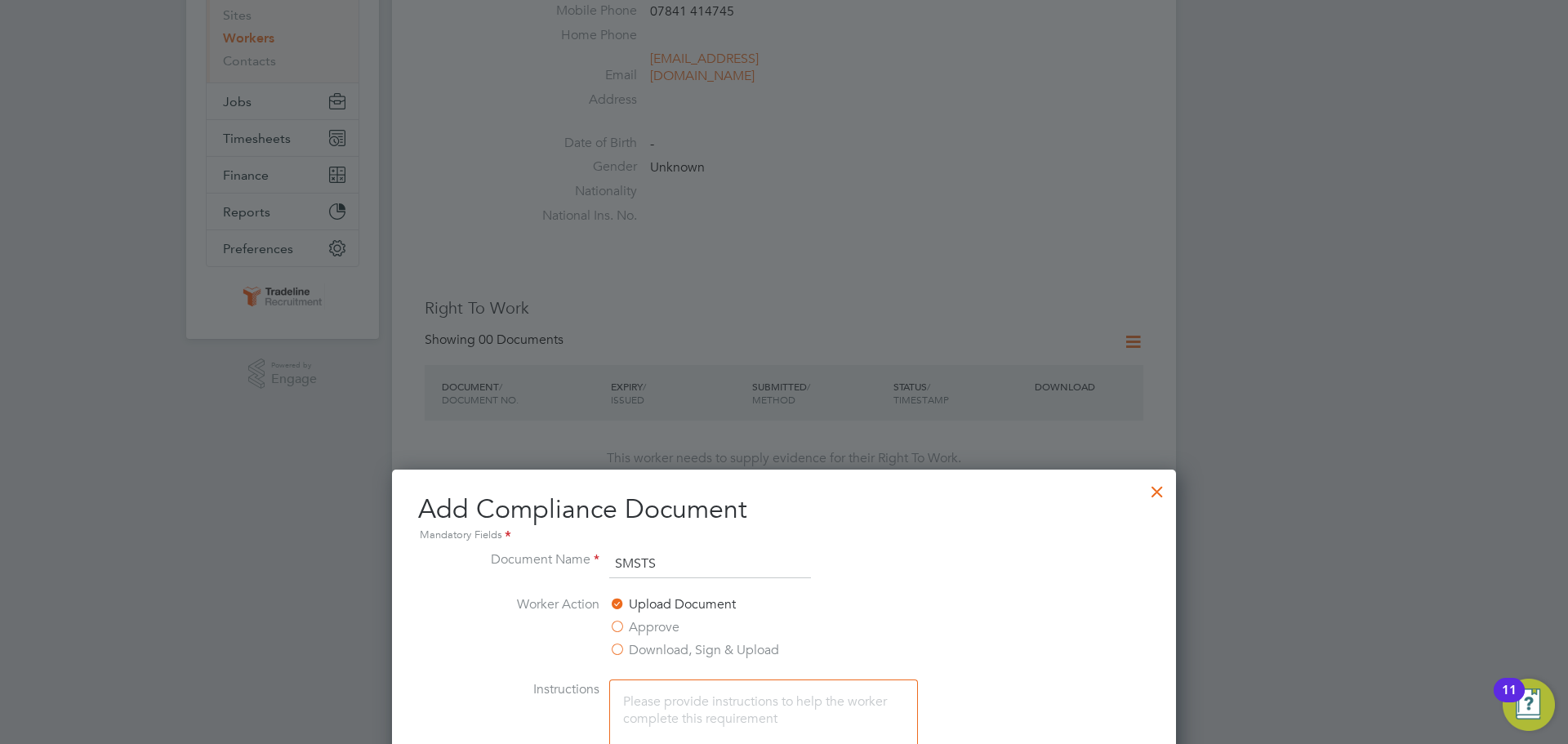
click at [1161, 493] on div at bounding box center [1158, 488] width 29 height 29
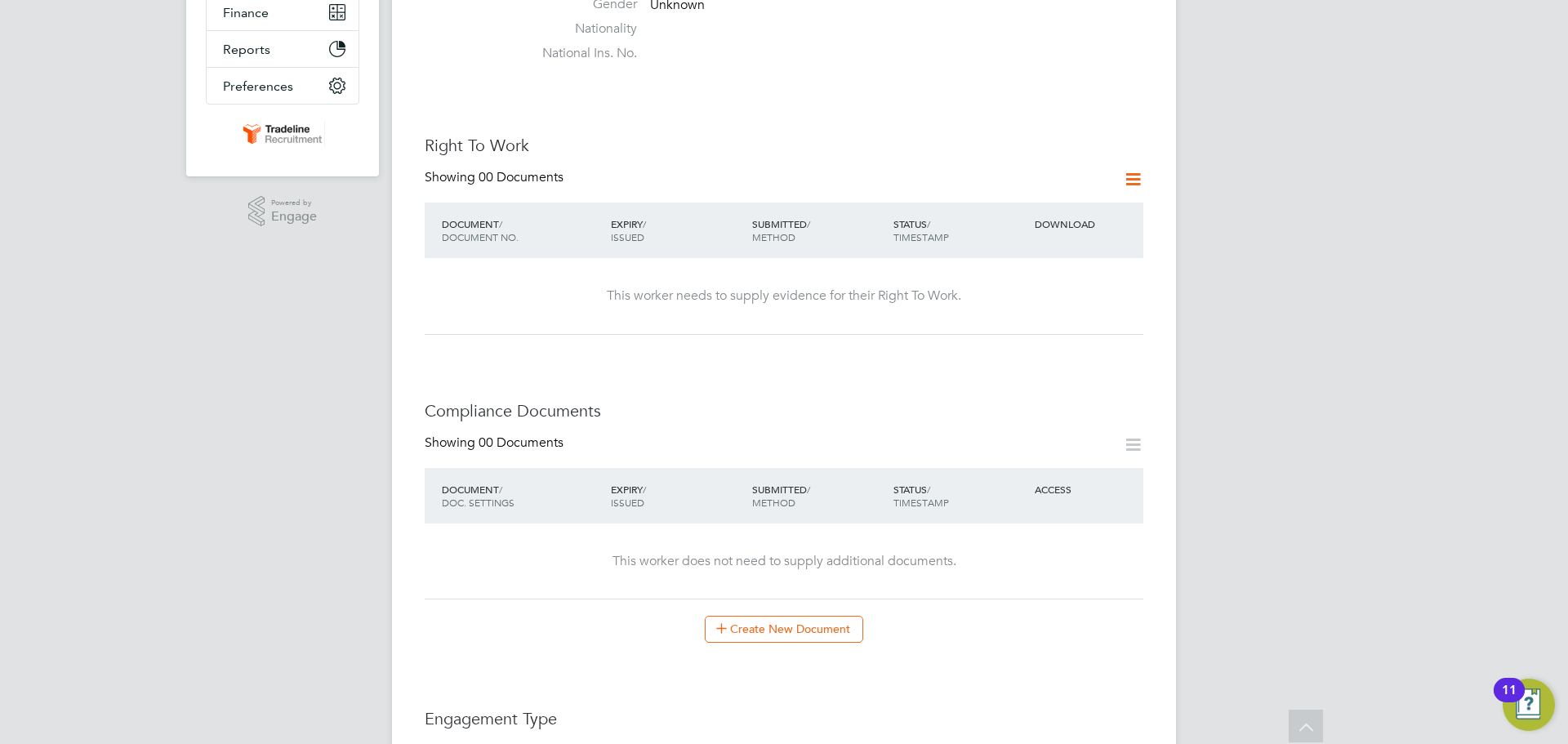
scroll to position [0, 0]
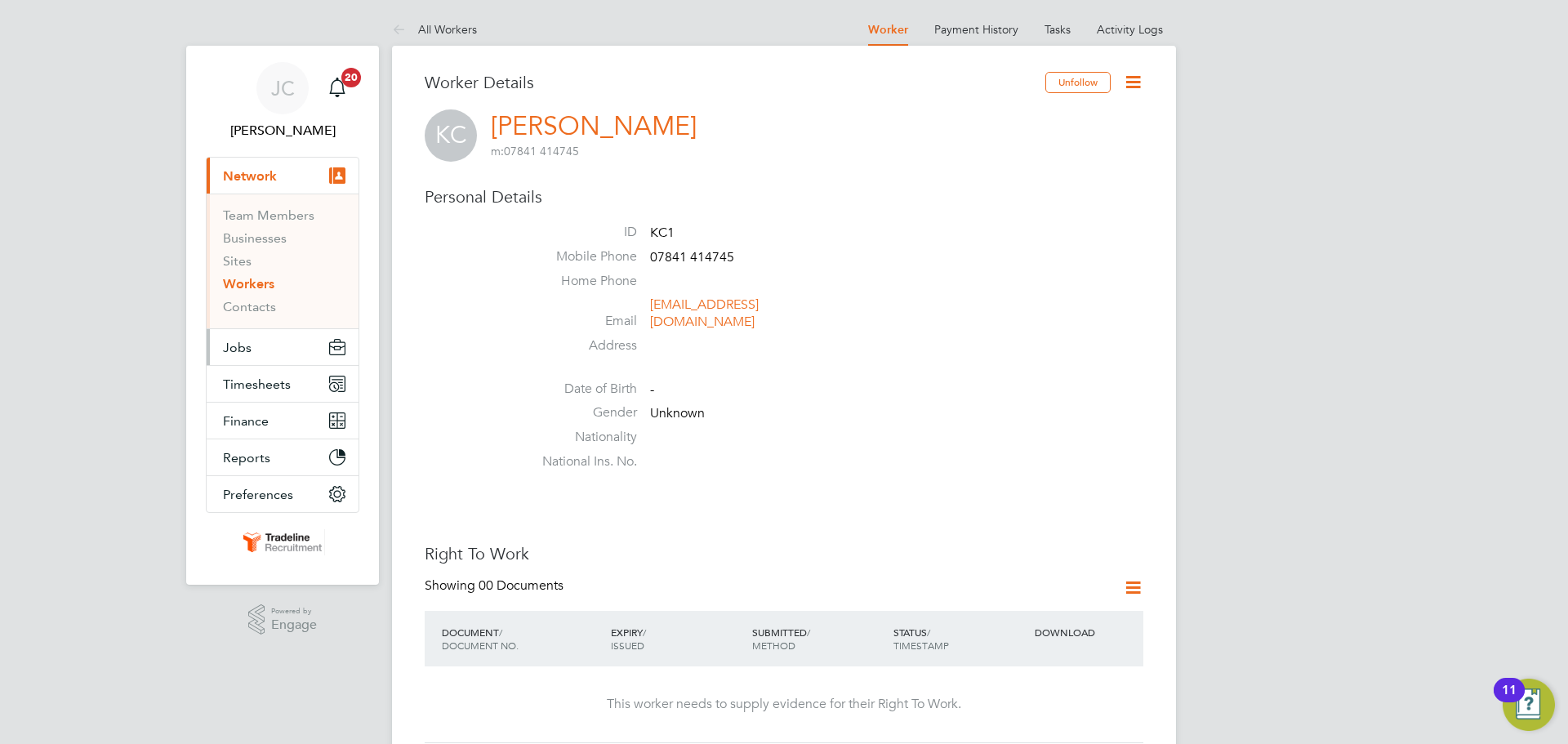
click at [283, 361] on button "Jobs" at bounding box center [282, 346] width 152 height 36
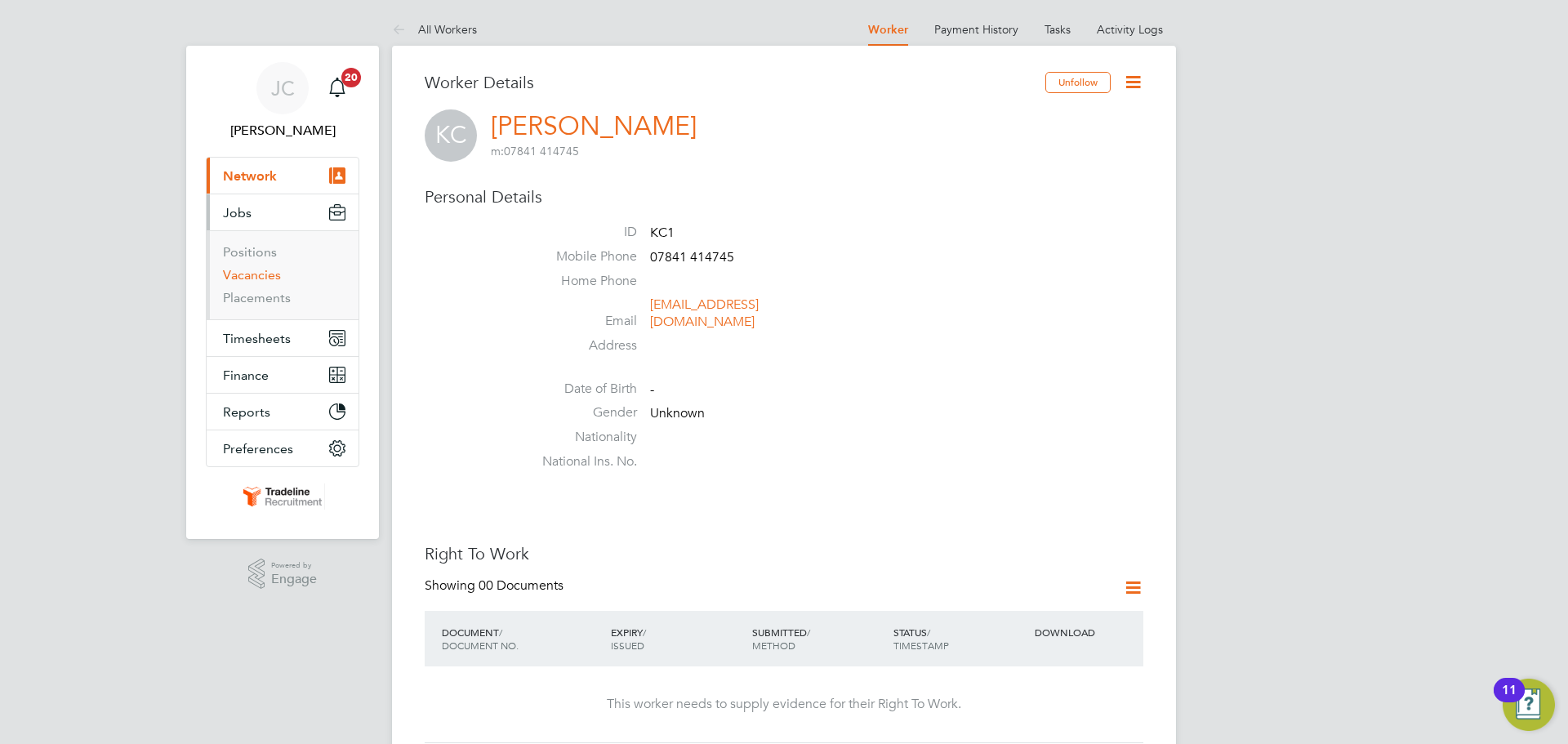
click at [274, 282] on link "Vacancies" at bounding box center [251, 274] width 58 height 16
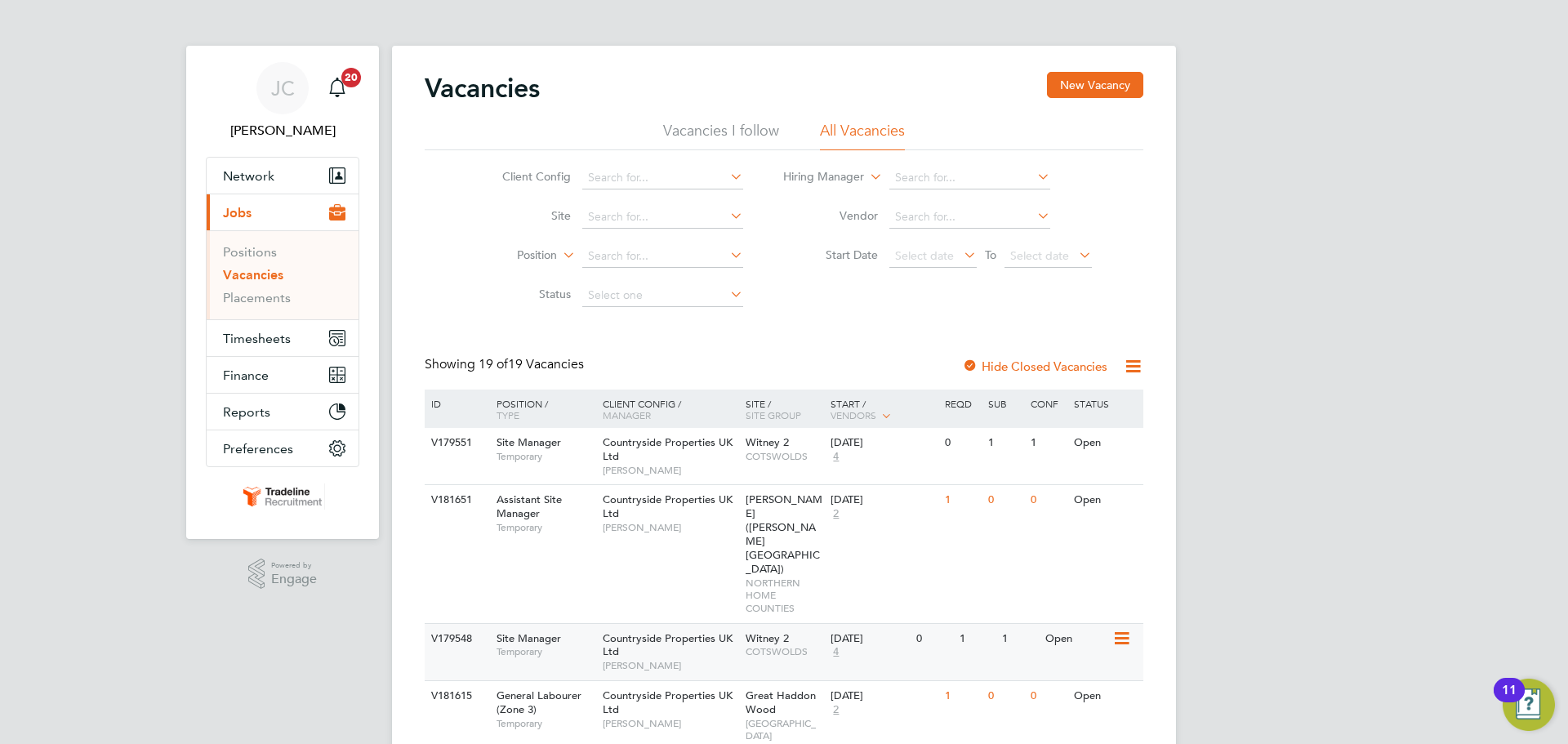
click at [797, 645] on span "COTSWOLDS" at bounding box center [784, 652] width 78 height 13
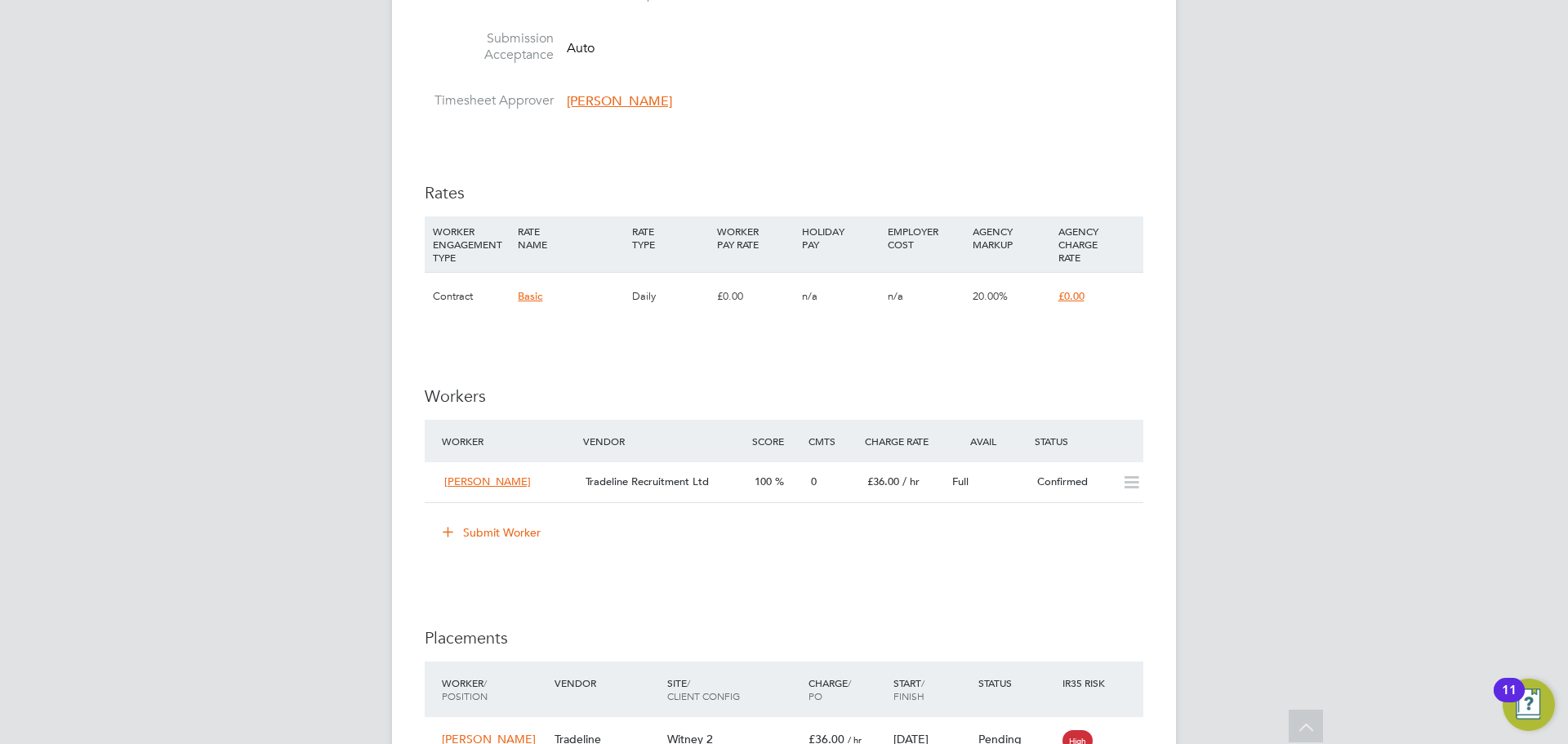
click at [528, 534] on button "Submit Worker" at bounding box center [493, 533] width 122 height 27
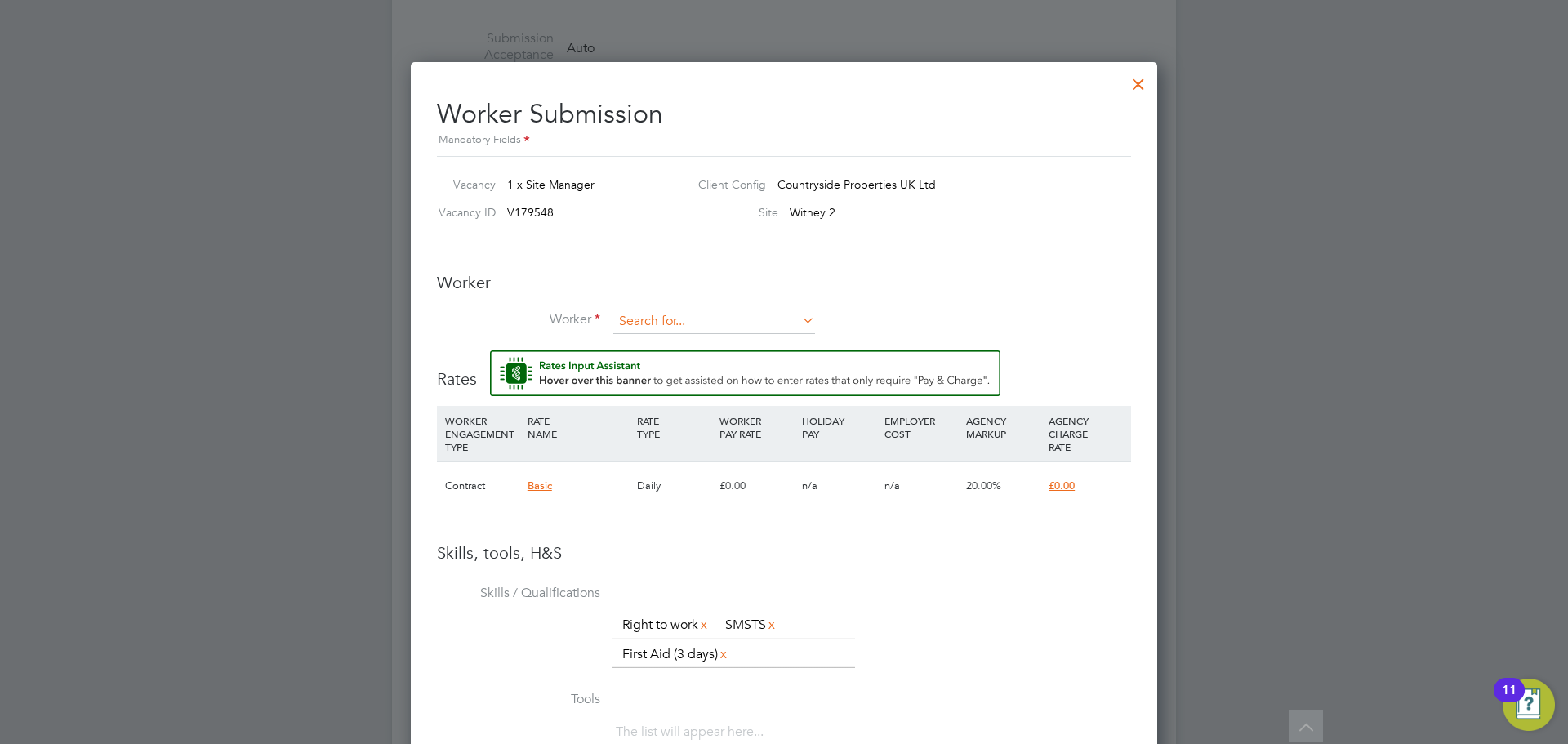
click at [687, 316] on input at bounding box center [714, 322] width 202 height 25
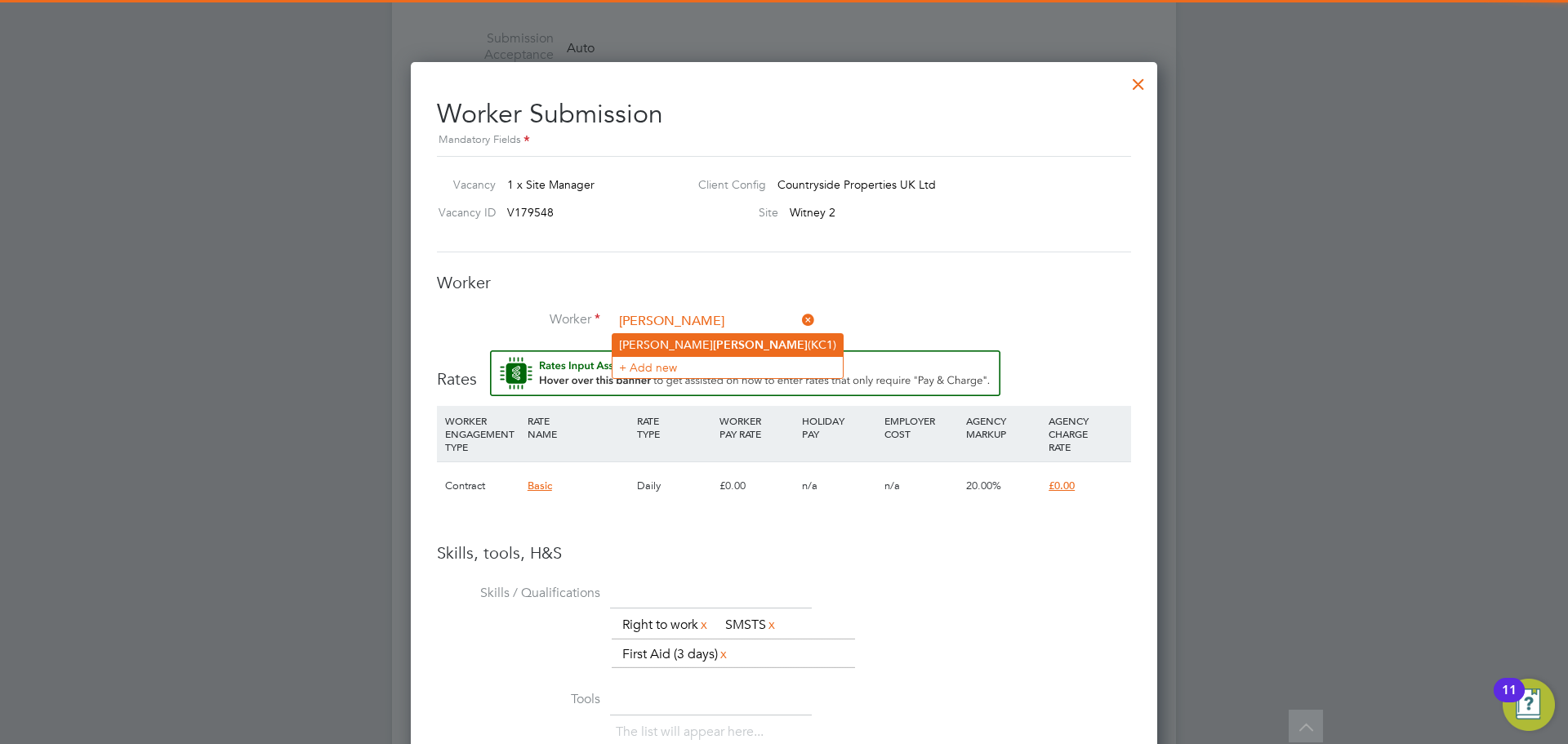
click at [713, 341] on b "[PERSON_NAME]" at bounding box center [760, 345] width 95 height 14
type input "[PERSON_NAME] (KC1)"
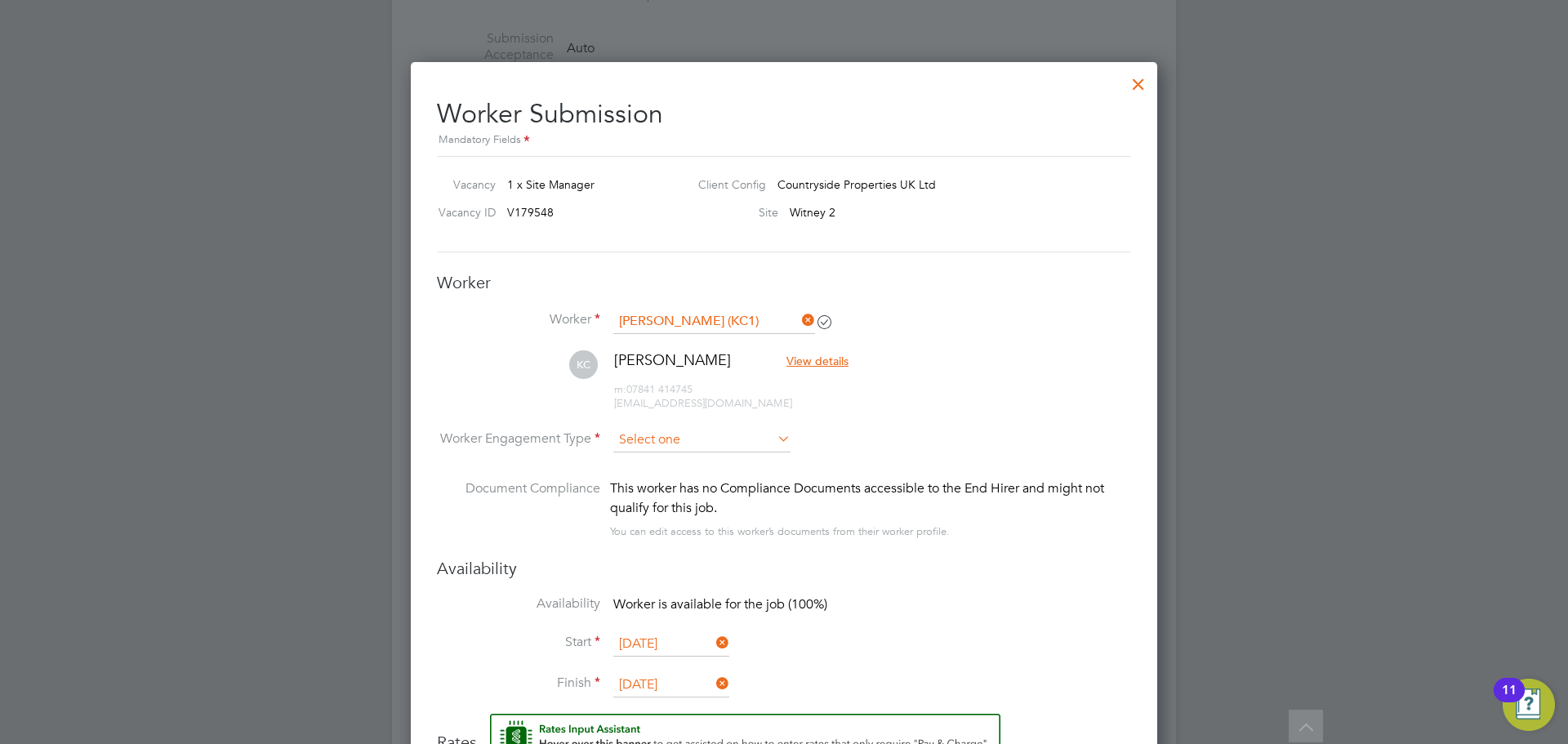
click at [740, 438] on input at bounding box center [702, 440] width 177 height 25
click at [704, 457] on li "Contract" at bounding box center [702, 462] width 179 height 21
type input "Contract"
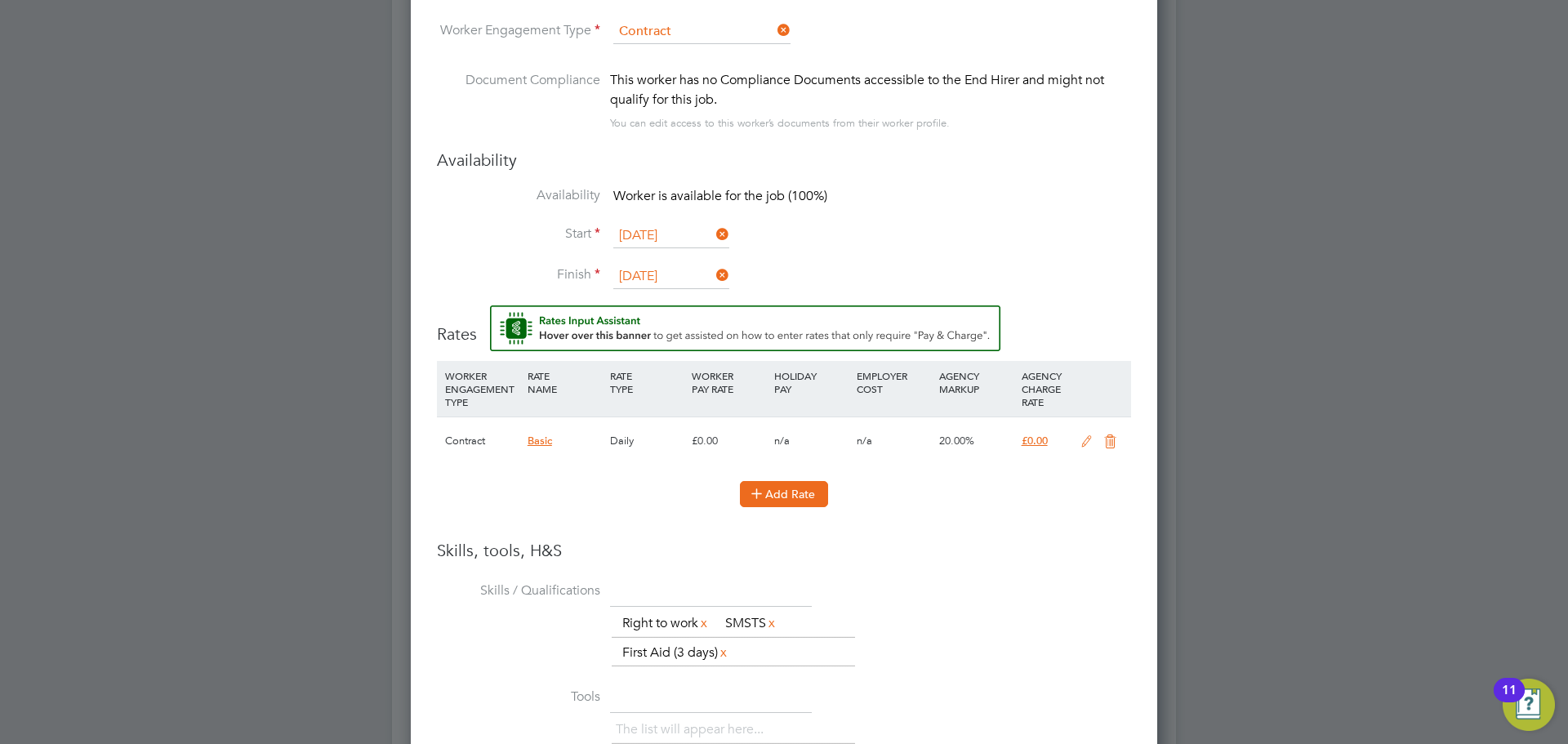
click at [763, 496] on icon at bounding box center [757, 493] width 12 height 12
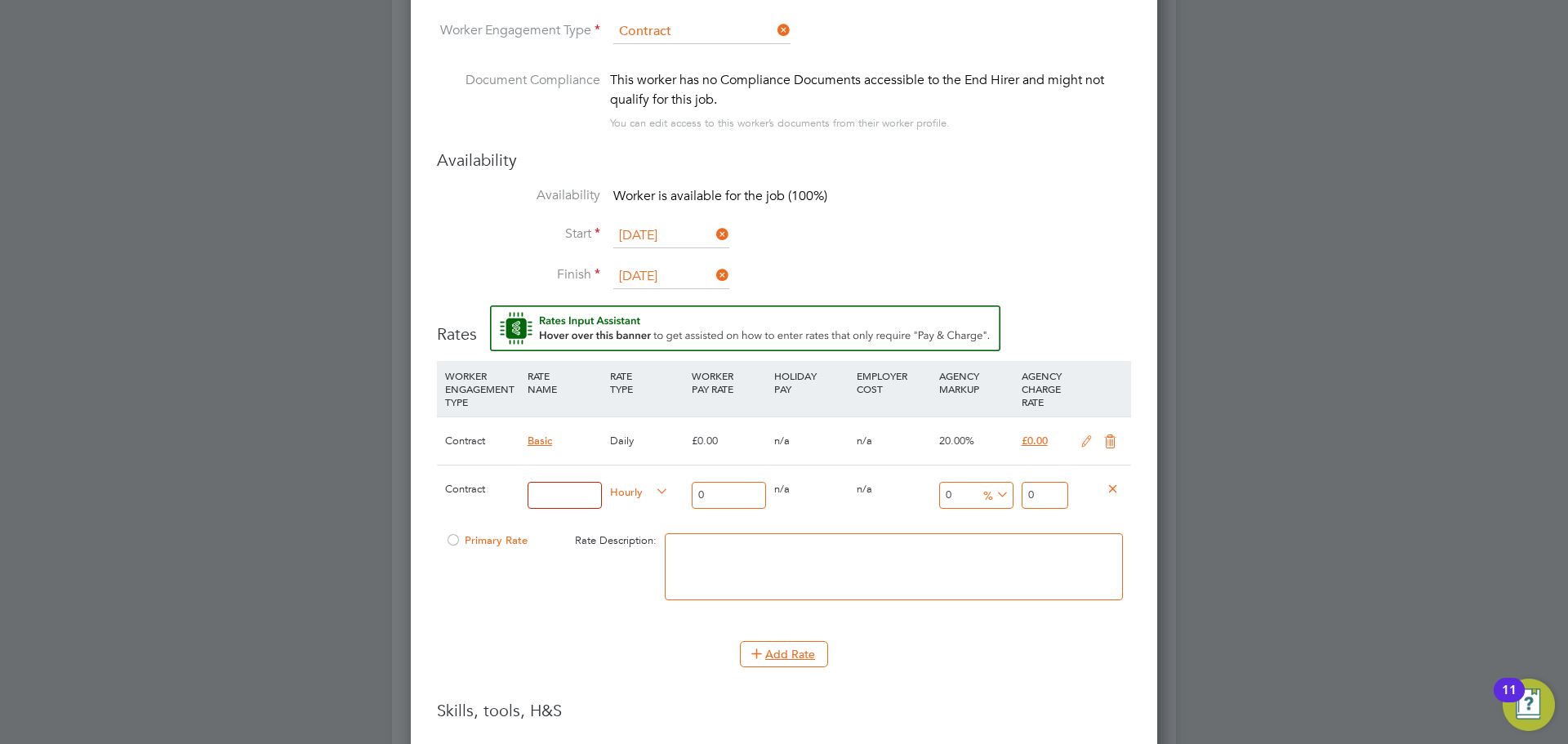
click at [535, 503] on input at bounding box center [564, 495] width 74 height 27
type input "KC1"
click at [723, 491] on input "0" at bounding box center [728, 495] width 74 height 27
type input "3"
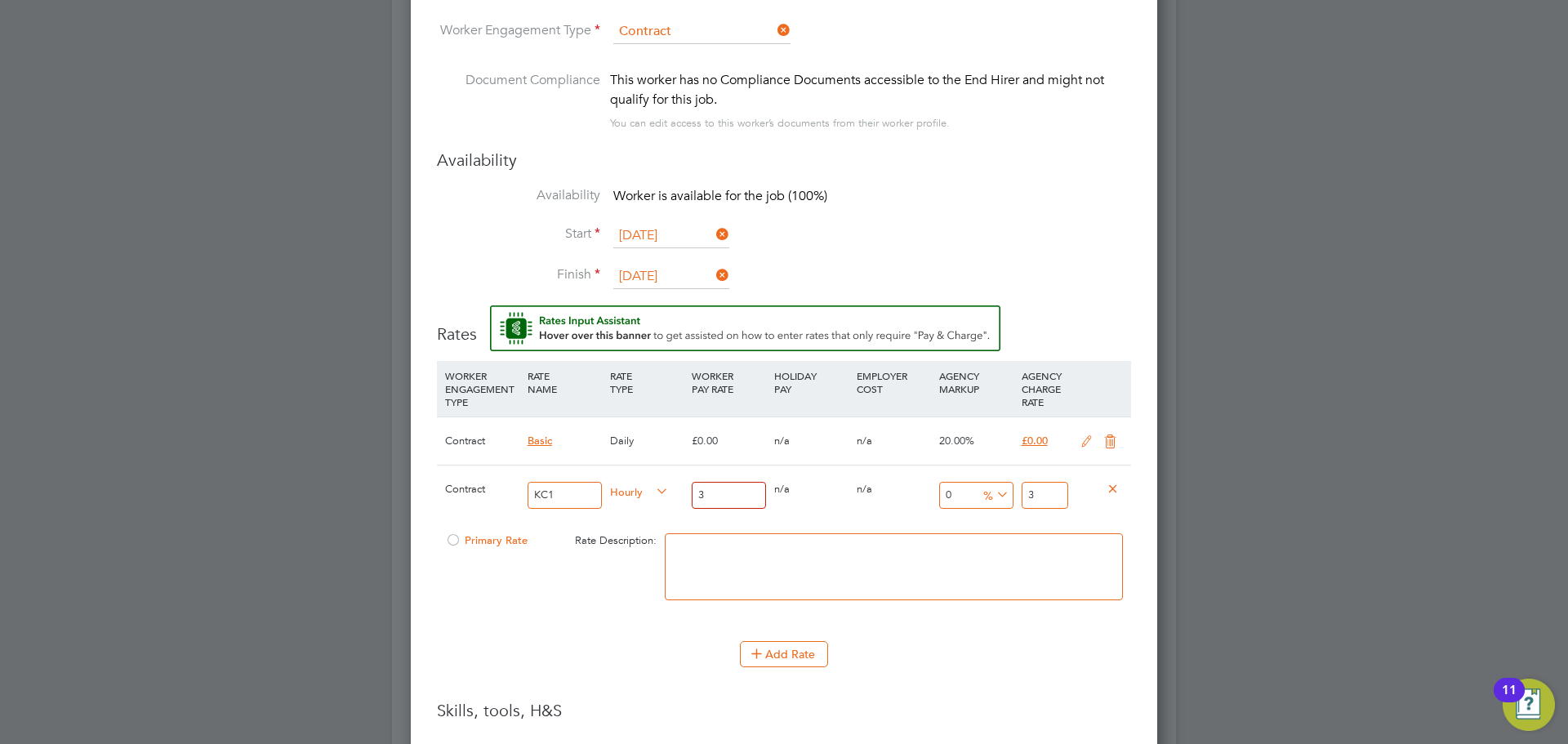
type input "30"
click at [959, 496] on input "0" at bounding box center [976, 495] width 74 height 27
type input "1"
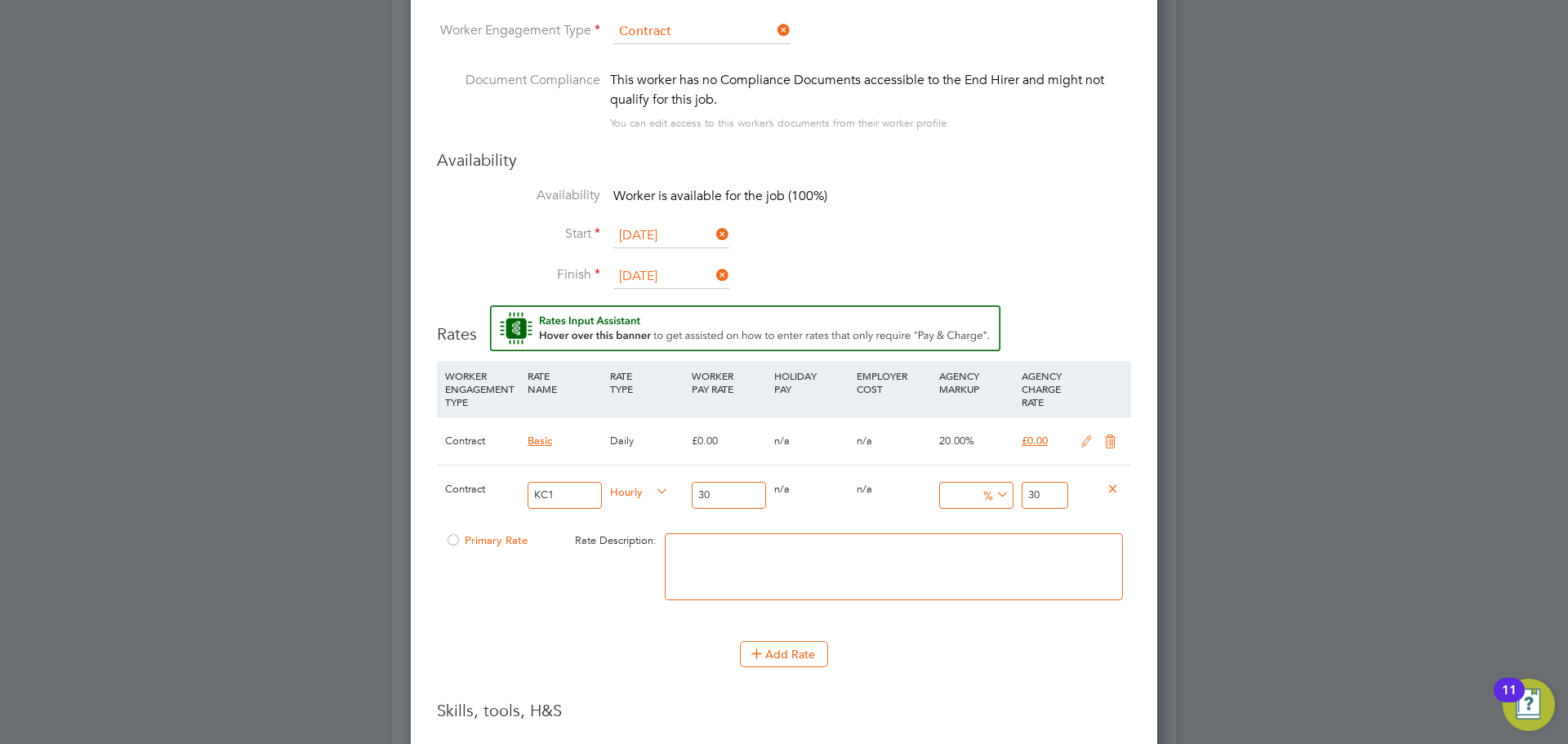
type input "30.3"
type input "17"
type input "35.1"
type input "17.5"
type input "35.25"
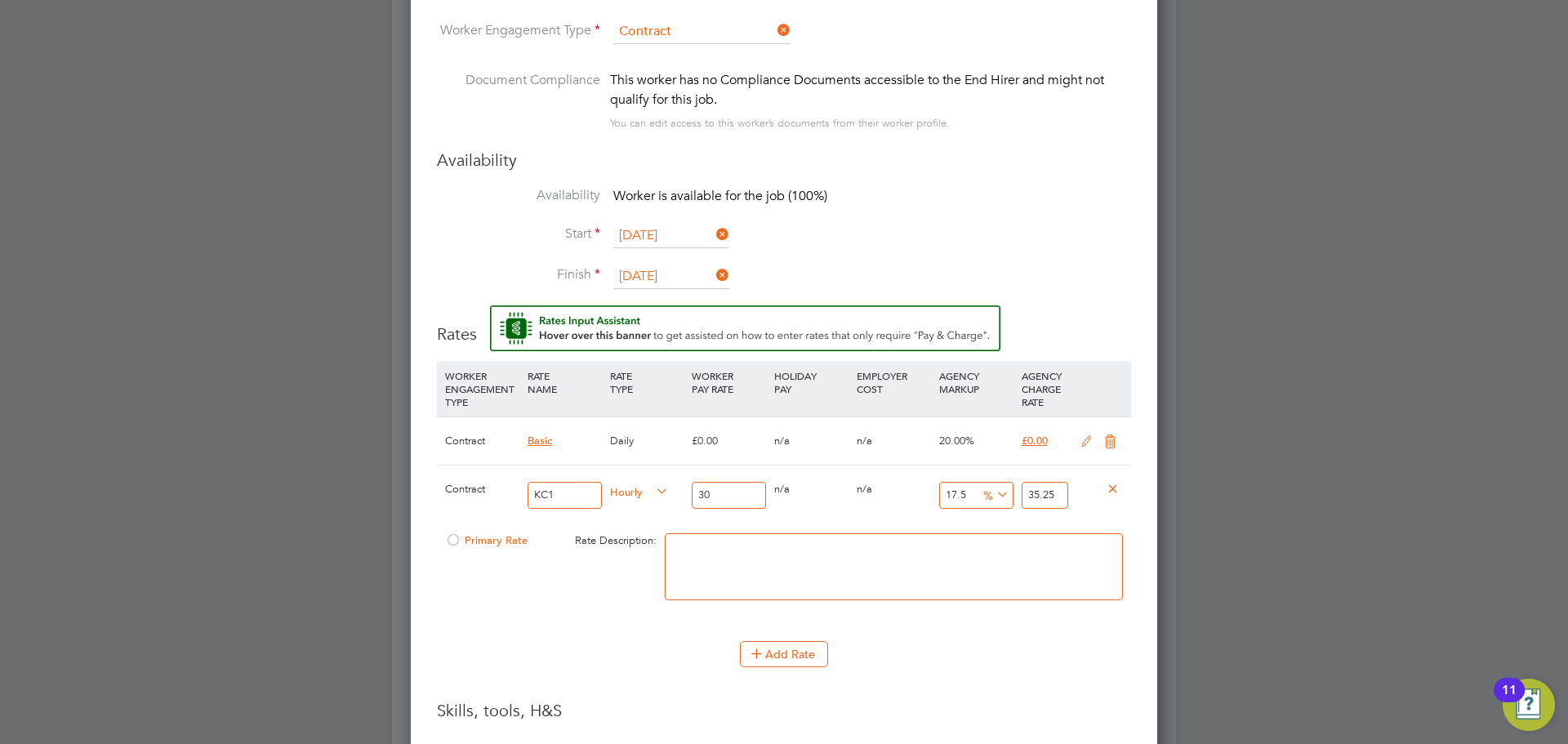
type input "17.5"
click at [705, 553] on textarea at bounding box center [895, 567] width 459 height 67
click at [453, 541] on div at bounding box center [453, 545] width 16 height 12
click at [756, 567] on textarea at bounding box center [895, 567] width 459 height 67
type textarea "hourly"
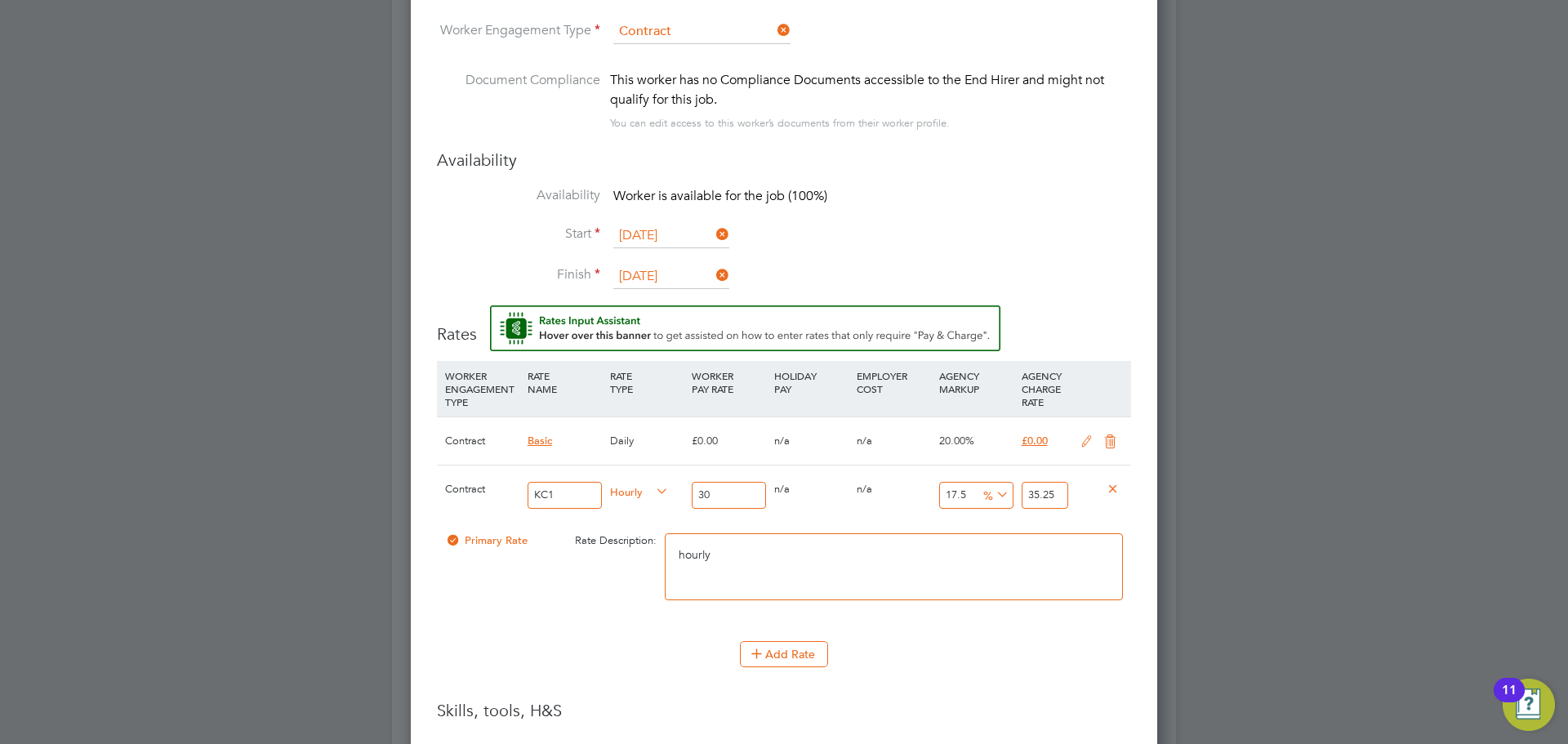
click at [965, 494] on input "17.5" at bounding box center [976, 495] width 74 height 27
type input "17"
type input "35.1"
type input "1"
type input "30.3"
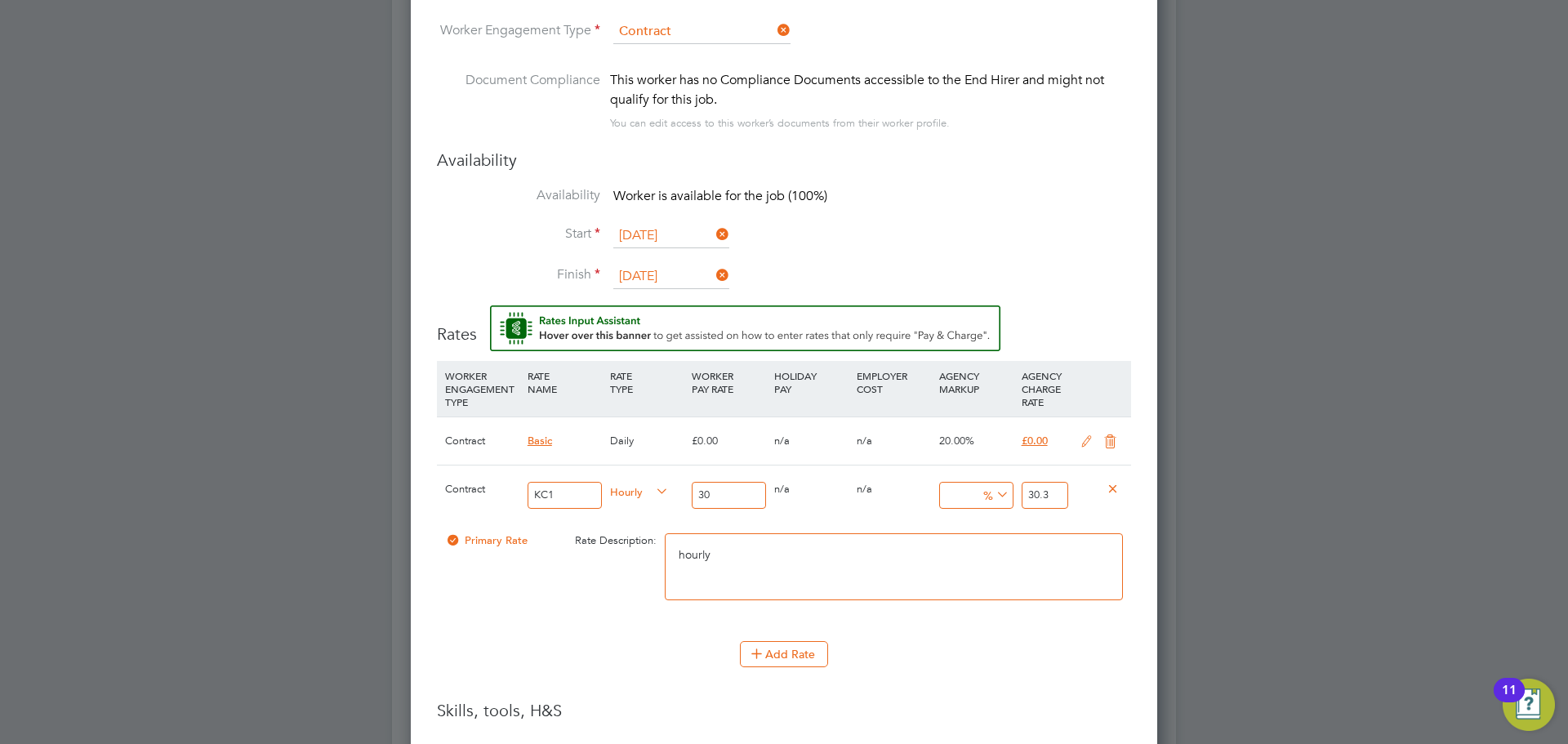
type input "2"
type input "30.6"
type input "20"
type input "36"
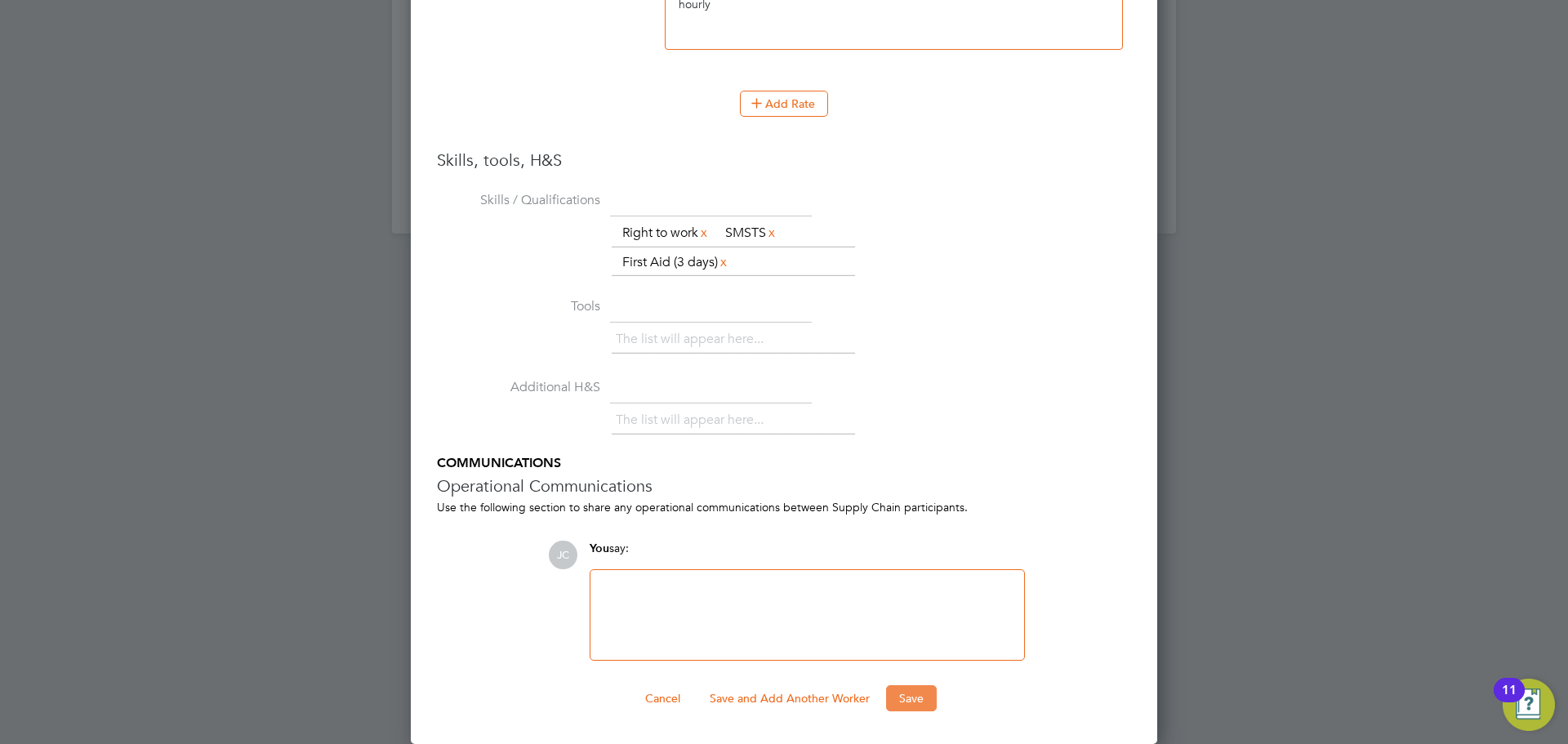
type input "20"
click at [927, 696] on button "Save" at bounding box center [911, 698] width 50 height 27
